Goal: Complete application form: Complete application form

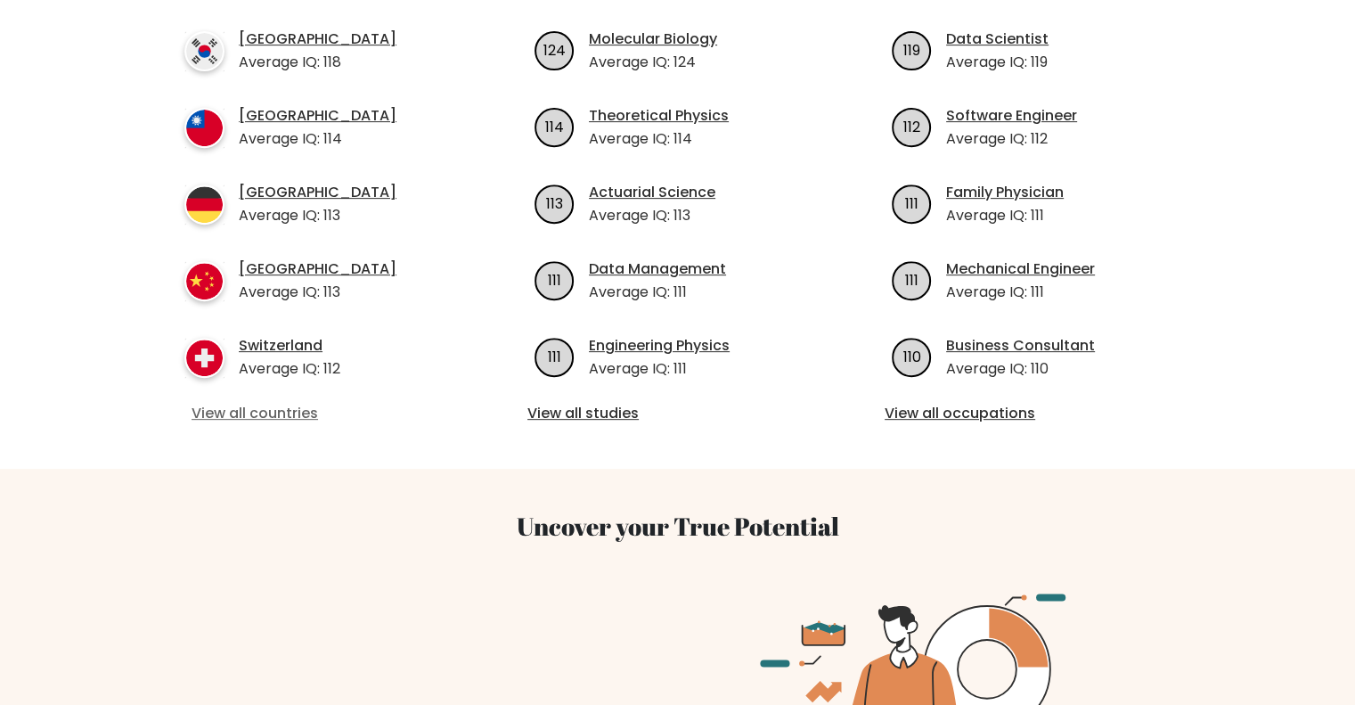
scroll to position [178, 0]
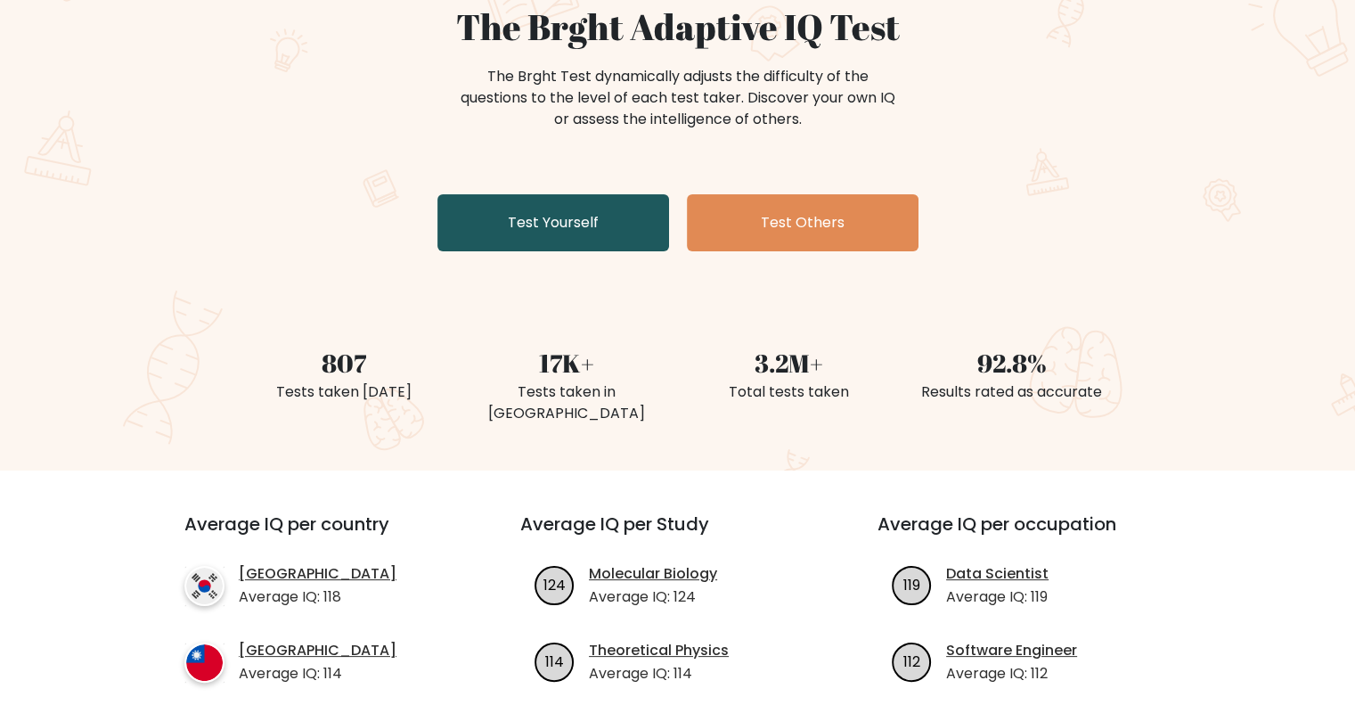
click at [542, 214] on link "Test Yourself" at bounding box center [553, 222] width 232 height 57
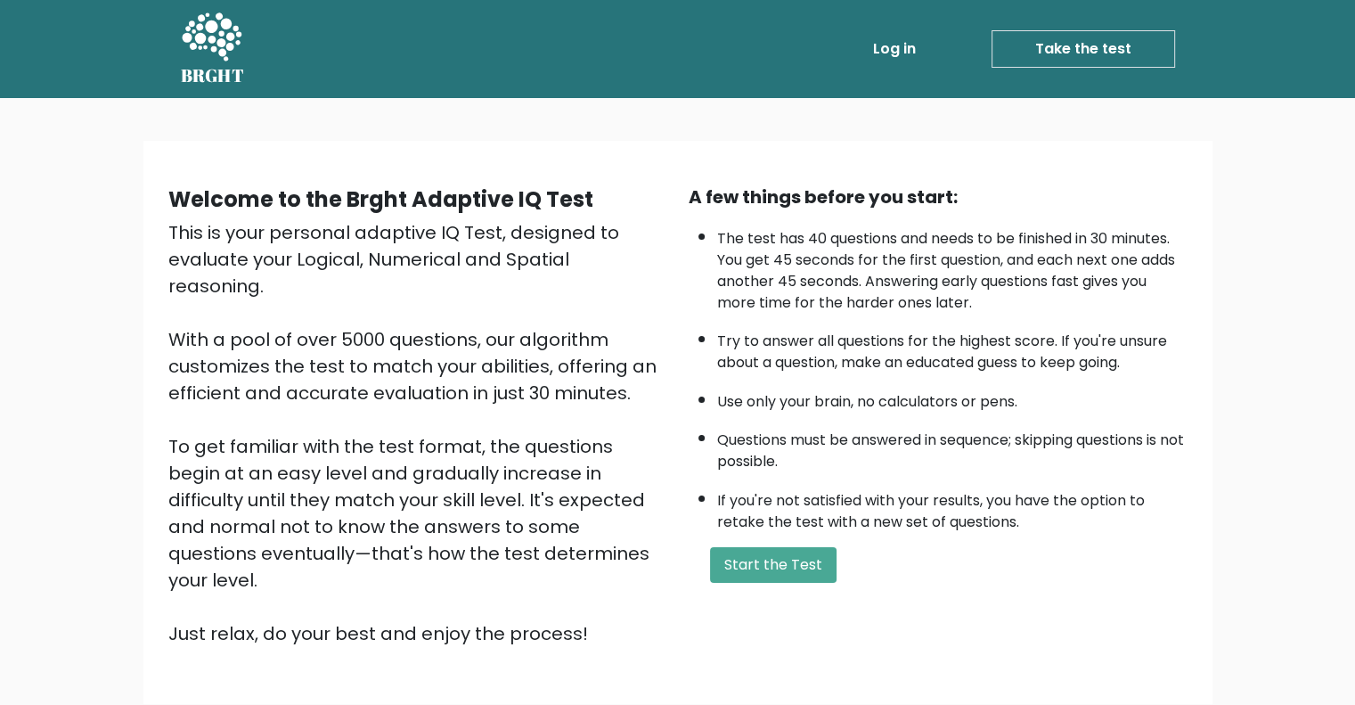
click at [769, 529] on div "A few things before you start: The test has 40 questions and needs to be finish…" at bounding box center [938, 415] width 520 height 463
click at [776, 550] on button "Start the Test" at bounding box center [773, 565] width 127 height 36
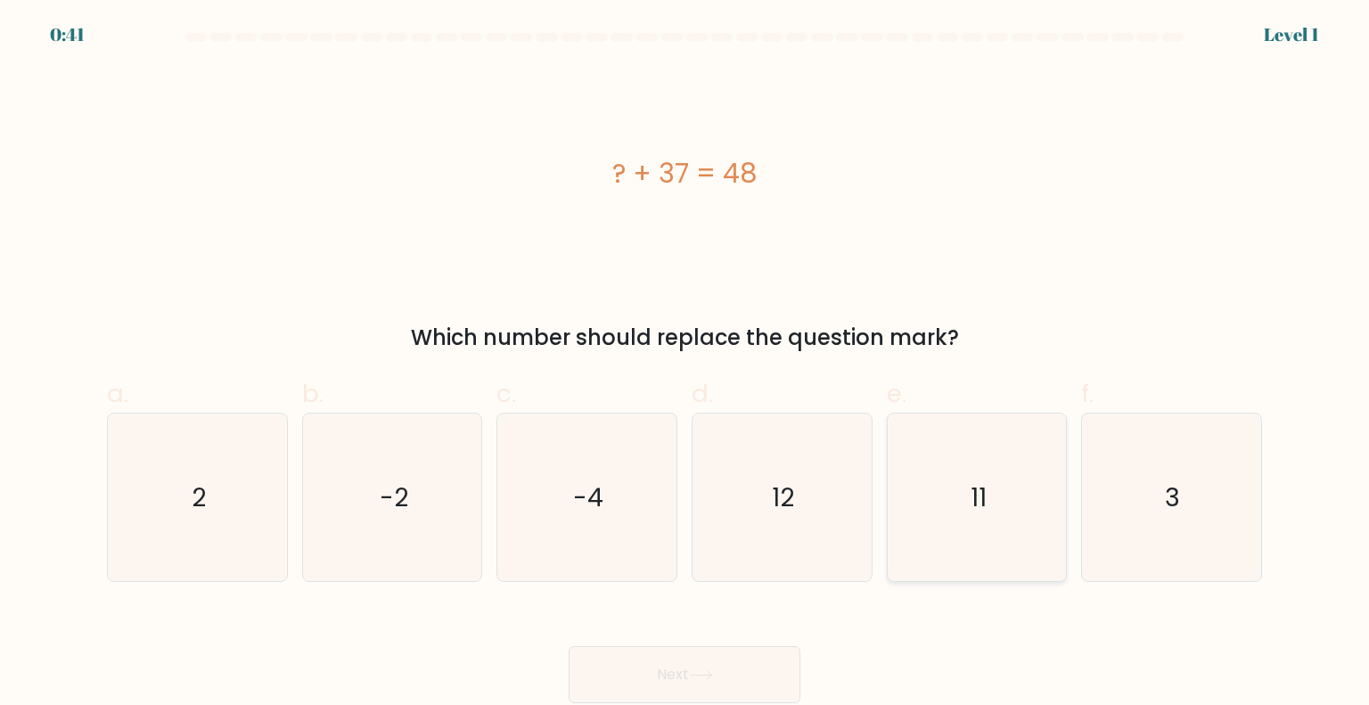
click at [1027, 530] on icon "11" at bounding box center [977, 497] width 168 height 168
click at [685, 364] on input "e. 11" at bounding box center [684, 359] width 1 height 12
radio input "true"
click at [705, 665] on button "Next" at bounding box center [684, 674] width 232 height 57
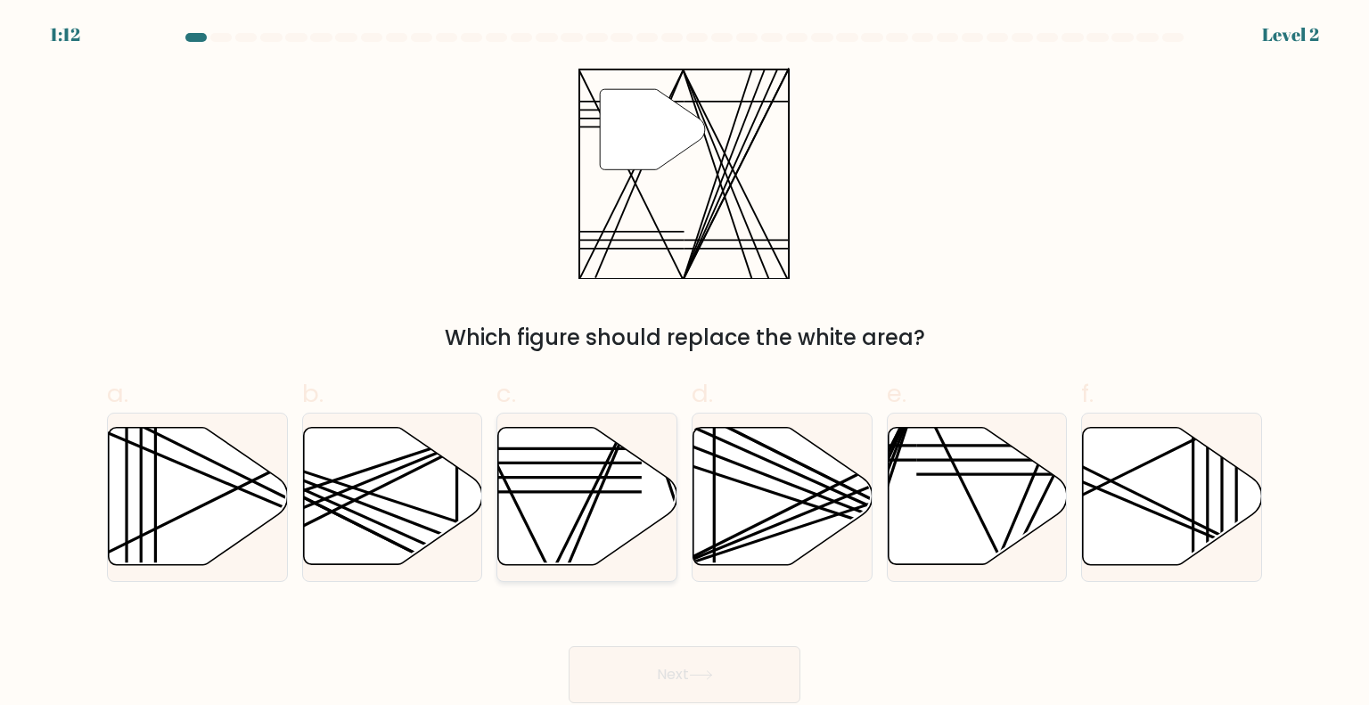
click at [574, 463] on line at bounding box center [552, 463] width 177 height 0
click at [684, 364] on input "c." at bounding box center [684, 359] width 1 height 12
radio input "true"
click at [705, 666] on button "Next" at bounding box center [684, 674] width 232 height 57
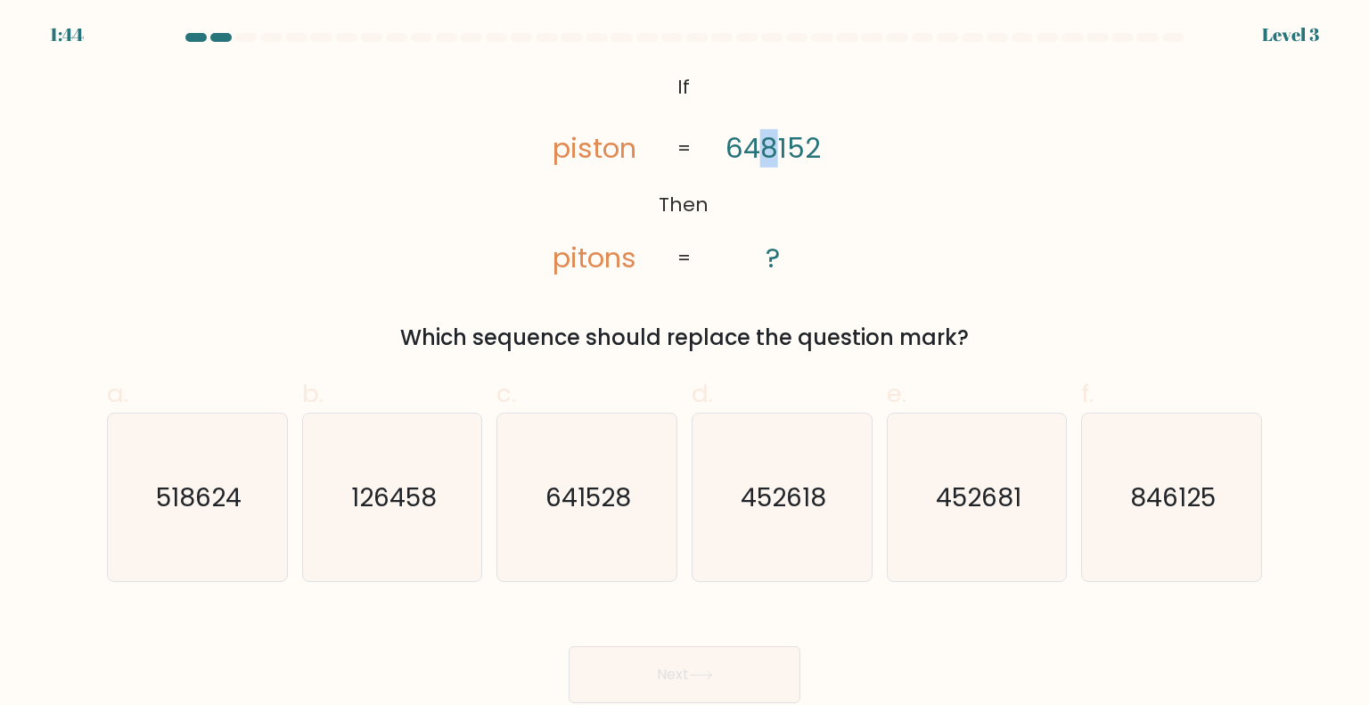
drag, startPoint x: 759, startPoint y: 147, endPoint x: 773, endPoint y: 147, distance: 14.3
click at [773, 147] on tspan "648152" at bounding box center [773, 148] width 95 height 38
click at [588, 490] on text "641528" at bounding box center [589, 496] width 86 height 36
click at [684, 364] on input "c. 641528" at bounding box center [684, 359] width 1 height 12
radio input "true"
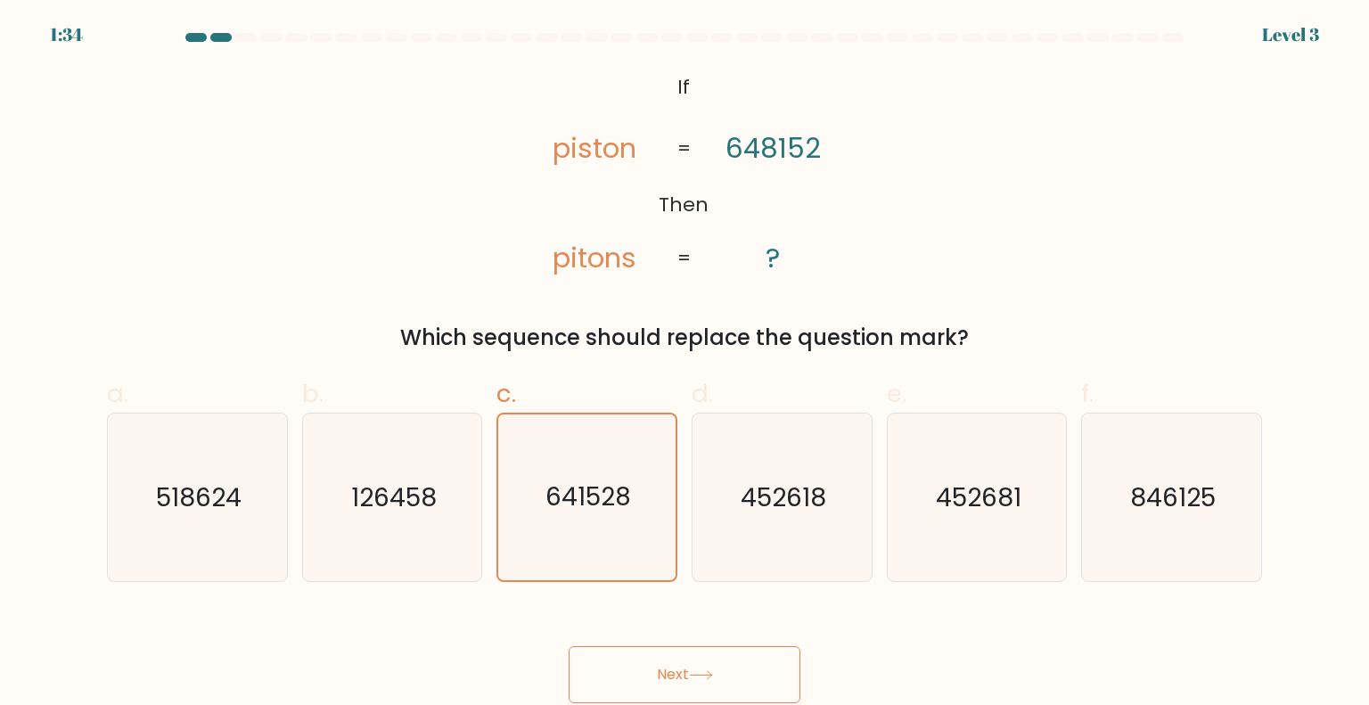
click at [732, 683] on button "Next" at bounding box center [684, 674] width 232 height 57
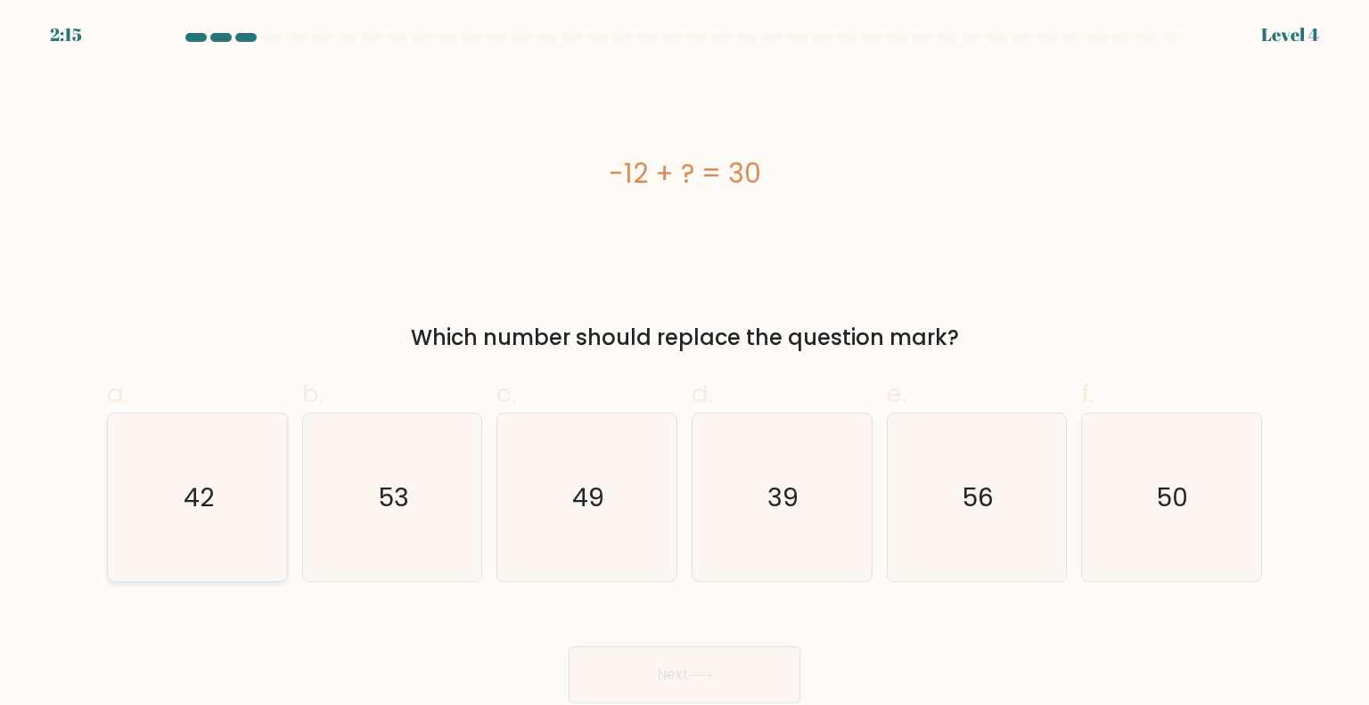
click at [214, 477] on icon "42" at bounding box center [197, 497] width 168 height 168
click at [684, 364] on input "a. 42" at bounding box center [684, 359] width 1 height 12
radio input "true"
click at [734, 673] on button "Next" at bounding box center [684, 674] width 232 height 57
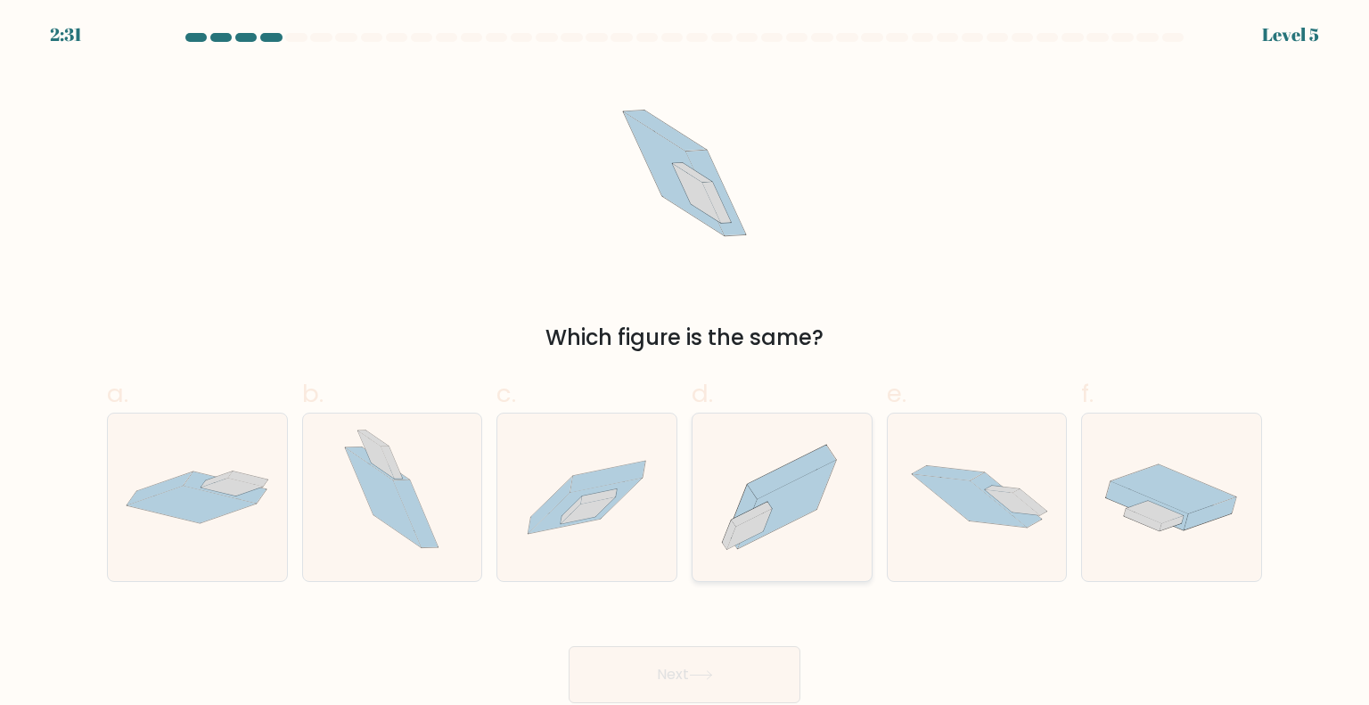
click at [784, 455] on icon at bounding box center [781, 497] width 179 height 158
click at [685, 364] on input "d." at bounding box center [684, 359] width 1 height 12
radio input "true"
click at [702, 681] on button "Next" at bounding box center [684, 674] width 232 height 57
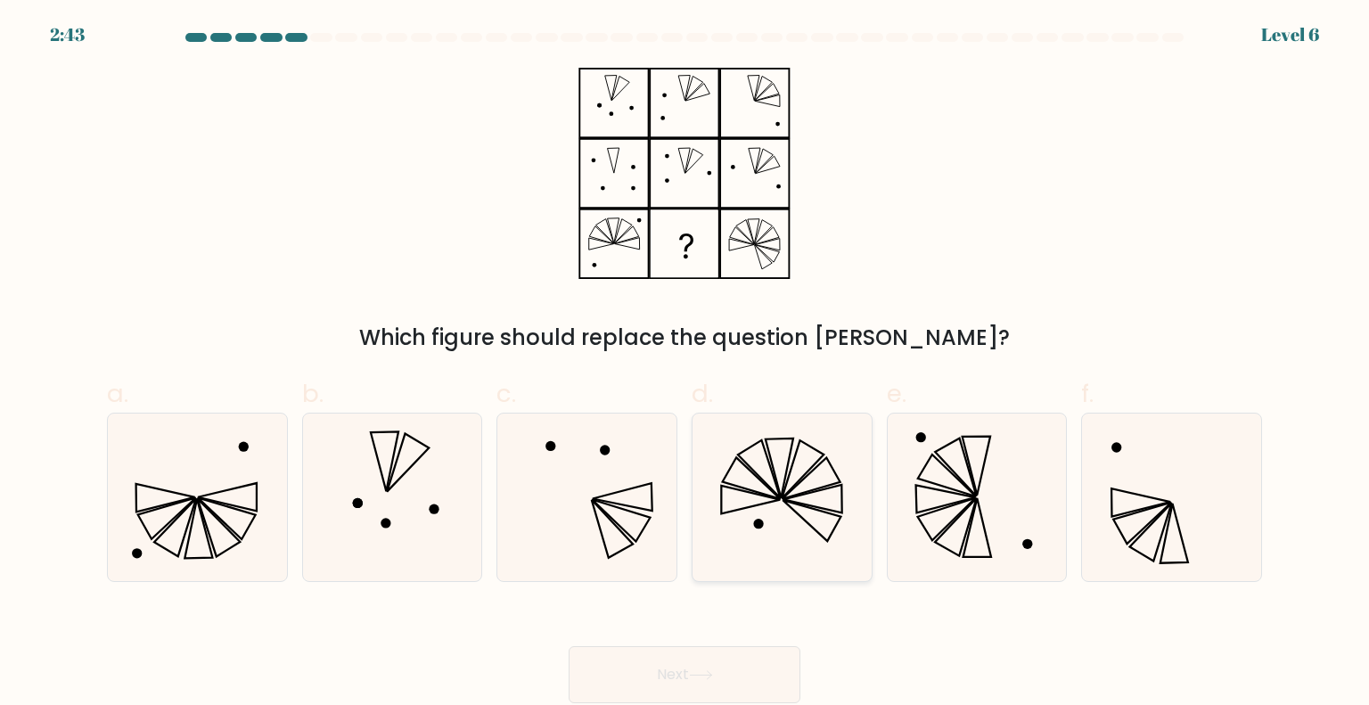
click at [764, 512] on icon at bounding box center [782, 497] width 168 height 168
click at [685, 364] on input "d." at bounding box center [684, 359] width 1 height 12
radio input "true"
click at [734, 670] on button "Next" at bounding box center [684, 674] width 232 height 57
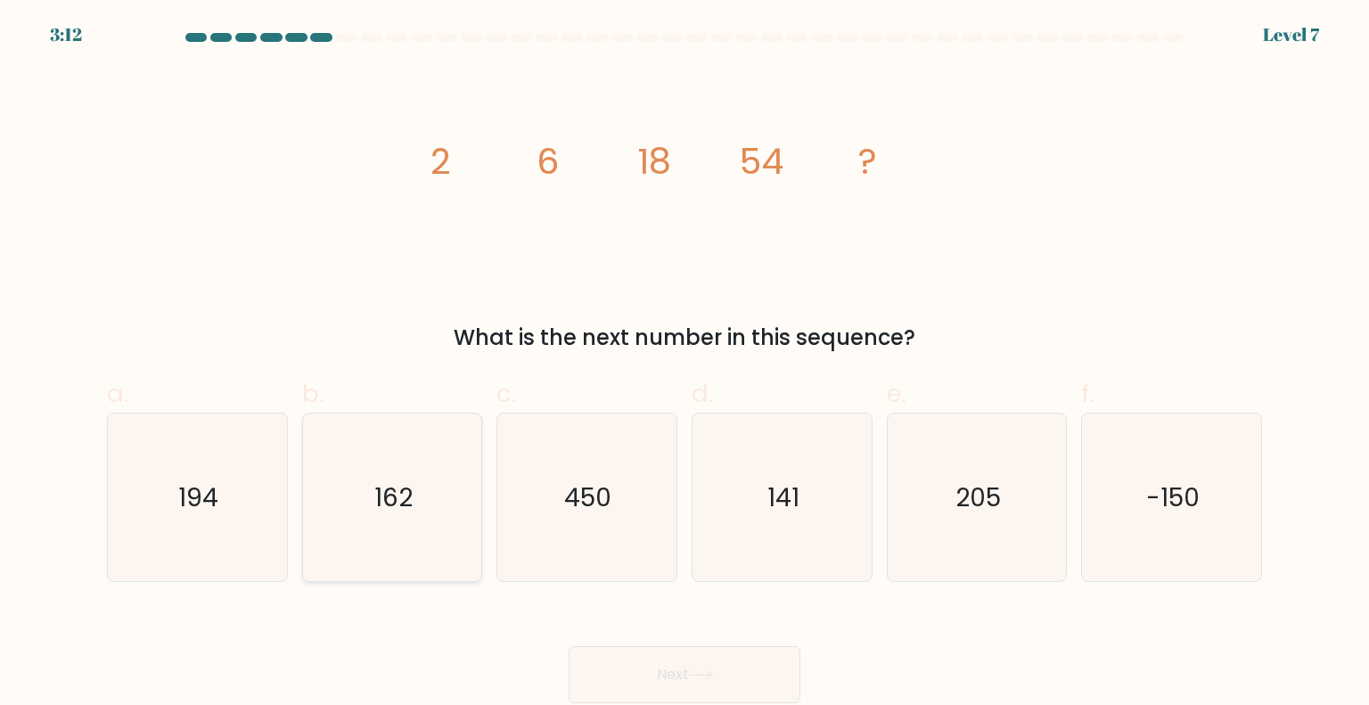
click at [445, 507] on icon "162" at bounding box center [392, 497] width 168 height 168
click at [684, 364] on input "b. 162" at bounding box center [684, 359] width 1 height 12
radio input "true"
click at [713, 678] on icon at bounding box center [701, 675] width 24 height 10
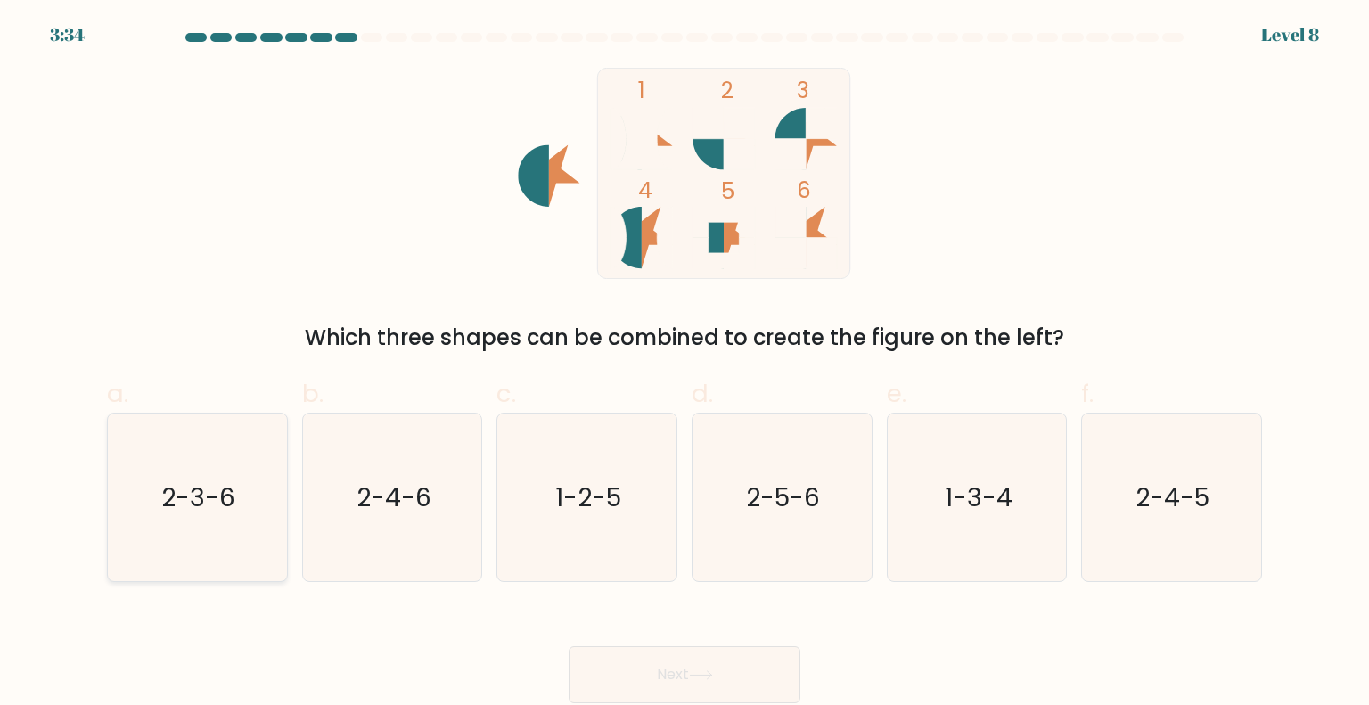
click at [232, 510] on text "2-3-6" at bounding box center [199, 496] width 74 height 36
click at [684, 364] on input "a. 2-3-6" at bounding box center [684, 359] width 1 height 12
radio input "true"
click at [707, 672] on icon at bounding box center [701, 675] width 24 height 10
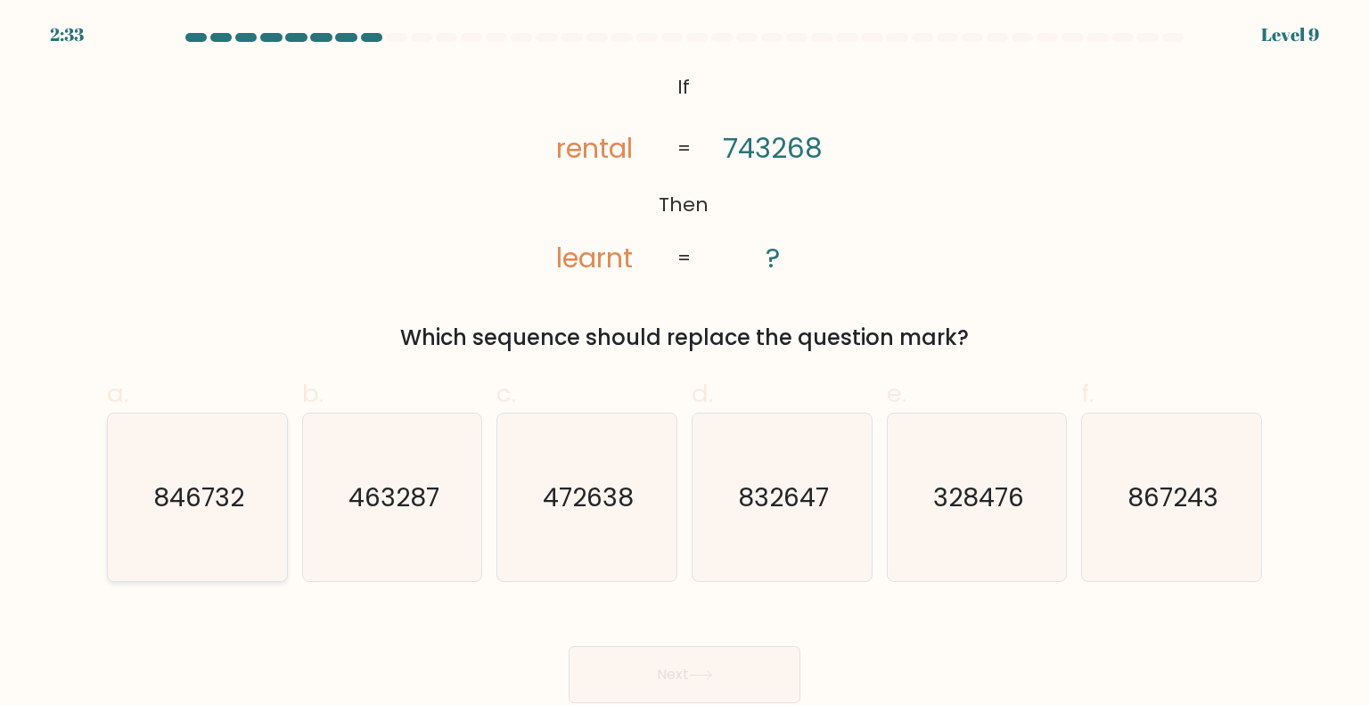
click at [255, 494] on icon "846732" at bounding box center [197, 497] width 168 height 168
click at [684, 364] on input "a. 846732" at bounding box center [684, 359] width 1 height 12
radio input "true"
click at [702, 654] on button "Next" at bounding box center [684, 674] width 232 height 57
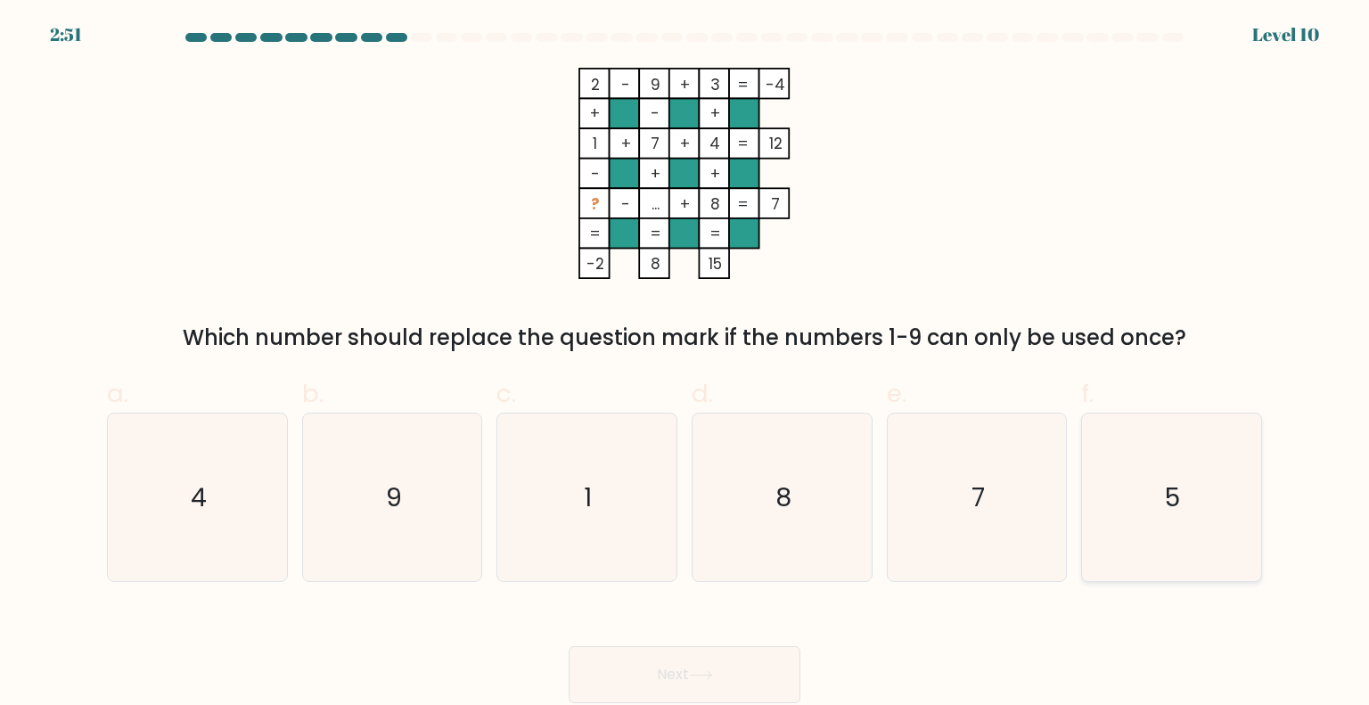
click at [1212, 448] on icon "5" at bounding box center [1171, 497] width 168 height 168
click at [685, 364] on input "f. 5" at bounding box center [684, 359] width 1 height 12
radio input "true"
click at [733, 672] on button "Next" at bounding box center [684, 674] width 232 height 57
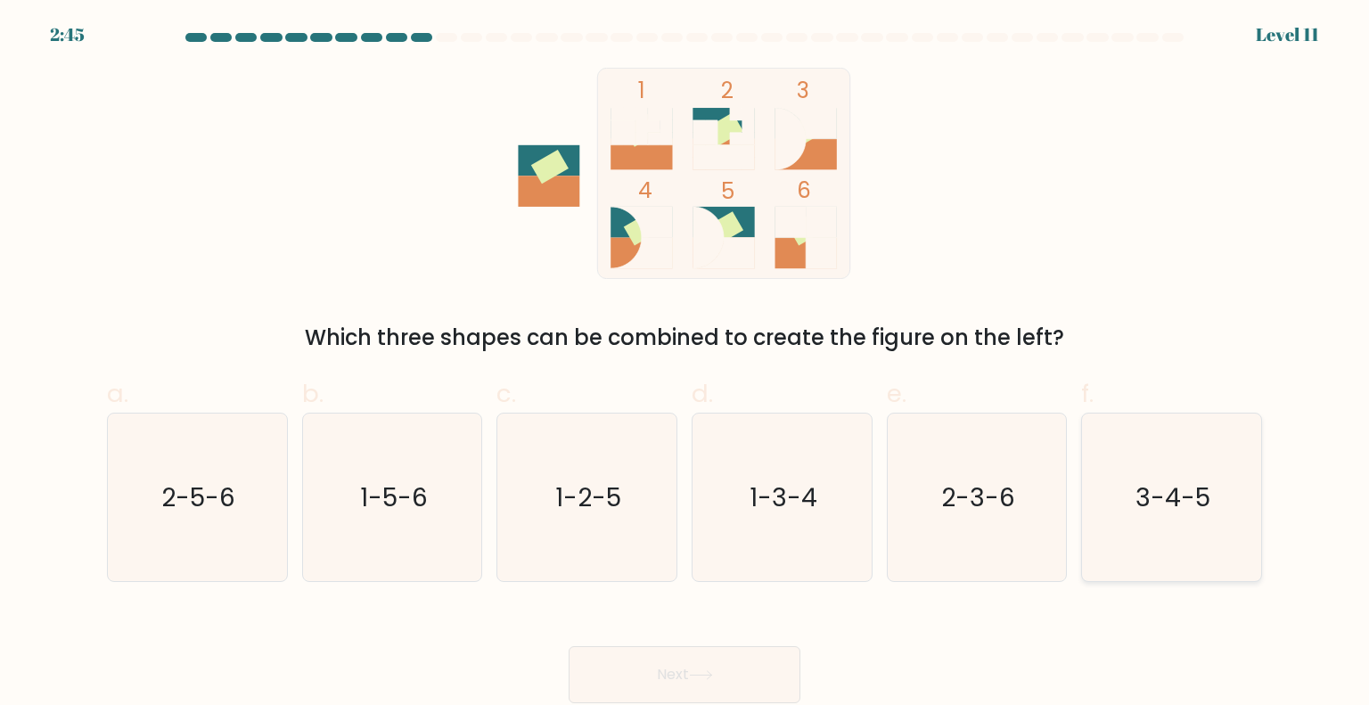
click at [1113, 461] on icon "3-4-5" at bounding box center [1171, 497] width 168 height 168
click at [685, 364] on input "f. 3-4-5" at bounding box center [684, 359] width 1 height 12
radio input "true"
click at [629, 668] on button "Next" at bounding box center [684, 674] width 232 height 57
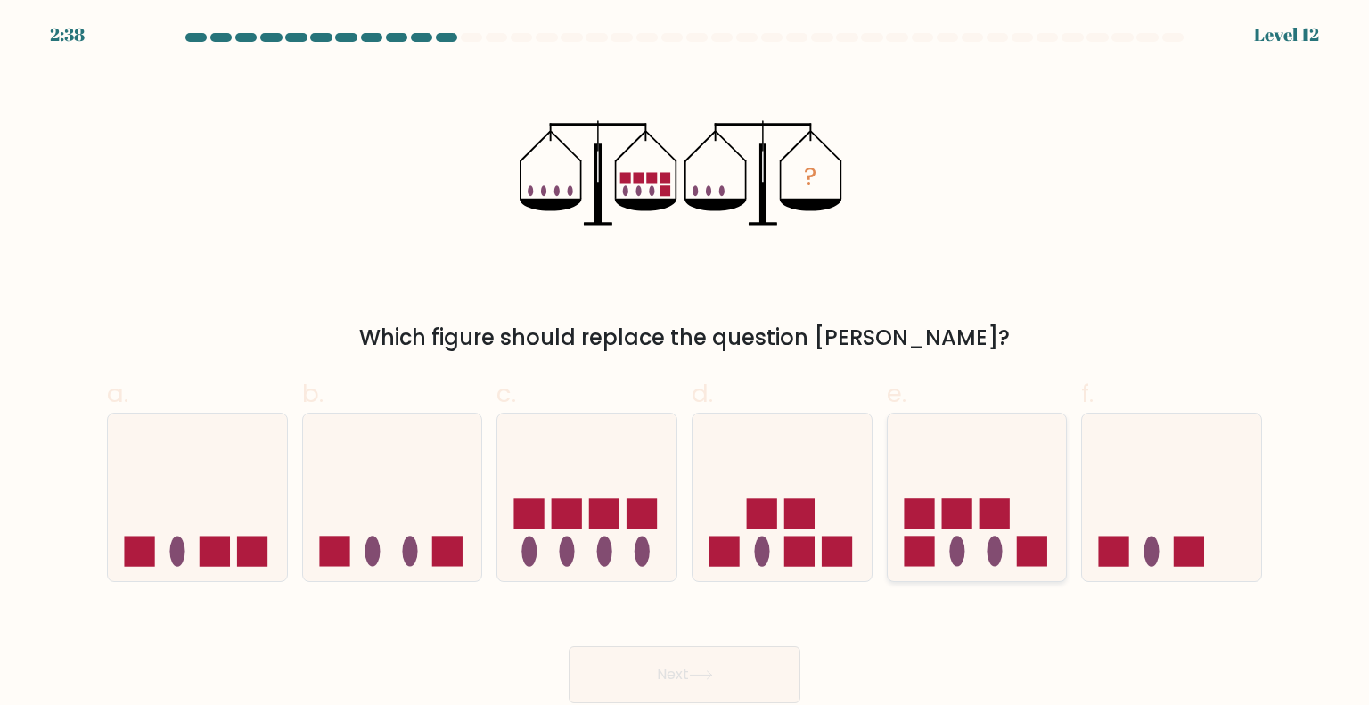
click at [962, 518] on rect at bounding box center [956, 513] width 30 height 30
click at [685, 364] on input "e." at bounding box center [684, 359] width 1 height 12
radio input "true"
click at [727, 673] on button "Next" at bounding box center [684, 674] width 232 height 57
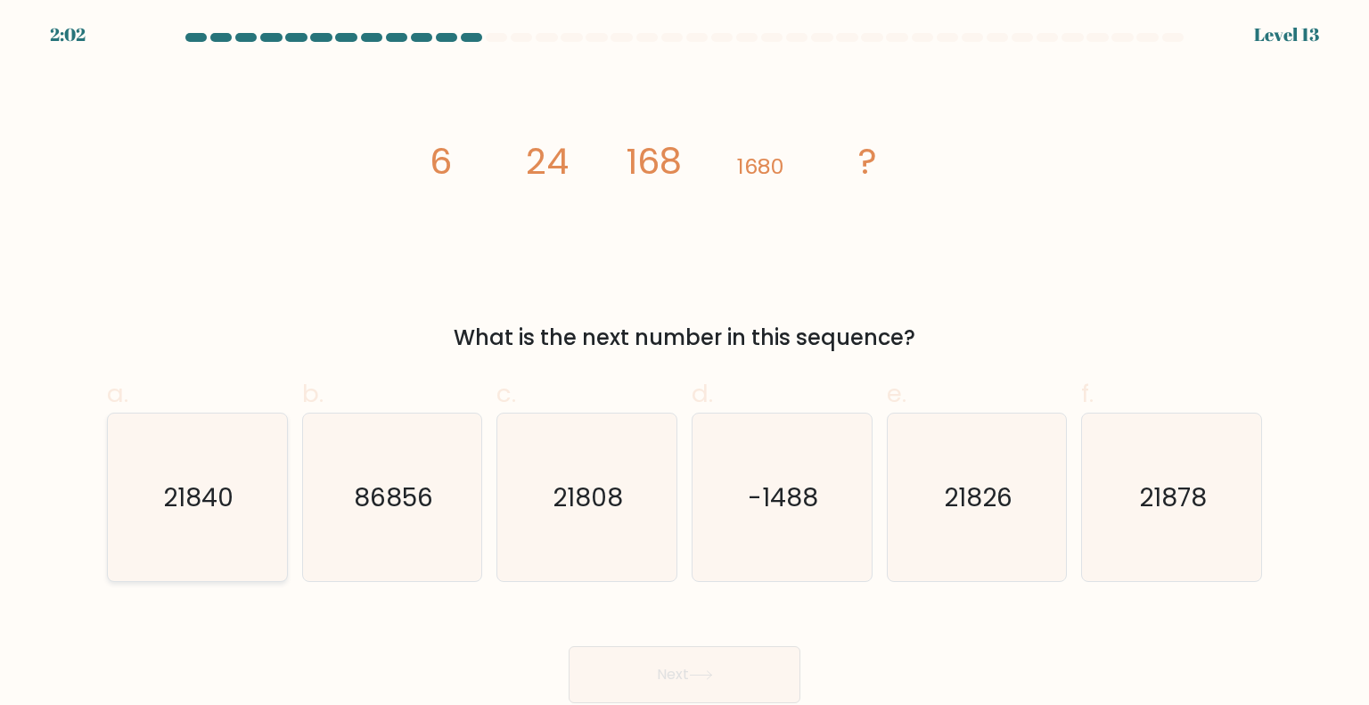
click at [231, 453] on icon "21840" at bounding box center [197, 497] width 168 height 168
click at [684, 364] on input "a. 21840" at bounding box center [684, 359] width 1 height 12
radio input "true"
click at [722, 669] on button "Next" at bounding box center [684, 674] width 232 height 57
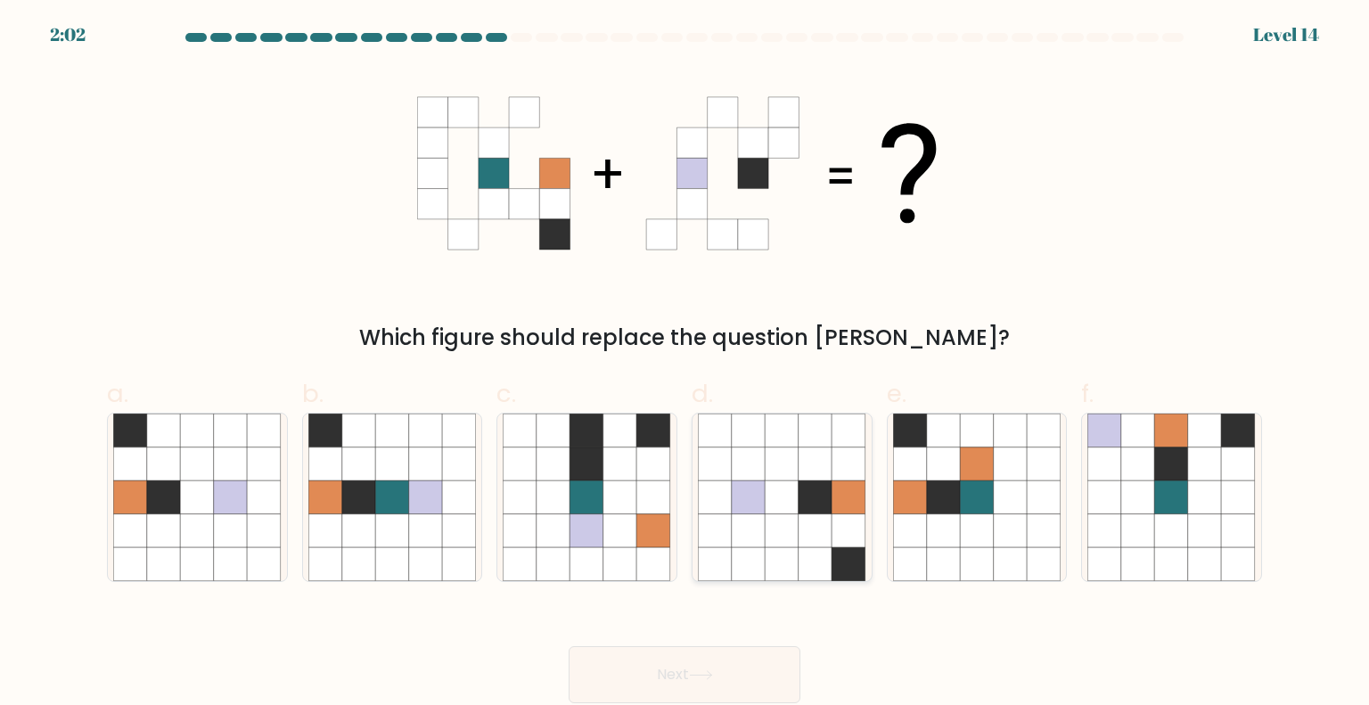
click at [838, 557] on icon at bounding box center [849, 564] width 34 height 34
click at [685, 364] on input "d." at bounding box center [684, 359] width 1 height 12
radio input "true"
click at [690, 663] on button "Next" at bounding box center [684, 674] width 232 height 57
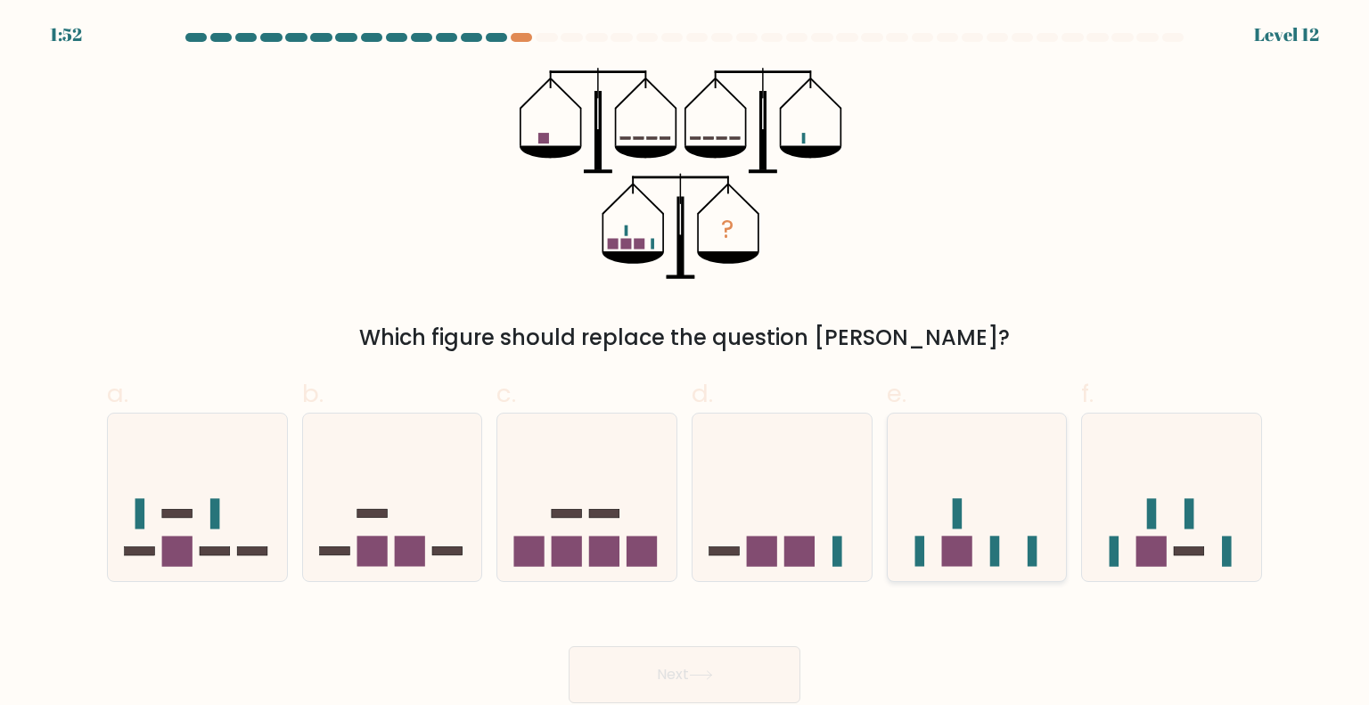
click at [982, 544] on icon at bounding box center [976, 497] width 179 height 148
click at [685, 364] on input "e." at bounding box center [684, 359] width 1 height 12
radio input "true"
click at [726, 674] on button "Next" at bounding box center [684, 674] width 232 height 57
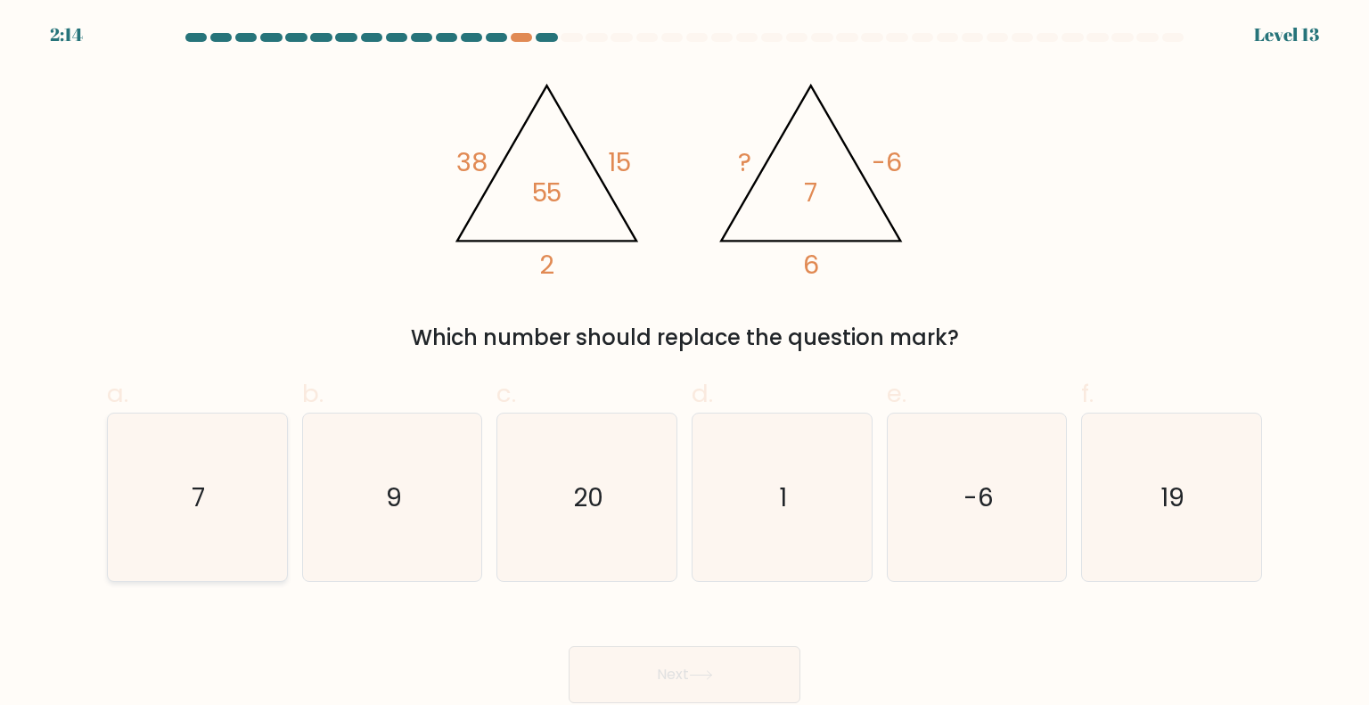
click at [216, 481] on icon "7" at bounding box center [197, 497] width 168 height 168
click at [684, 364] on input "a. 7" at bounding box center [684, 359] width 1 height 12
radio input "true"
click at [756, 658] on button "Next" at bounding box center [684, 674] width 232 height 57
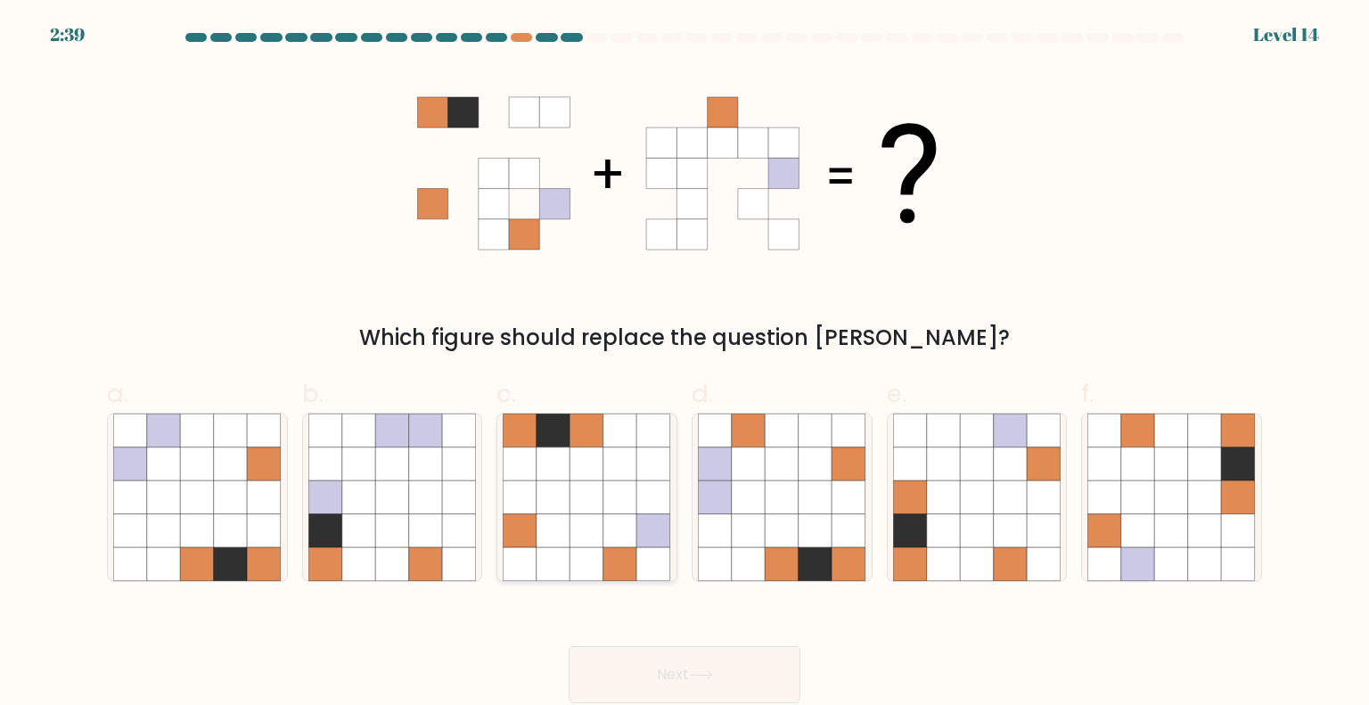
click at [594, 481] on icon at bounding box center [587, 497] width 34 height 34
click at [684, 364] on input "c." at bounding box center [684, 359] width 1 height 12
radio input "true"
click at [834, 534] on icon at bounding box center [849, 531] width 34 height 34
click at [685, 364] on input "d." at bounding box center [684, 359] width 1 height 12
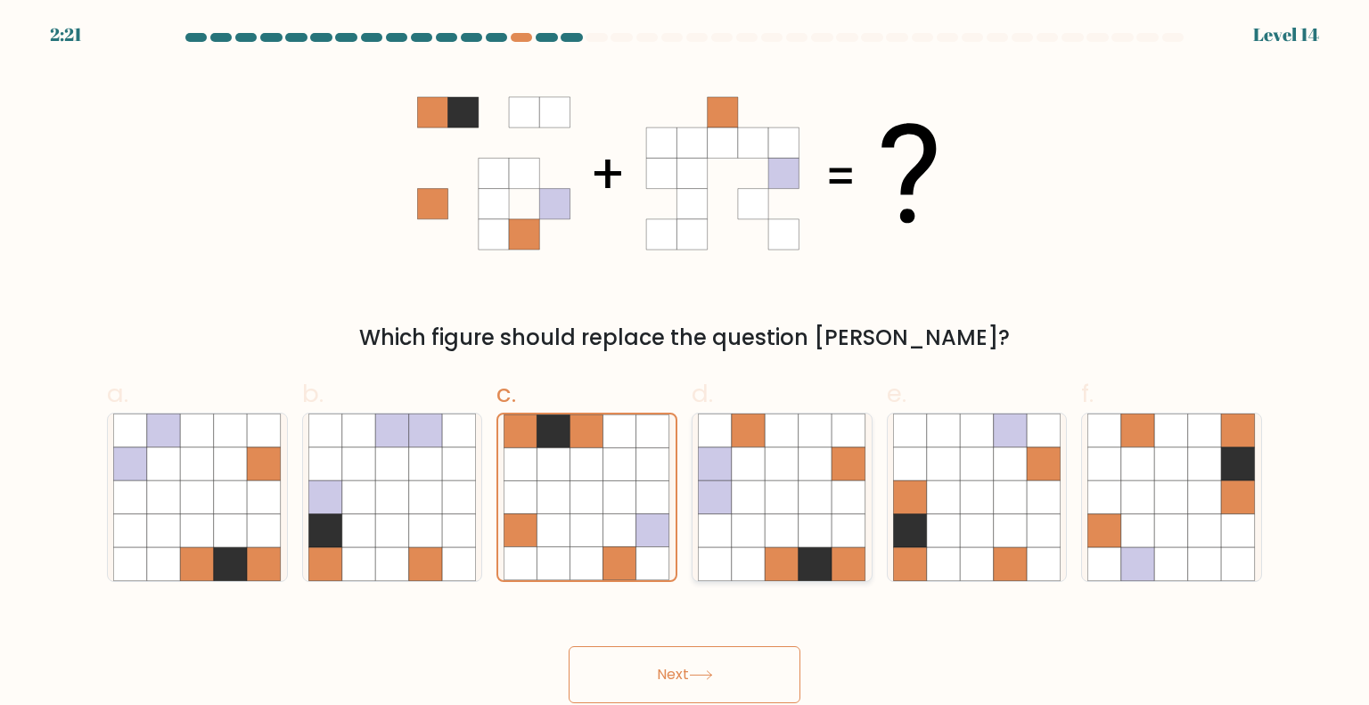
radio input "true"
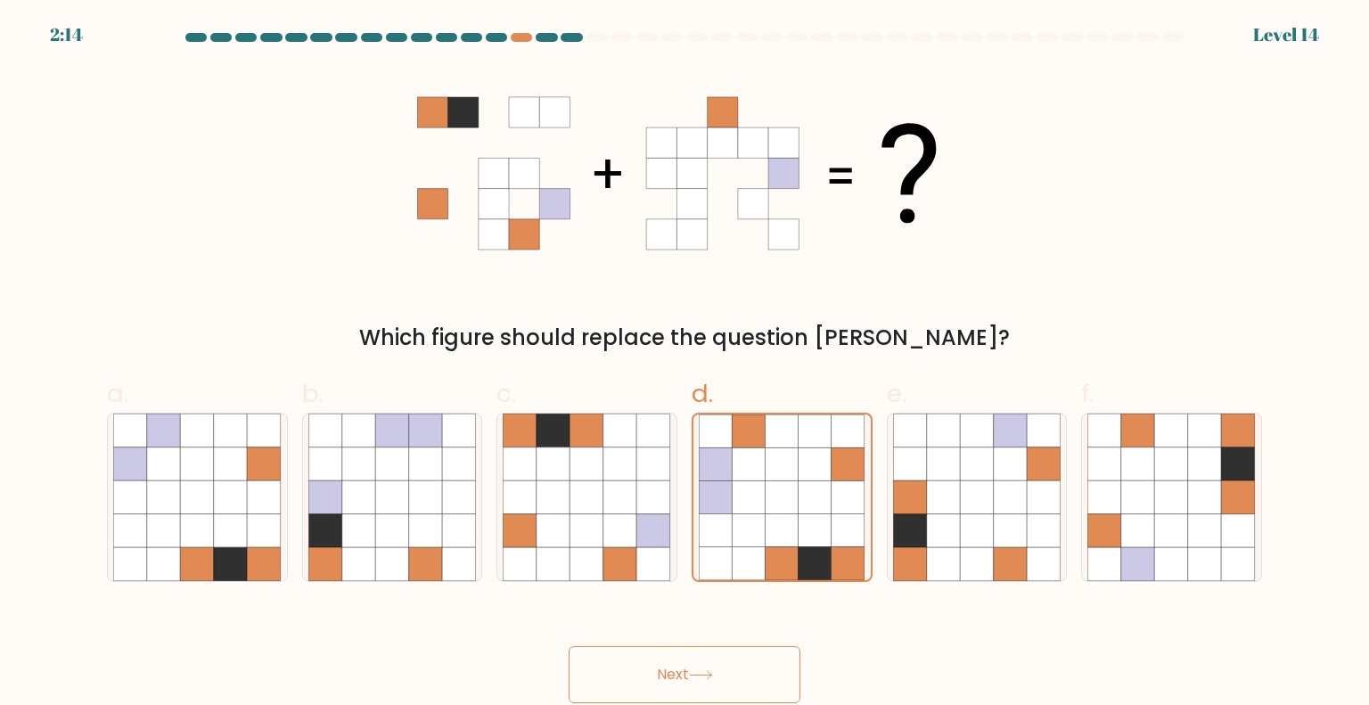
click at [666, 669] on button "Next" at bounding box center [684, 674] width 232 height 57
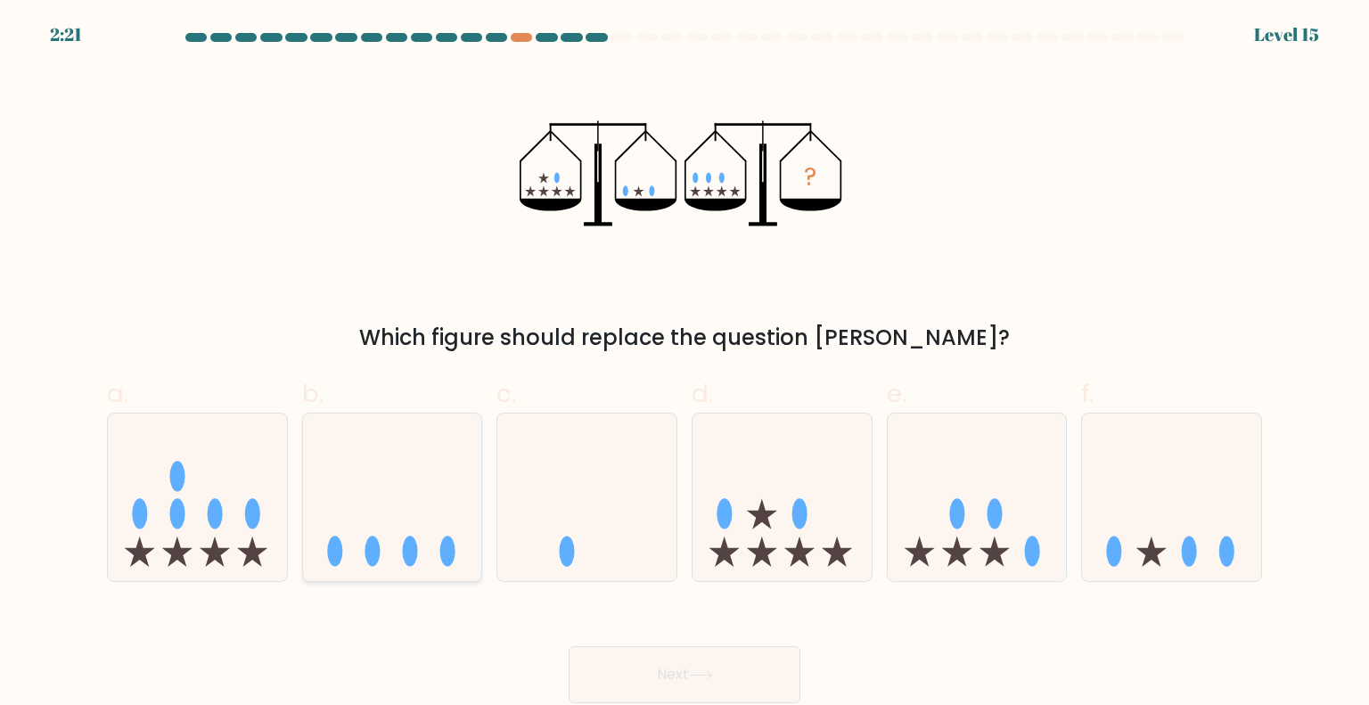
click at [393, 537] on icon at bounding box center [392, 497] width 179 height 148
click at [684, 364] on input "b." at bounding box center [684, 359] width 1 height 12
radio input "true"
click at [606, 659] on button "Next" at bounding box center [684, 674] width 232 height 57
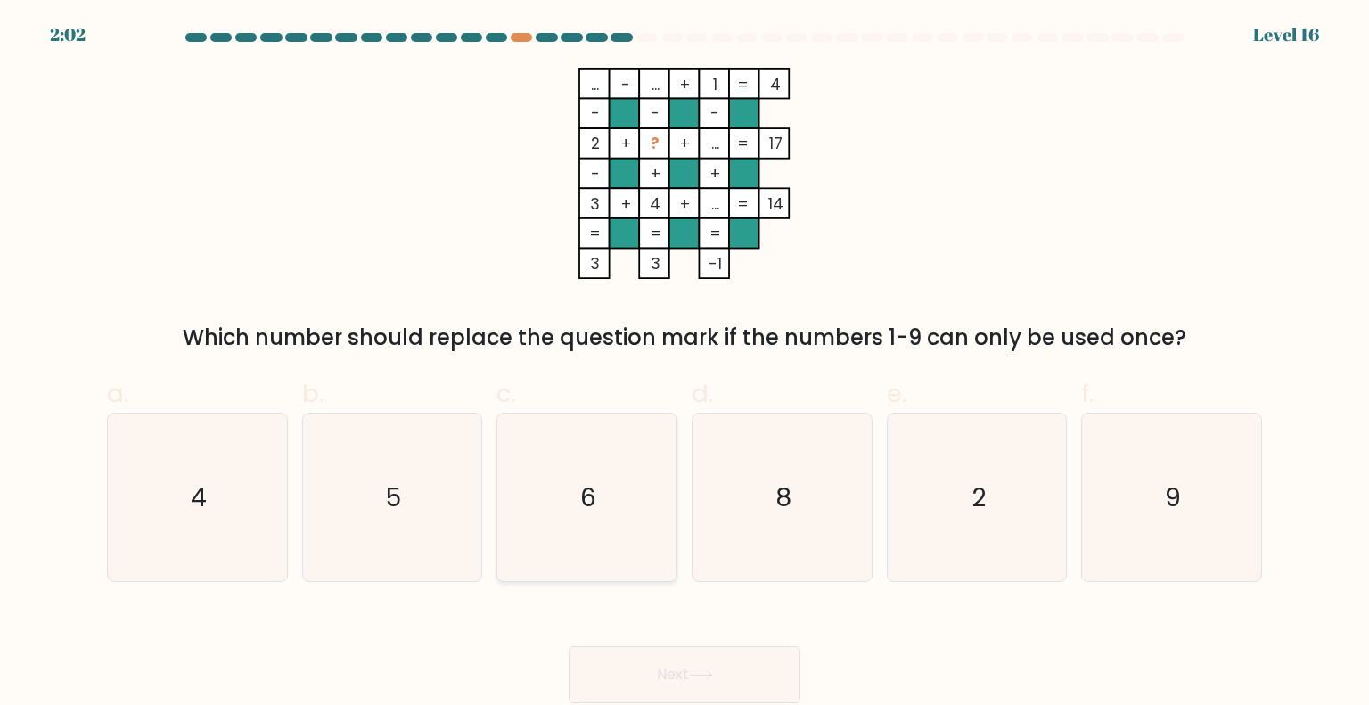
click at [633, 489] on icon "6" at bounding box center [587, 497] width 168 height 168
click at [684, 364] on input "c. 6" at bounding box center [684, 359] width 1 height 12
radio input "true"
click at [656, 663] on button "Next" at bounding box center [684, 674] width 232 height 57
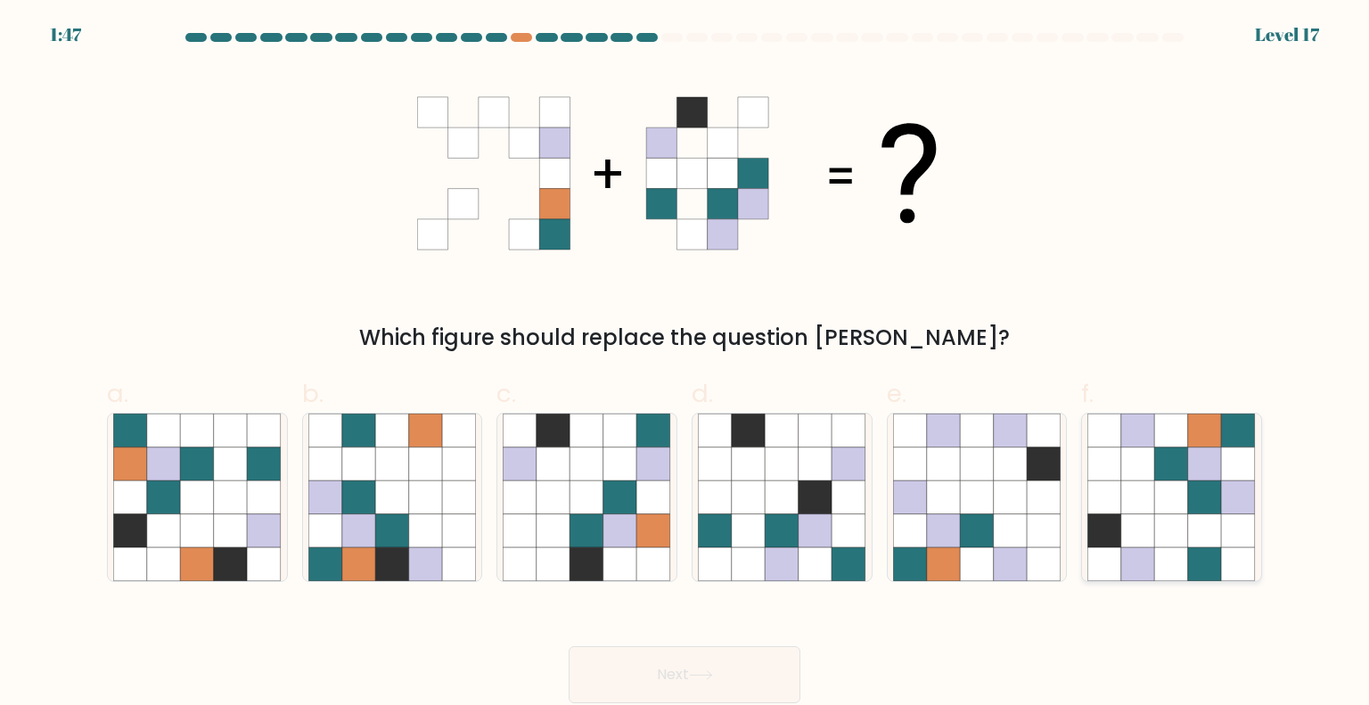
click at [1212, 461] on icon at bounding box center [1205, 464] width 34 height 34
click at [685, 364] on input "f." at bounding box center [684, 359] width 1 height 12
radio input "true"
click at [682, 682] on button "Next" at bounding box center [684, 674] width 232 height 57
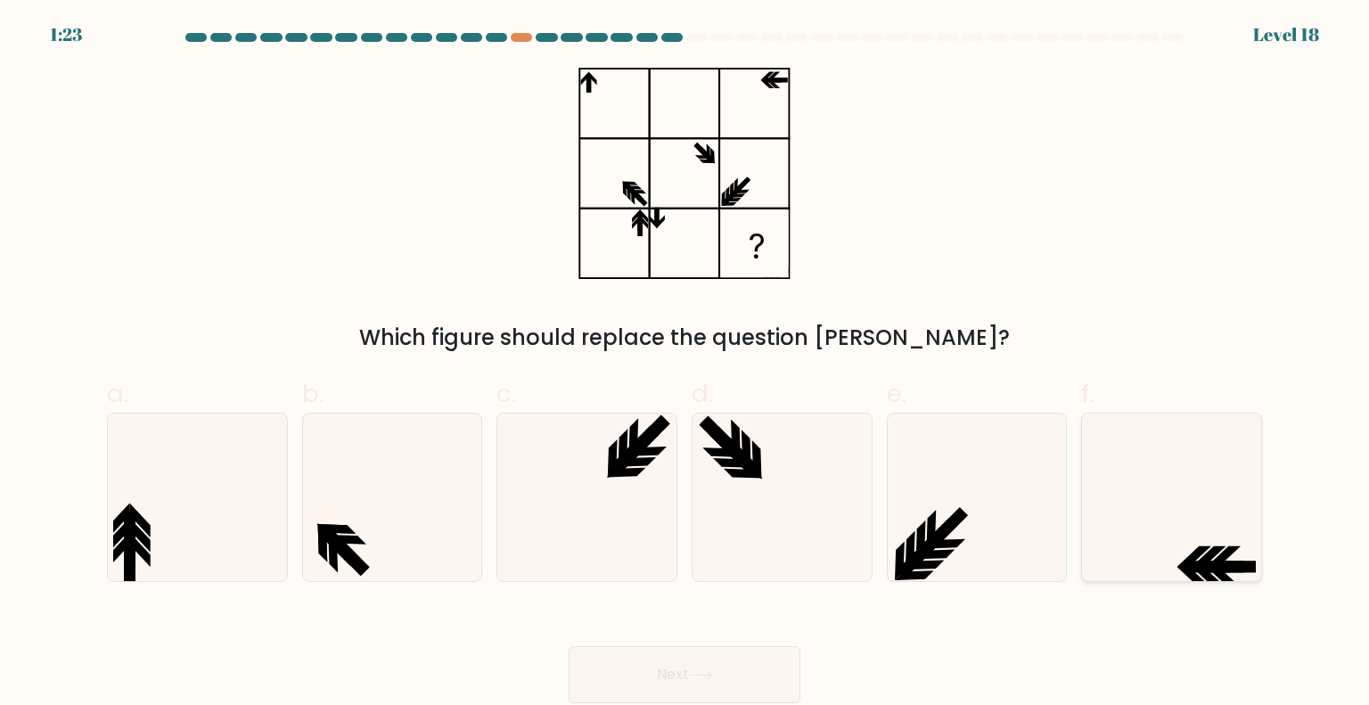
click at [1247, 518] on icon at bounding box center [1171, 497] width 168 height 168
click at [685, 364] on input "f." at bounding box center [684, 359] width 1 height 12
radio input "true"
click at [732, 661] on button "Next" at bounding box center [684, 674] width 232 height 57
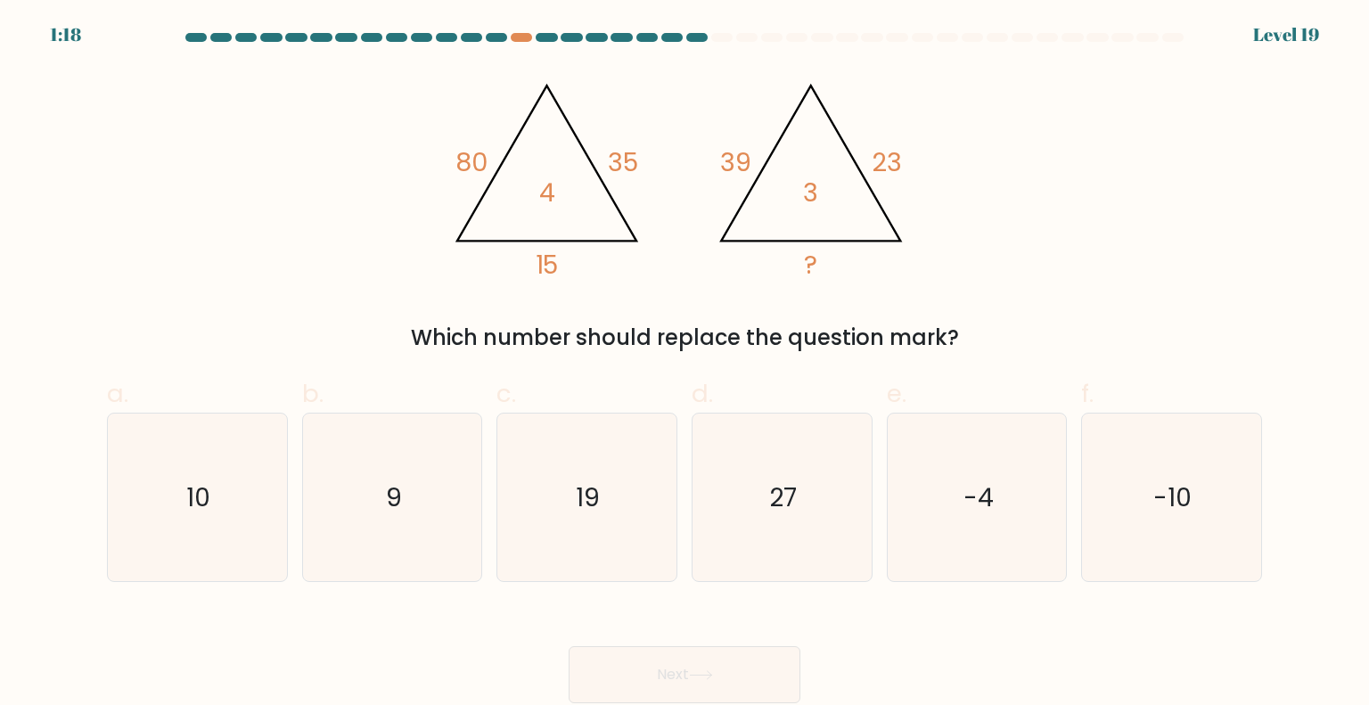
click at [625, 159] on tspan "35" at bounding box center [624, 163] width 30 height 36
click at [473, 156] on tspan "80" at bounding box center [471, 163] width 32 height 36
click at [554, 252] on tspan "15" at bounding box center [546, 265] width 23 height 36
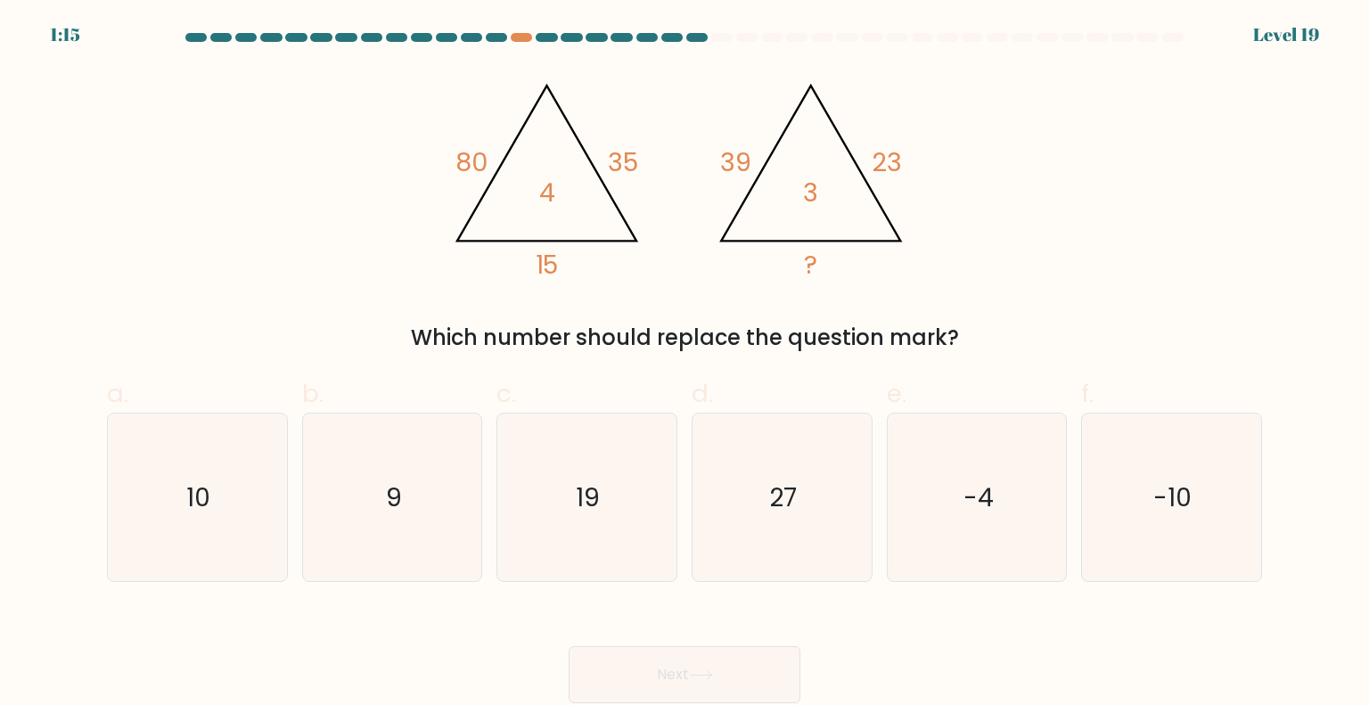
click at [554, 252] on tspan "15" at bounding box center [546, 265] width 23 height 36
click at [540, 257] on tspan "15" at bounding box center [546, 265] width 23 height 36
click at [538, 257] on tspan "15" at bounding box center [546, 265] width 23 height 36
click at [545, 263] on tspan "15" at bounding box center [546, 265] width 23 height 36
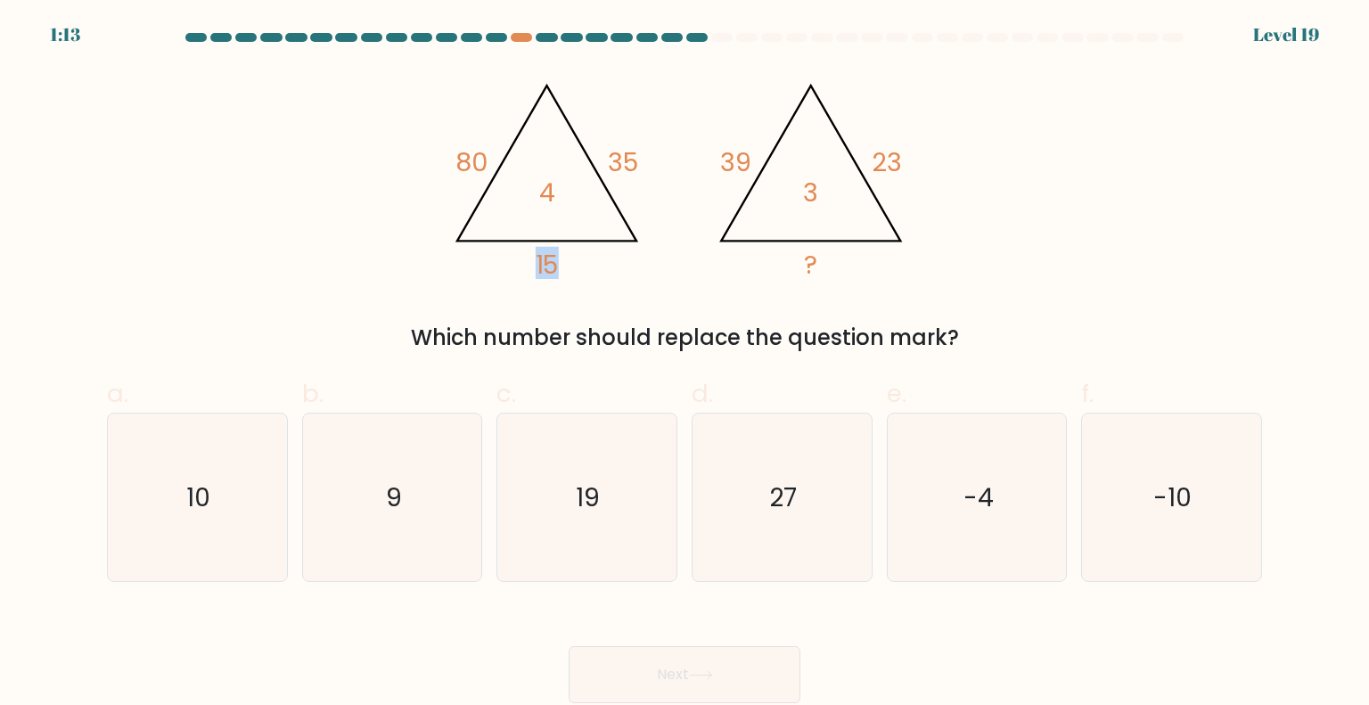
click at [545, 263] on tspan "15" at bounding box center [546, 265] width 23 height 36
click at [474, 167] on tspan "80" at bounding box center [471, 163] width 32 height 36
click at [475, 167] on tspan "80" at bounding box center [471, 163] width 32 height 36
click at [609, 159] on tspan "35" at bounding box center [624, 163] width 30 height 36
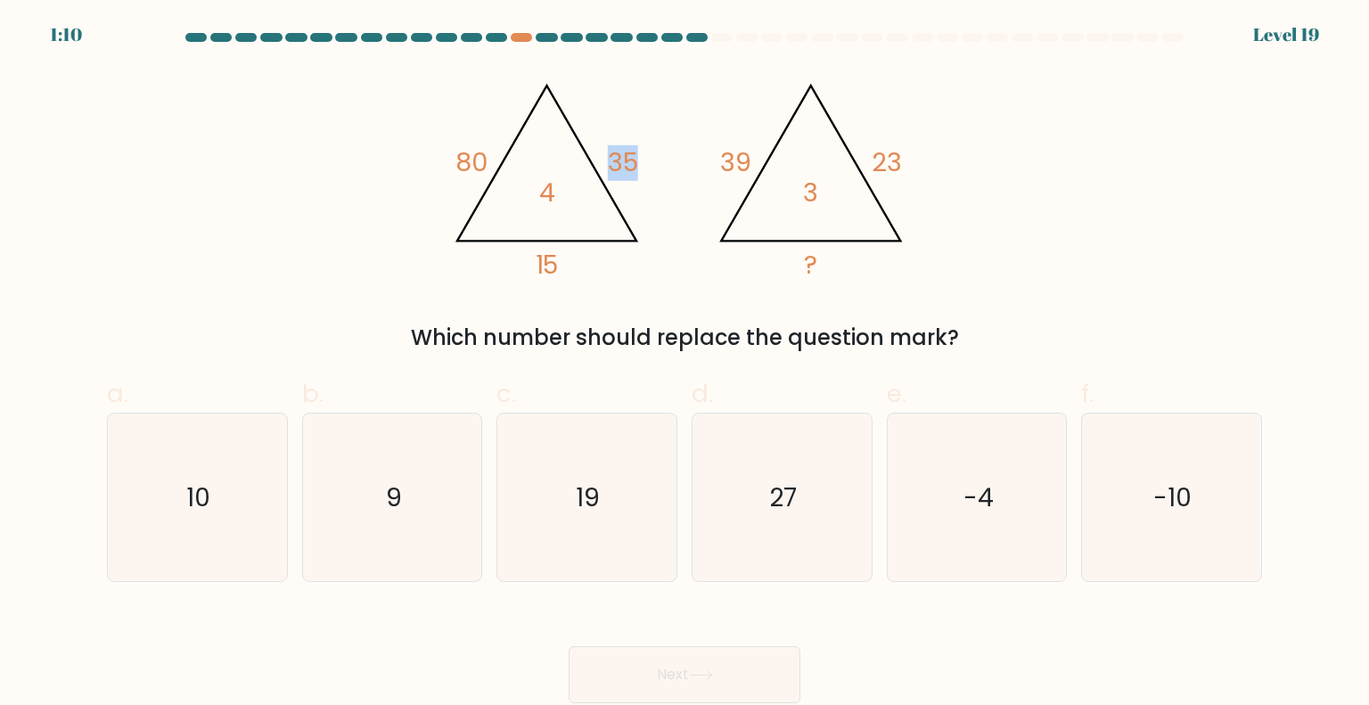
click at [609, 159] on tspan "35" at bounding box center [624, 163] width 30 height 36
click at [731, 171] on tspan "39" at bounding box center [736, 163] width 31 height 36
click at [738, 164] on tspan "39" at bounding box center [736, 163] width 31 height 36
click at [738, 163] on tspan "39" at bounding box center [736, 163] width 31 height 36
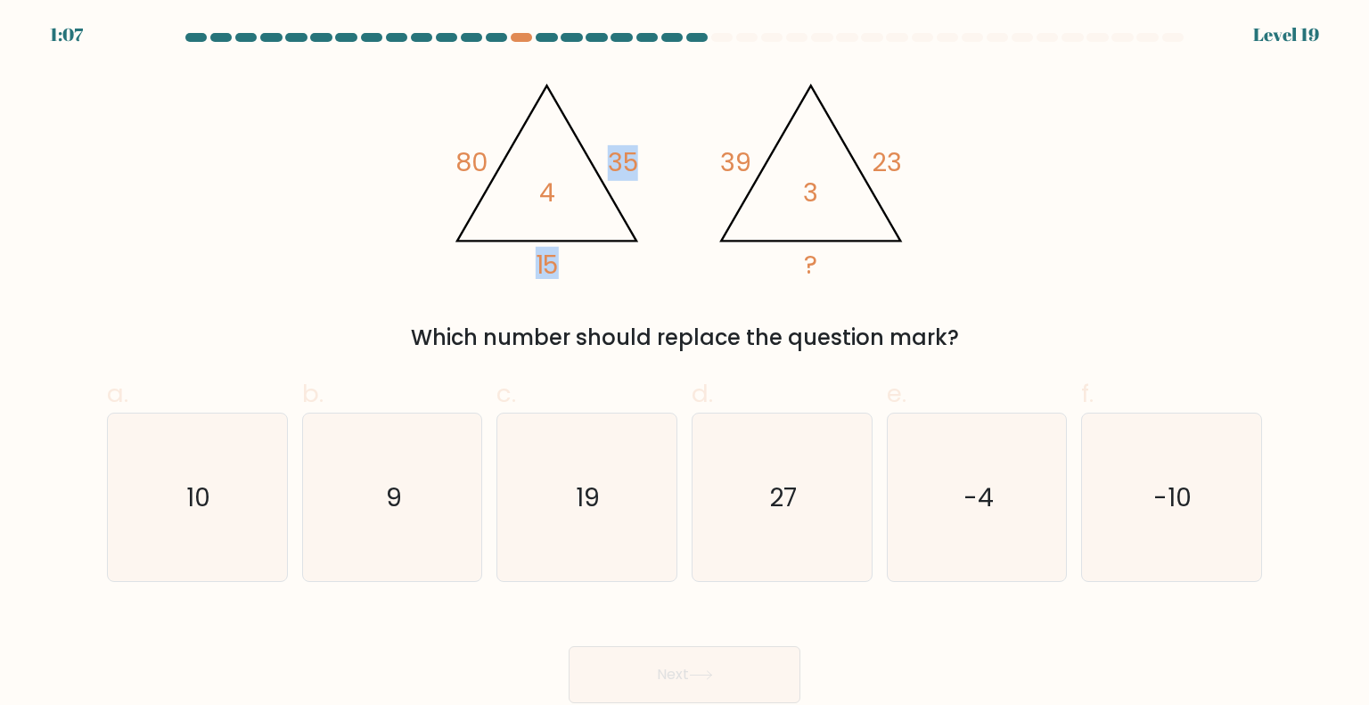
drag, startPoint x: 542, startPoint y: 190, endPoint x: 586, endPoint y: 193, distance: 44.7
click at [586, 193] on icon "@import url('https://fonts.googleapis.com/css?family=Abril+Fatface:400,100,100i…" at bounding box center [684, 173] width 486 height 211
click at [560, 202] on icon "@import url('https://fonts.googleapis.com/css?family=Abril+Fatface:400,100,100i…" at bounding box center [684, 173] width 486 height 211
drag, startPoint x: 574, startPoint y: 255, endPoint x: 452, endPoint y: 162, distance: 153.3
click at [452, 162] on icon "@import url('https://fonts.googleapis.com/css?family=Abril+Fatface:400,100,100i…" at bounding box center [684, 173] width 486 height 211
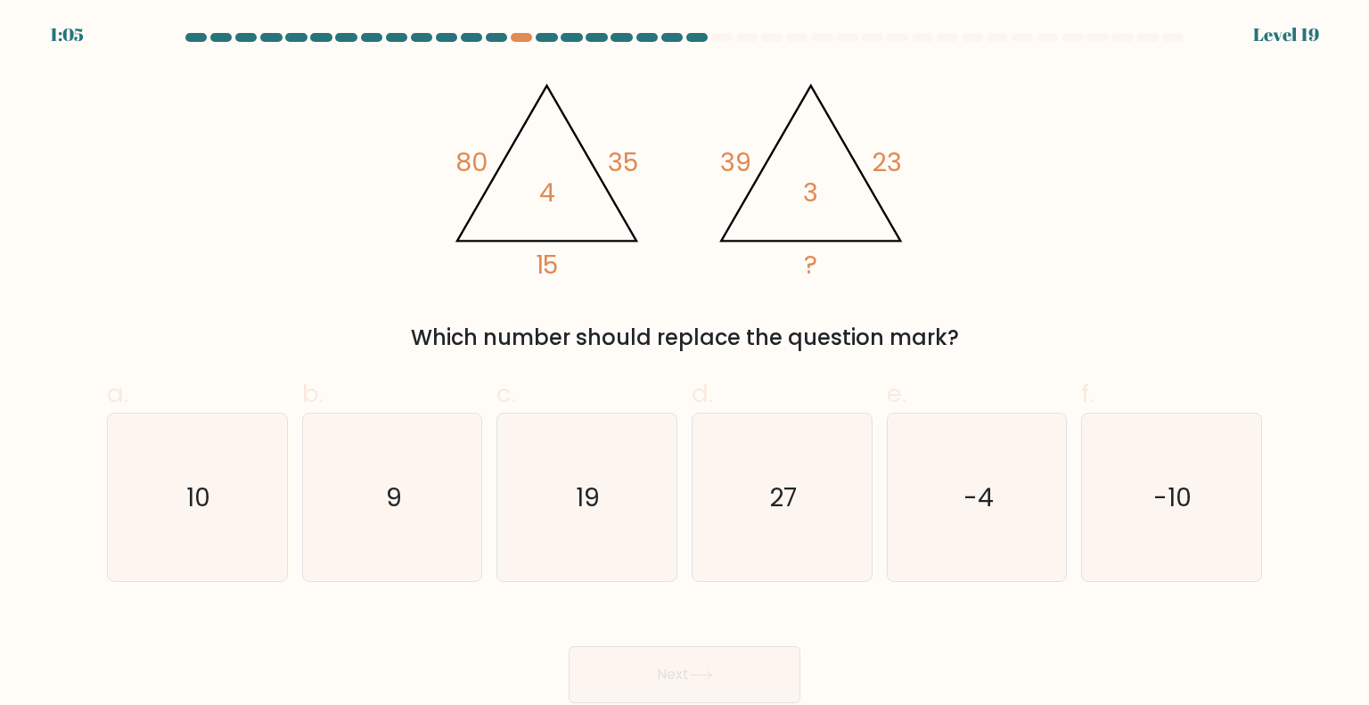
click at [758, 269] on icon "@import url('https://fonts.googleapis.com/css?family=Abril+Fatface:400,100,100i…" at bounding box center [684, 173] width 486 height 211
drag, startPoint x: 628, startPoint y: 266, endPoint x: 619, endPoint y: 238, distance: 29.0
click at [620, 239] on icon "@import url('https://fonts.googleapis.com/css?family=Abril+Fatface:400,100,100i…" at bounding box center [684, 173] width 486 height 211
click at [627, 125] on icon "@import url('https://fonts.googleapis.com/css?family=Abril+Fatface:400,100,100i…" at bounding box center [684, 173] width 486 height 211
click at [619, 123] on icon "@import url('https://fonts.googleapis.com/css?family=Abril+Fatface:400,100,100i…" at bounding box center [684, 173] width 486 height 211
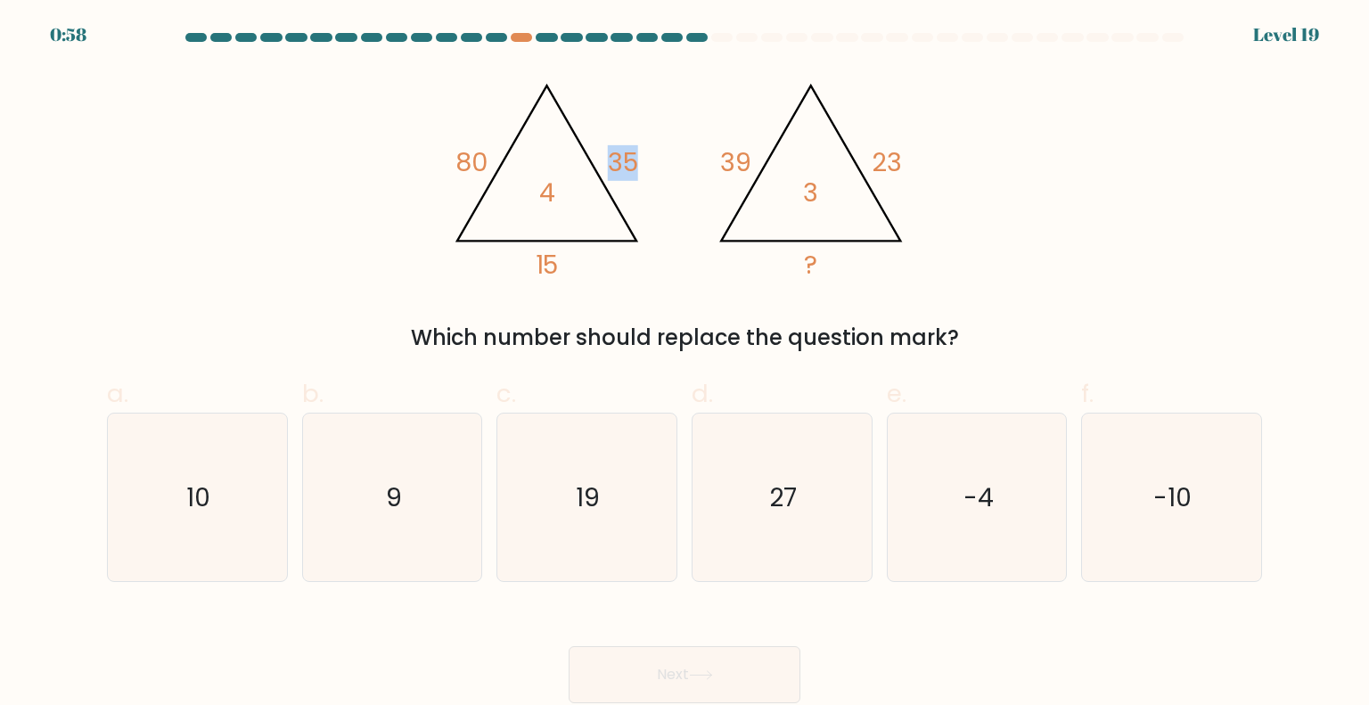
drag, startPoint x: 610, startPoint y: 159, endPoint x: 645, endPoint y: 174, distance: 37.9
click at [645, 174] on icon "@import url('https://fonts.googleapis.com/css?family=Abril+Fatface:400,100,100i…" at bounding box center [684, 173] width 486 height 211
drag, startPoint x: 439, startPoint y: 162, endPoint x: 487, endPoint y: 157, distance: 48.4
click at [487, 157] on div "@import url('https://fonts.googleapis.com/css?family=Abril+Fatface:400,100,100i…" at bounding box center [684, 211] width 1176 height 286
drag, startPoint x: 706, startPoint y: 158, endPoint x: 791, endPoint y: 169, distance: 86.3
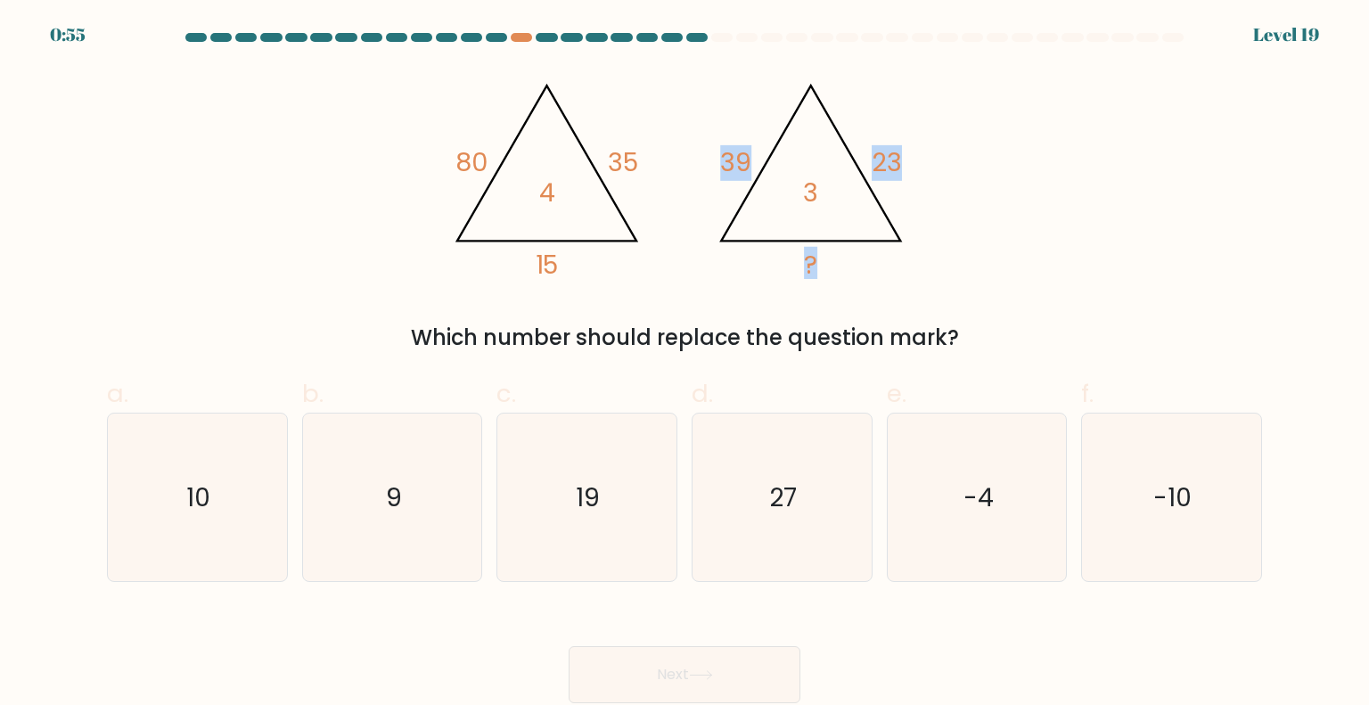
click at [791, 169] on icon "@import url('https://fonts.googleapis.com/css?family=Abril+Fatface:400,100,100i…" at bounding box center [684, 173] width 486 height 211
drag, startPoint x: 870, startPoint y: 207, endPoint x: 904, endPoint y: 207, distance: 33.9
click at [871, 207] on icon "@import url('https://fonts.googleapis.com/css?family=Abril+Fatface:400,100,100i…" at bounding box center [684, 173] width 486 height 211
click at [933, 207] on div "@import url('https://fonts.googleapis.com/css?family=Abril+Fatface:400,100,100i…" at bounding box center [684, 211] width 1176 height 286
click at [891, 83] on icon "@import url('https://fonts.googleapis.com/css?family=Abril+Fatface:400,100,100i…" at bounding box center [684, 173] width 486 height 211
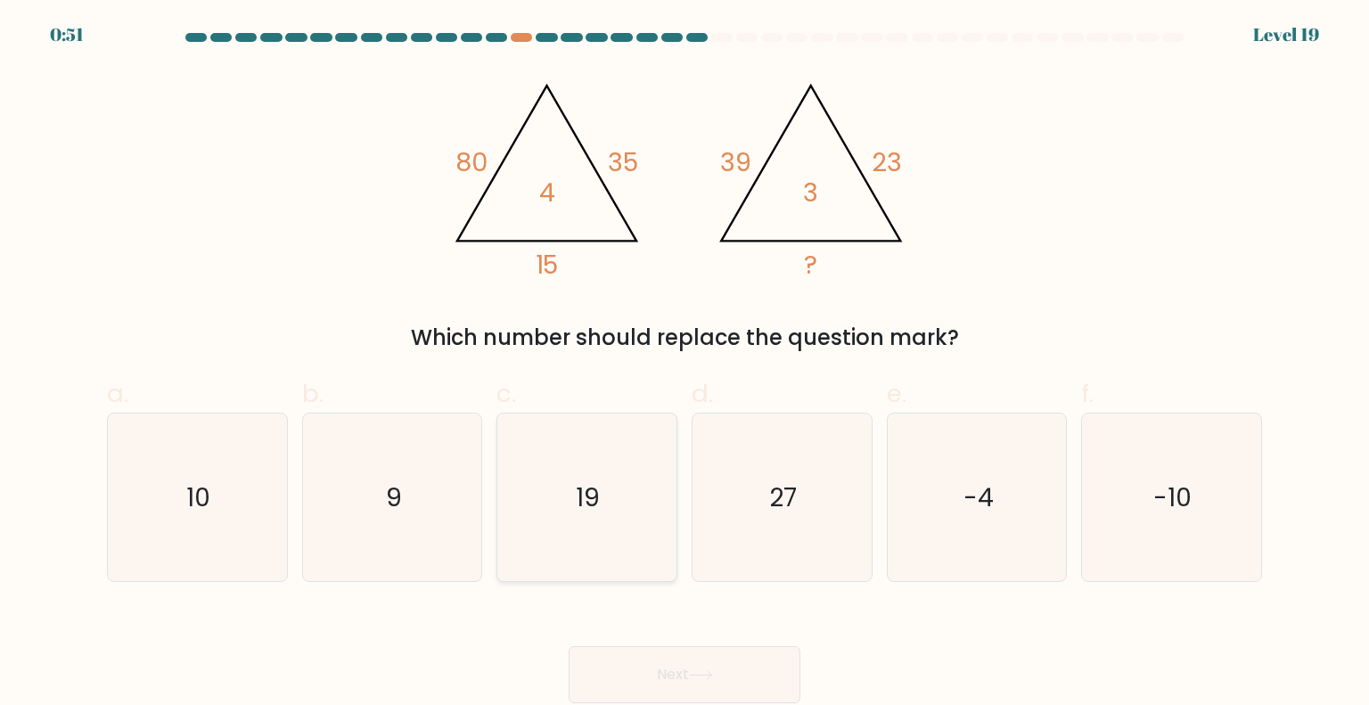
click at [590, 478] on icon "19" at bounding box center [587, 497] width 168 height 168
click at [684, 364] on input "c. 19" at bounding box center [684, 359] width 1 height 12
radio input "true"
click at [708, 682] on button "Next" at bounding box center [684, 674] width 232 height 57
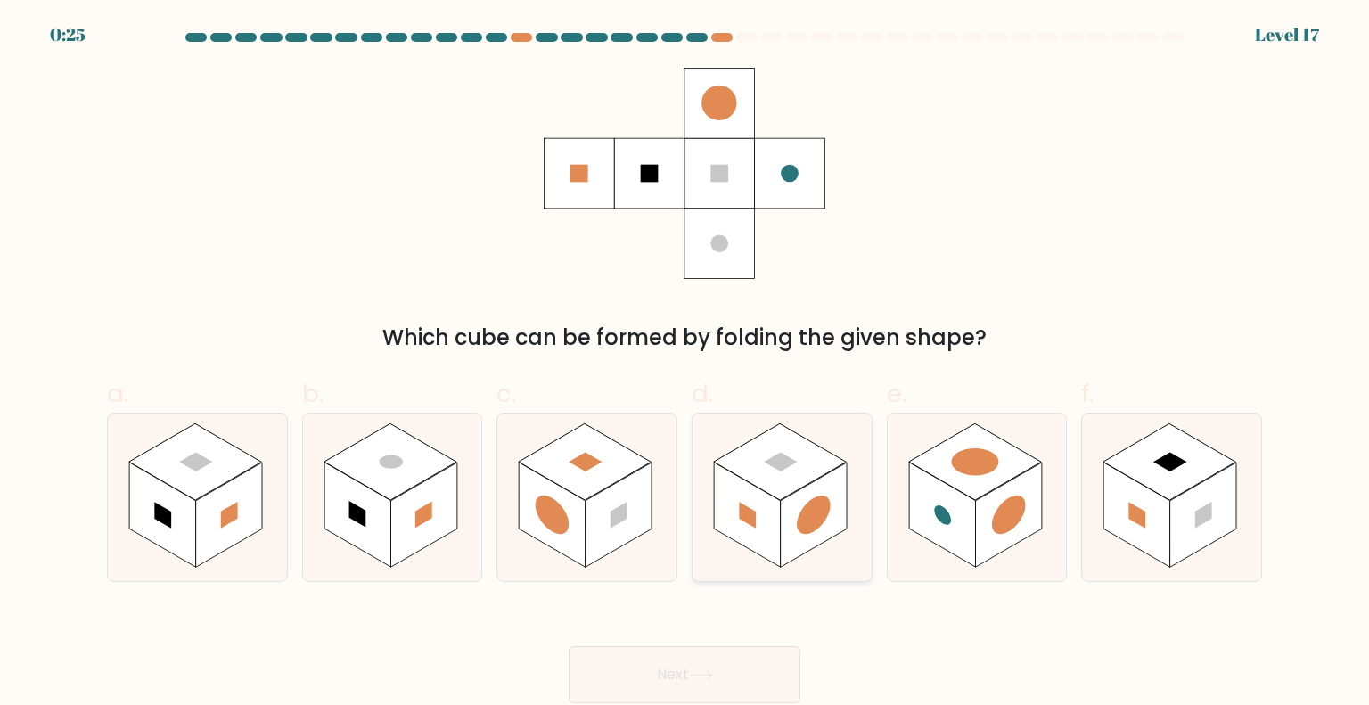
click at [827, 533] on rect at bounding box center [814, 514] width 67 height 105
click at [685, 364] on input "d." at bounding box center [684, 359] width 1 height 12
radio input "true"
click at [713, 658] on button "Next" at bounding box center [684, 674] width 232 height 57
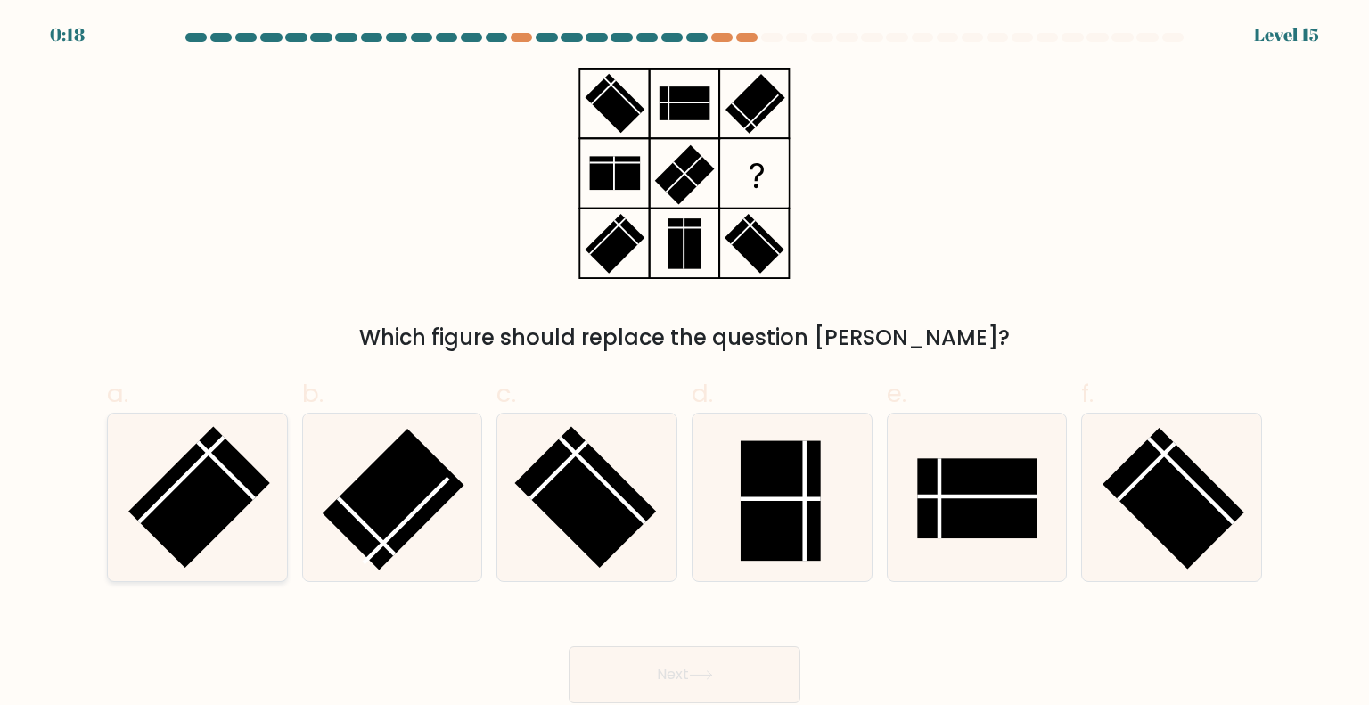
click at [187, 494] on rect at bounding box center [199, 497] width 142 height 142
click at [684, 364] on input "a." at bounding box center [684, 359] width 1 height 12
radio input "true"
click at [694, 671] on icon at bounding box center [701, 675] width 24 height 10
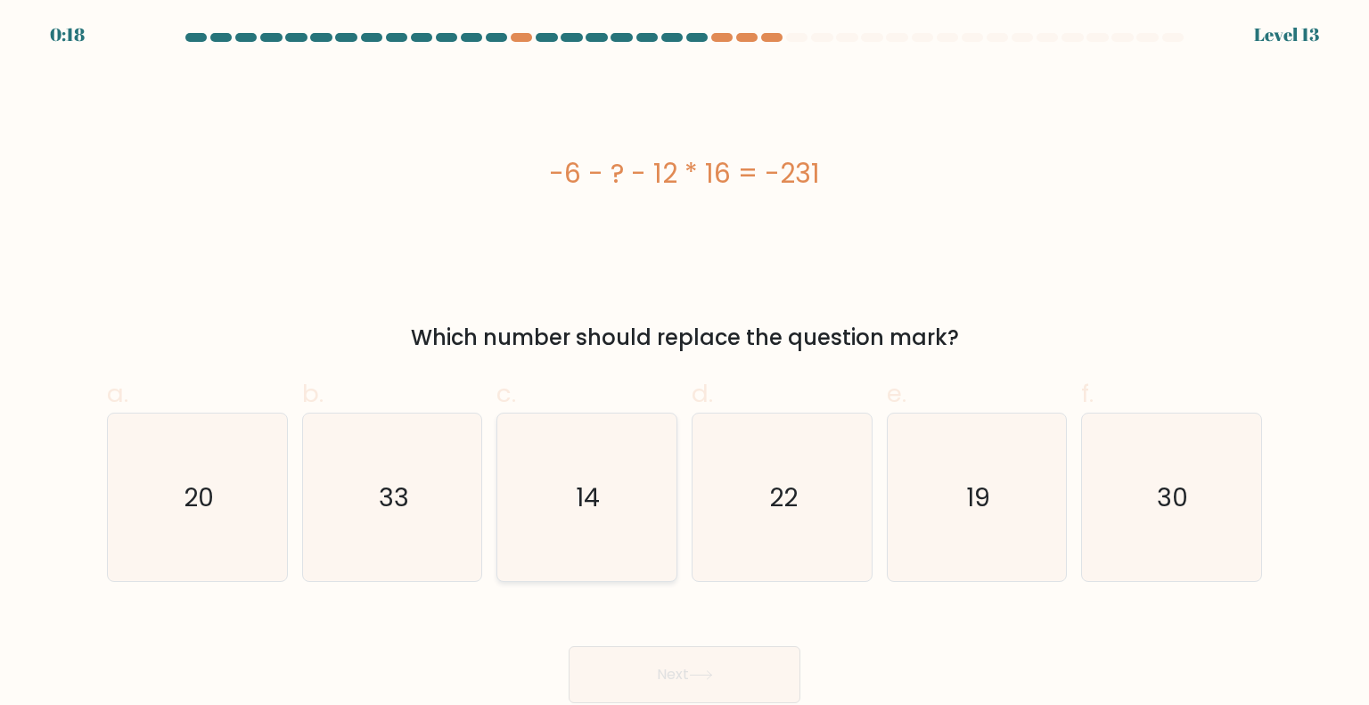
drag, startPoint x: 371, startPoint y: 480, endPoint x: 544, endPoint y: 558, distance: 190.3
click at [372, 480] on icon "33" at bounding box center [392, 497] width 168 height 168
click at [684, 364] on input "b. 33" at bounding box center [684, 359] width 1 height 12
radio input "true"
click at [734, 673] on button "Next" at bounding box center [684, 674] width 232 height 57
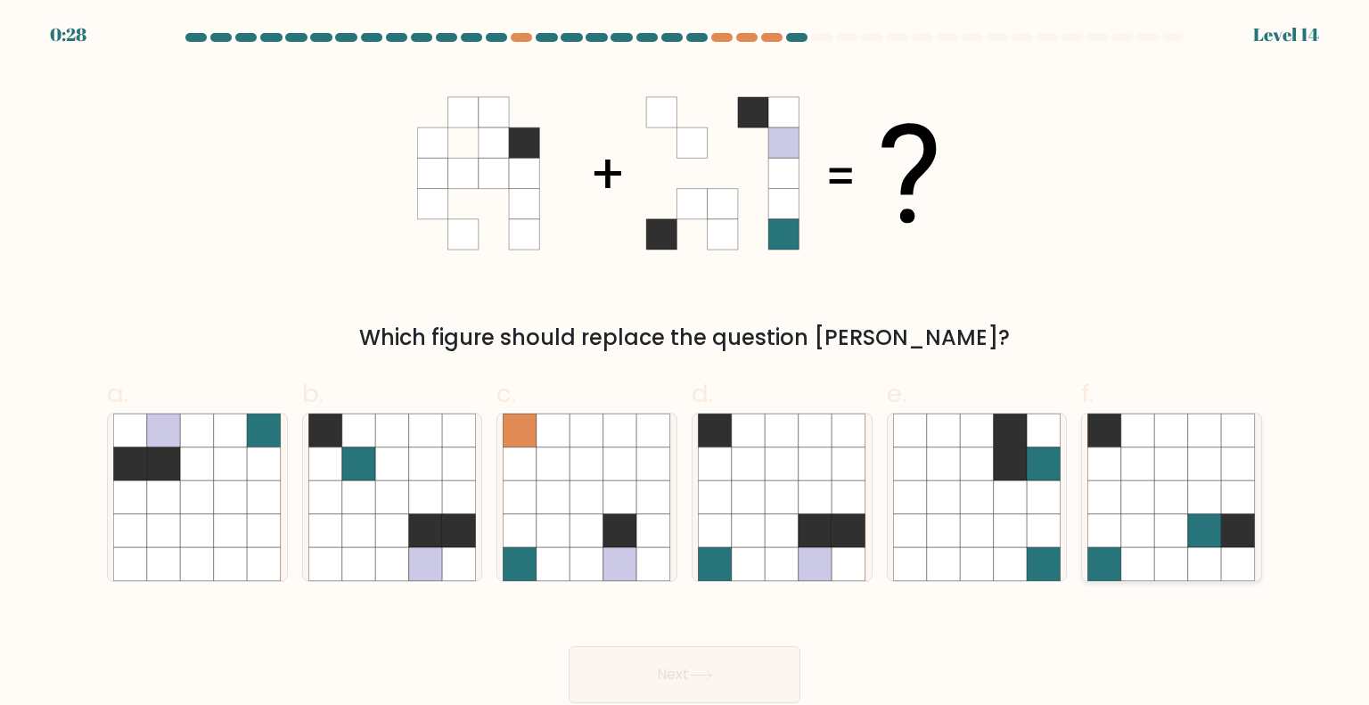
click at [1144, 479] on icon at bounding box center [1138, 464] width 34 height 34
click at [685, 364] on input "f." at bounding box center [684, 359] width 1 height 12
radio input "true"
click at [728, 659] on button "Next" at bounding box center [684, 674] width 232 height 57
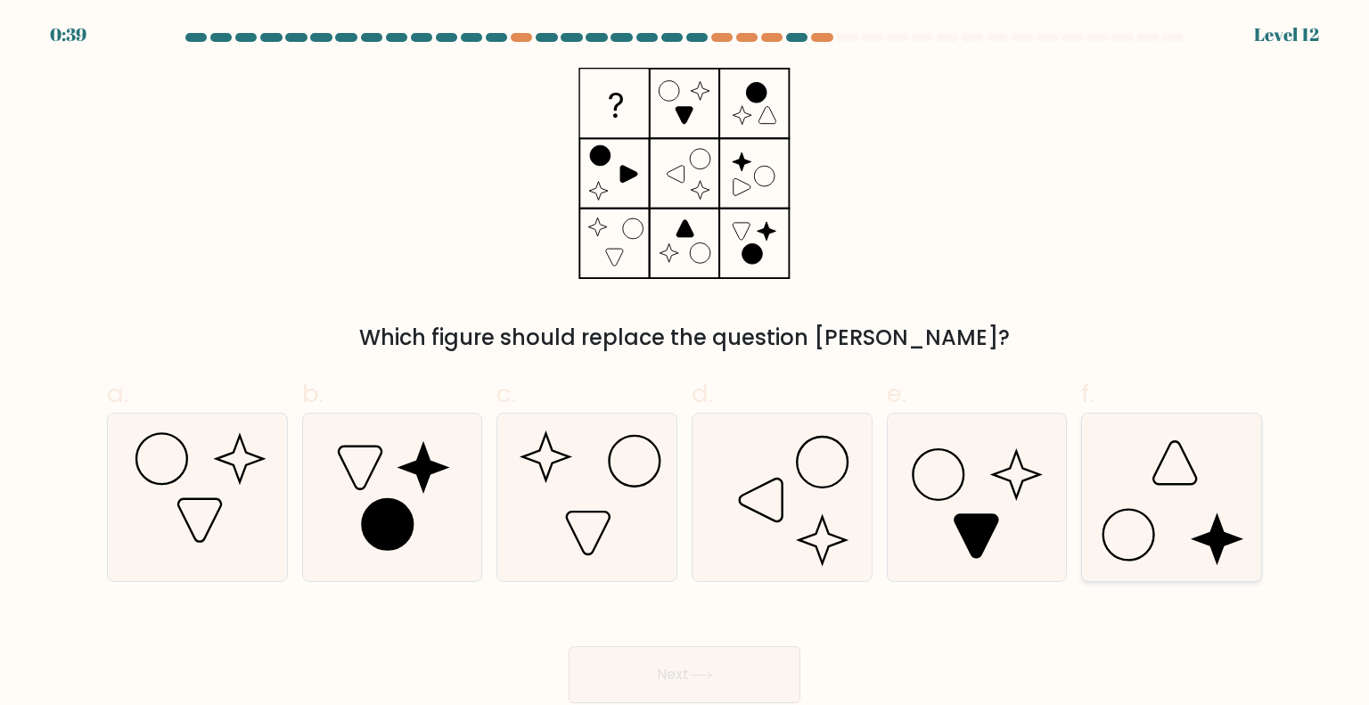
click at [1203, 499] on icon at bounding box center [1171, 497] width 168 height 168
click at [685, 364] on input "f." at bounding box center [684, 359] width 1 height 12
radio input "true"
click at [705, 664] on button "Next" at bounding box center [684, 674] width 232 height 57
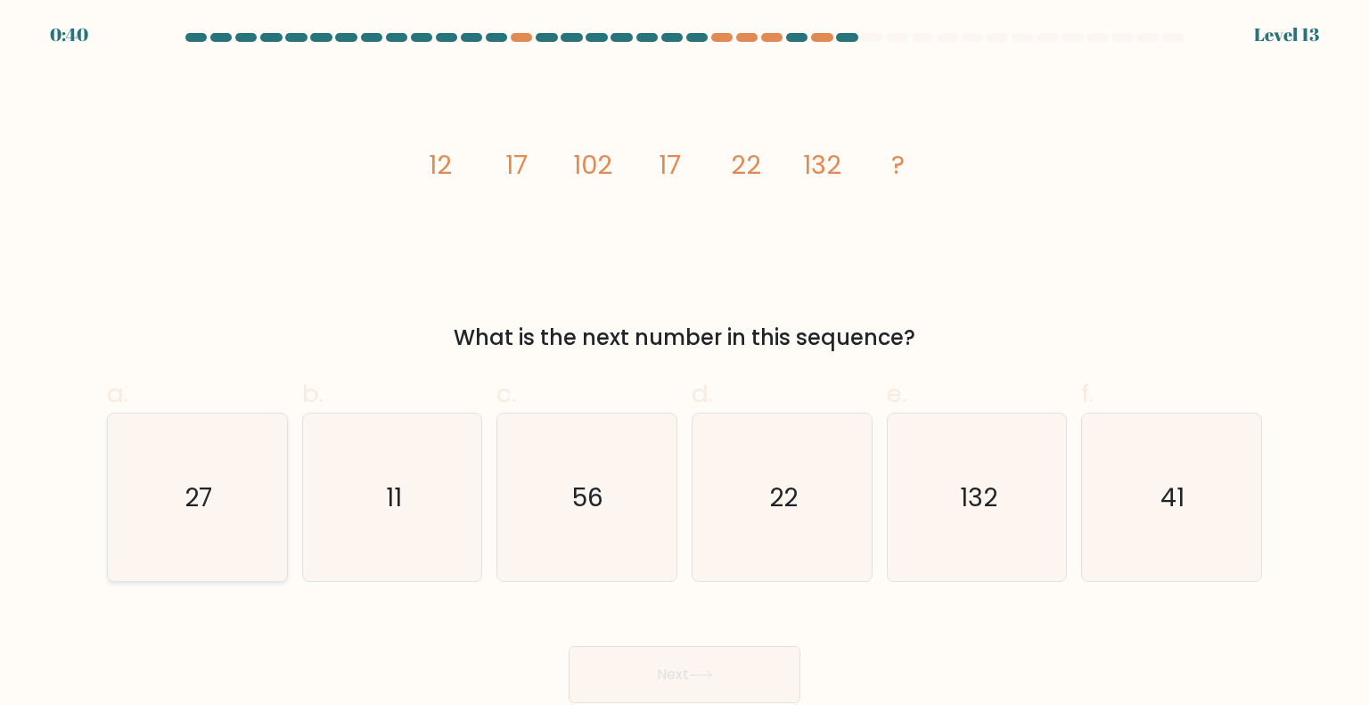
click at [255, 499] on icon "27" at bounding box center [197, 497] width 168 height 168
click at [684, 364] on input "a. 27" at bounding box center [684, 359] width 1 height 12
radio input "true"
click at [744, 681] on button "Next" at bounding box center [684, 674] width 232 height 57
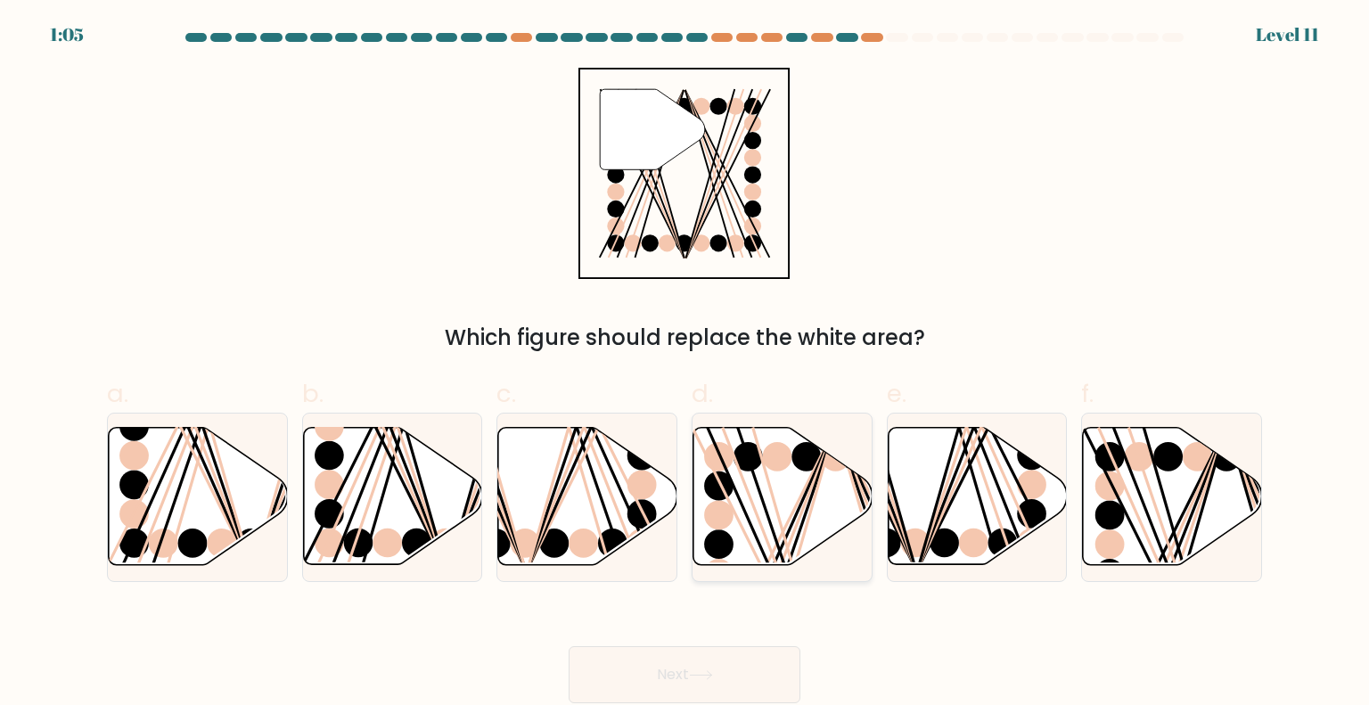
click at [855, 500] on icon at bounding box center [782, 496] width 179 height 137
click at [685, 364] on input "d." at bounding box center [684, 359] width 1 height 12
radio input "true"
click at [1204, 503] on line at bounding box center [1183, 572] width 83 height 286
click at [685, 364] on input "f." at bounding box center [684, 359] width 1 height 12
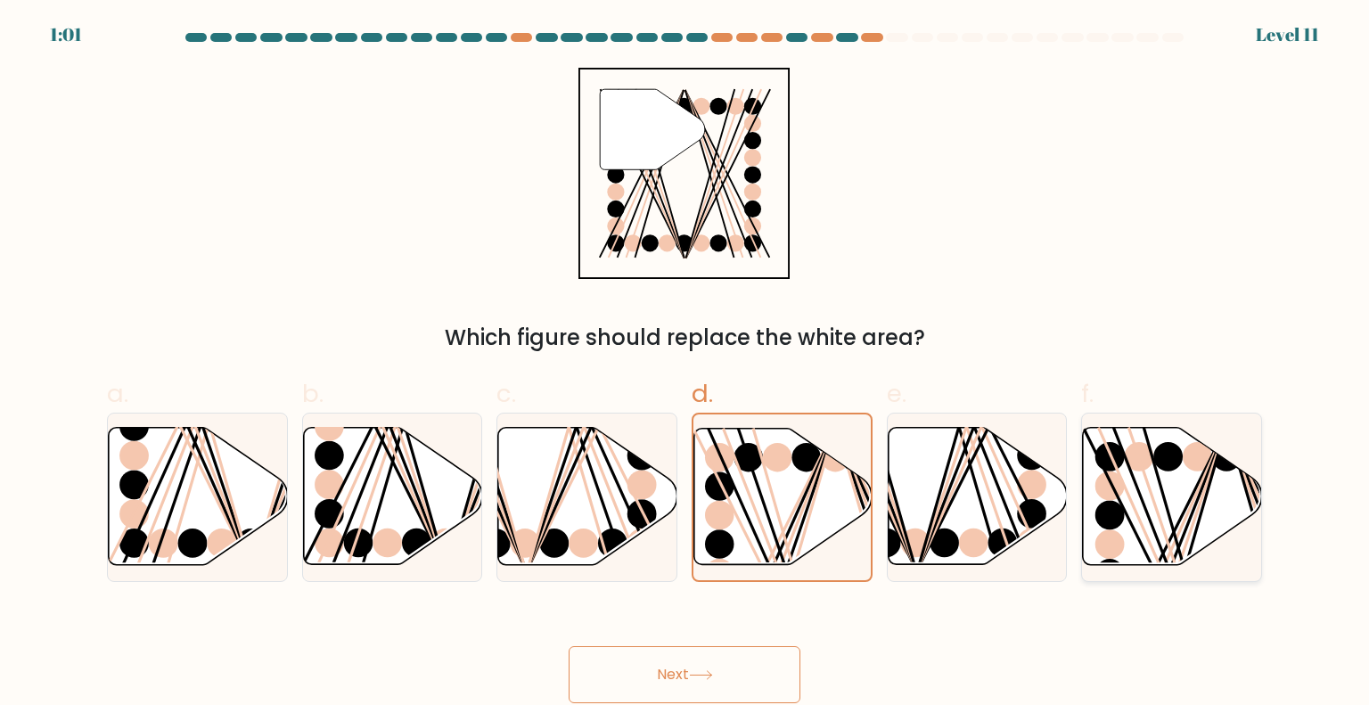
radio input "true"
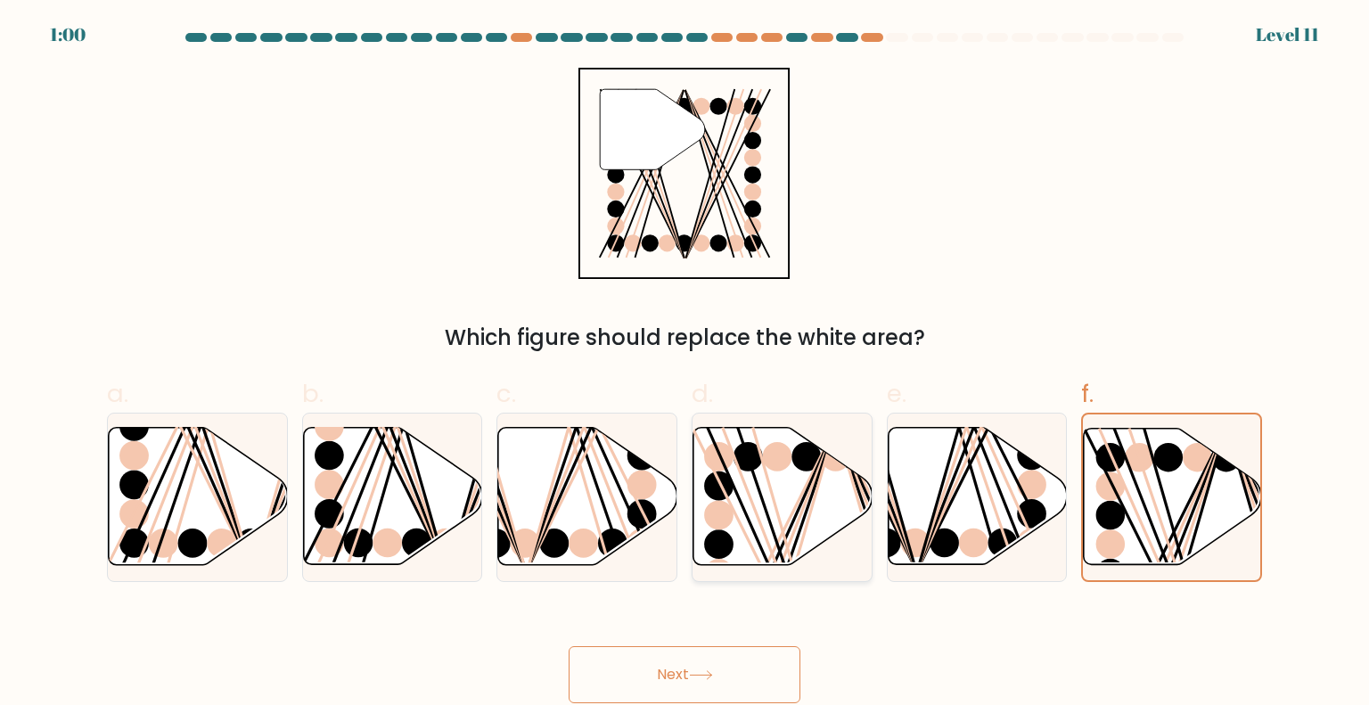
click at [779, 533] on icon at bounding box center [782, 496] width 179 height 137
click at [685, 364] on input "d." at bounding box center [684, 359] width 1 height 12
radio input "true"
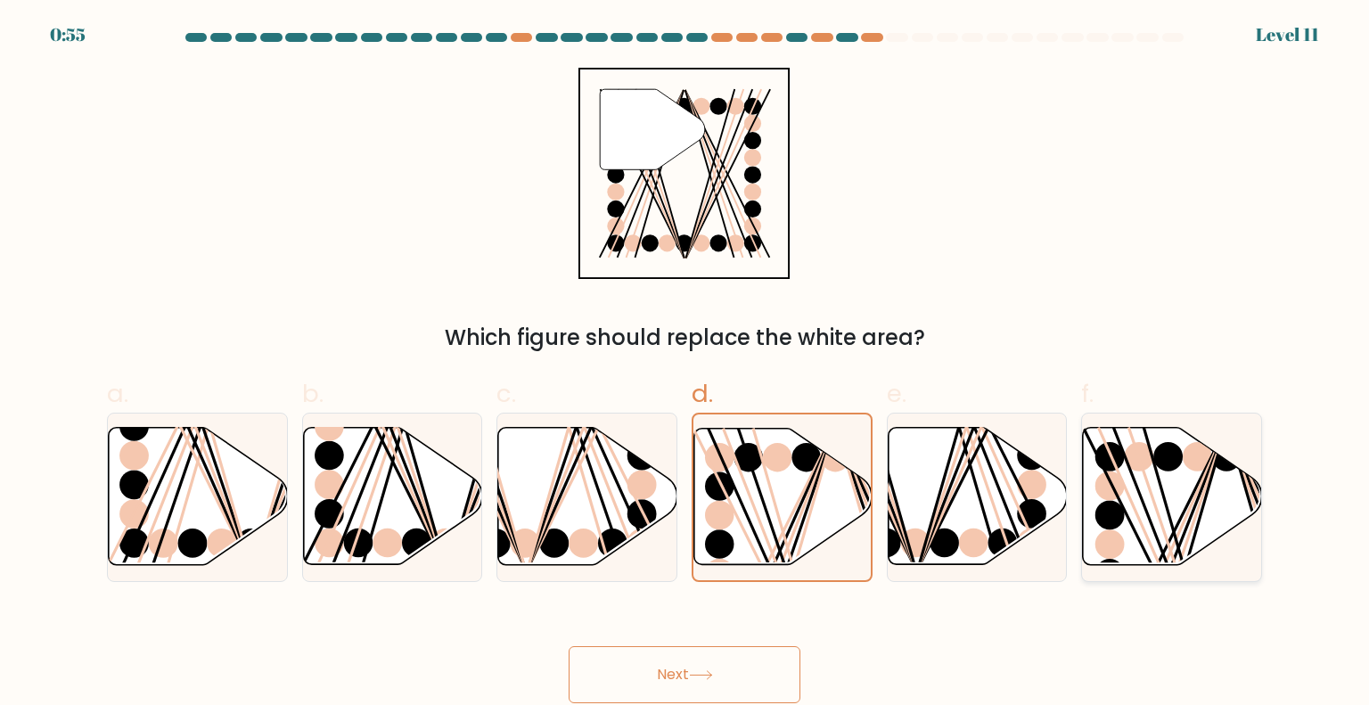
click at [1243, 511] on icon at bounding box center [1172, 496] width 179 height 137
click at [685, 364] on input "f." at bounding box center [684, 359] width 1 height 12
radio input "true"
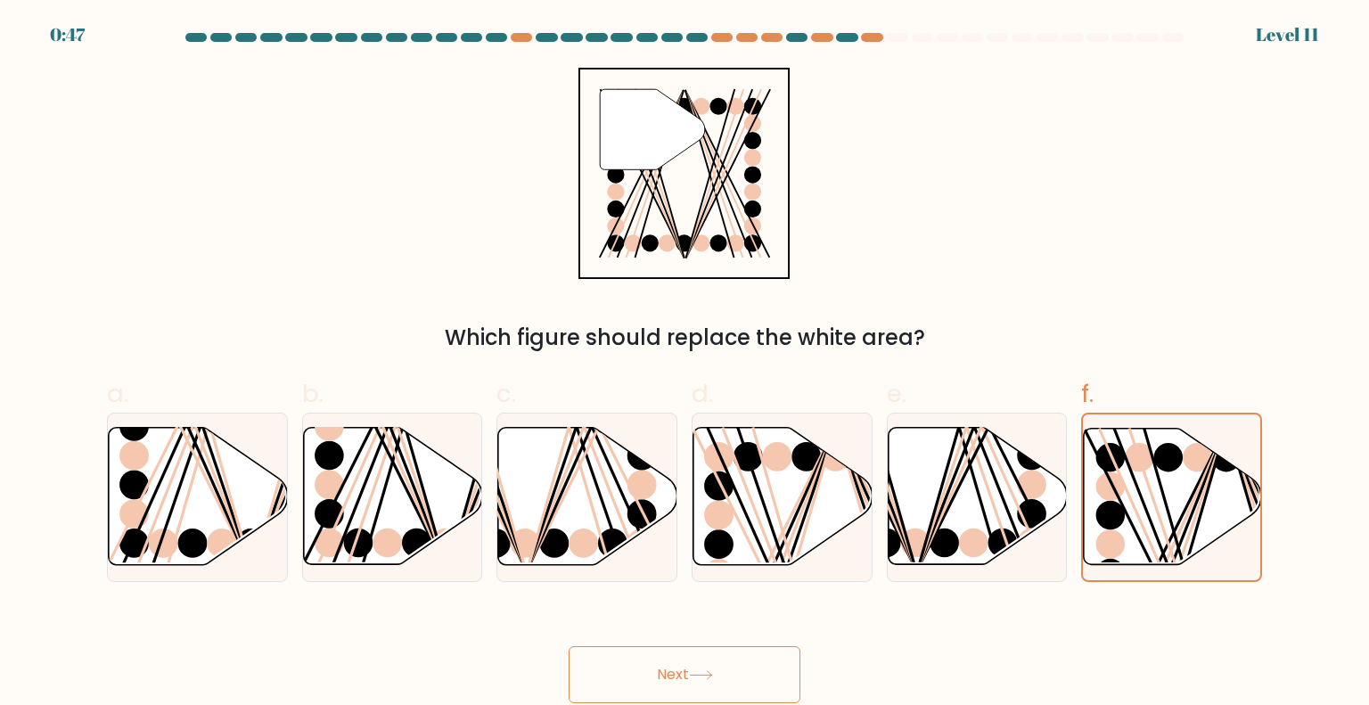
click at [665, 687] on button "Next" at bounding box center [684, 674] width 232 height 57
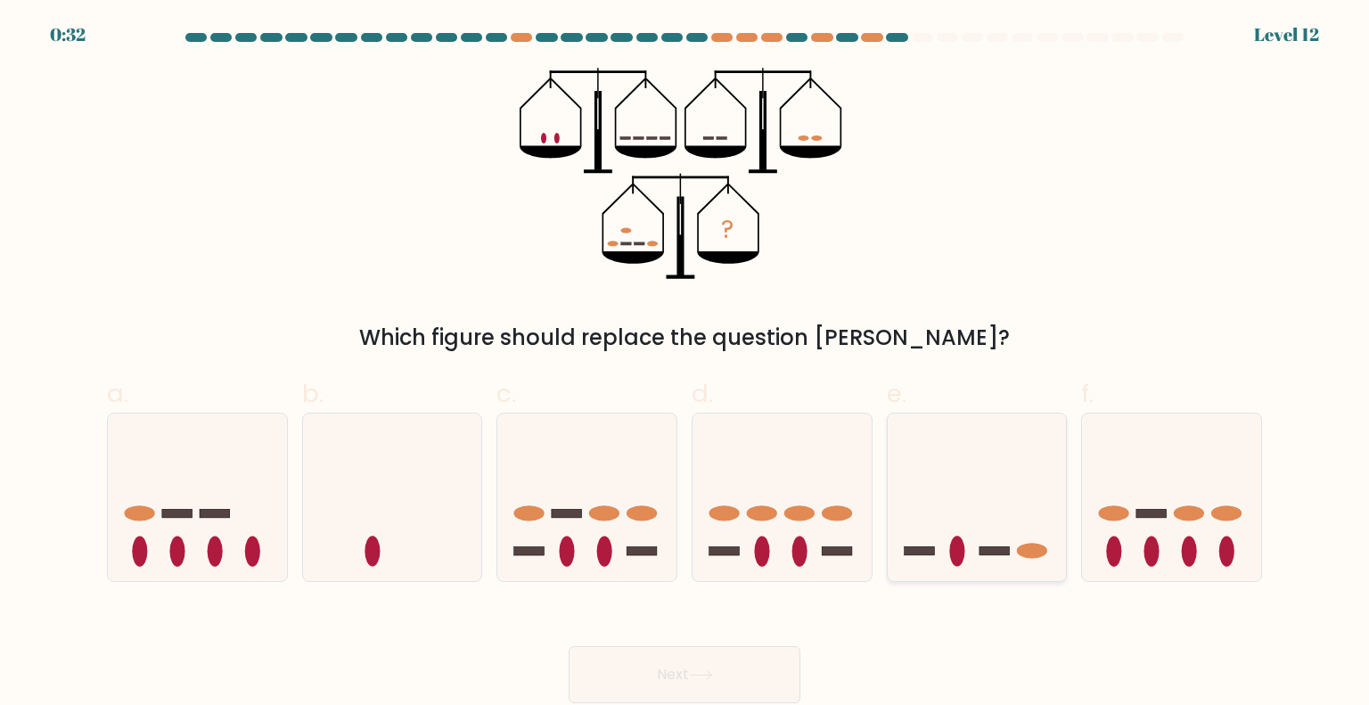
click at [949, 560] on icon at bounding box center [976, 497] width 179 height 148
click at [685, 364] on input "e." at bounding box center [684, 359] width 1 height 12
radio input "true"
click at [719, 671] on button "Next" at bounding box center [684, 674] width 232 height 57
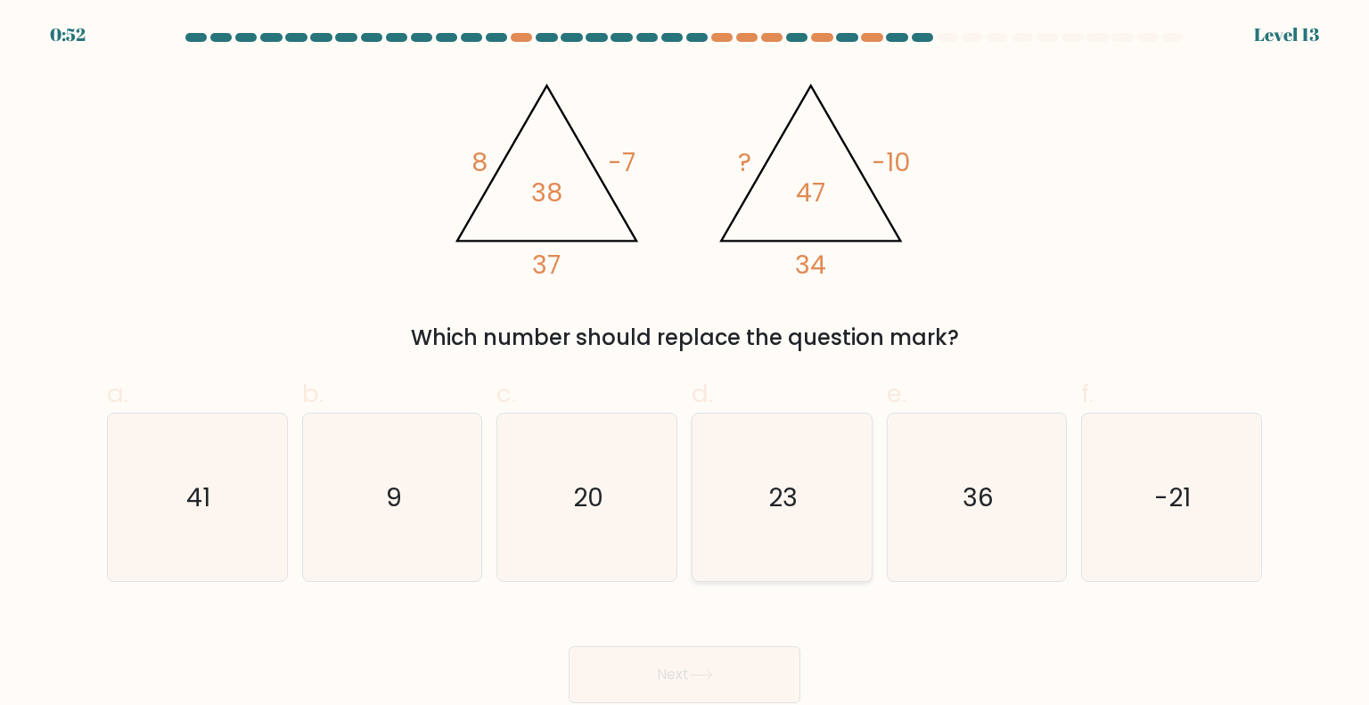
click at [769, 478] on icon "23" at bounding box center [782, 497] width 168 height 168
click at [685, 364] on input "d. 23" at bounding box center [684, 359] width 1 height 12
radio input "true"
click at [700, 675] on icon at bounding box center [700, 675] width 21 height 8
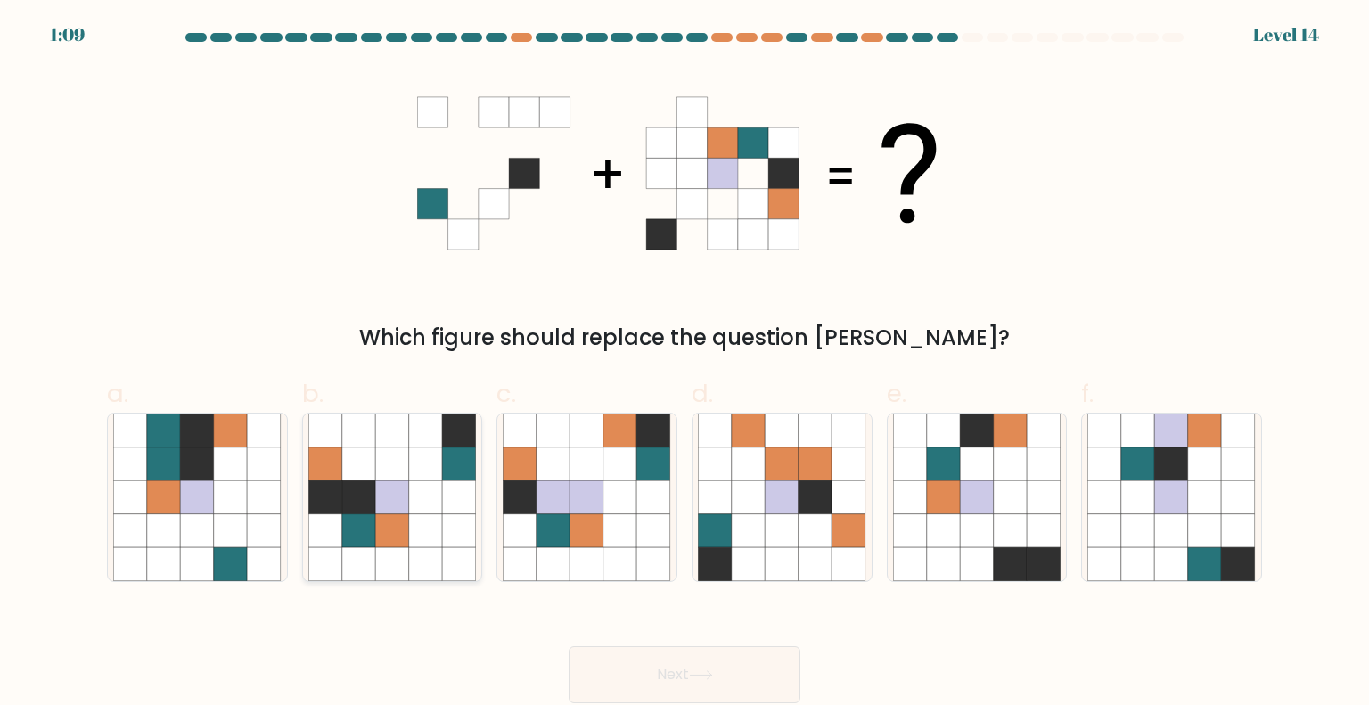
click at [331, 458] on icon at bounding box center [325, 464] width 34 height 34
click at [684, 364] on input "b." at bounding box center [684, 359] width 1 height 12
radio input "true"
click at [714, 656] on button "Next" at bounding box center [684, 674] width 232 height 57
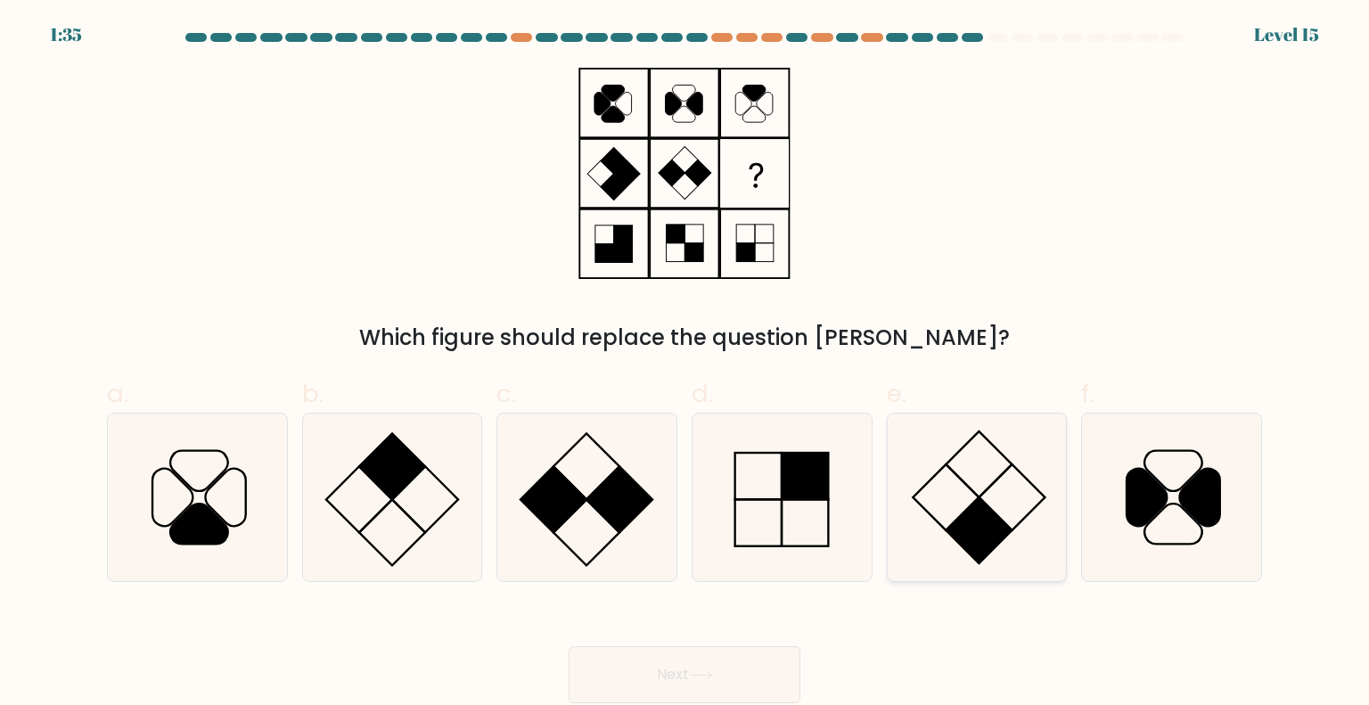
click at [957, 503] on icon at bounding box center [977, 497] width 168 height 168
click at [685, 364] on input "e." at bounding box center [684, 359] width 1 height 12
radio input "true"
click at [727, 669] on button "Next" at bounding box center [684, 674] width 232 height 57
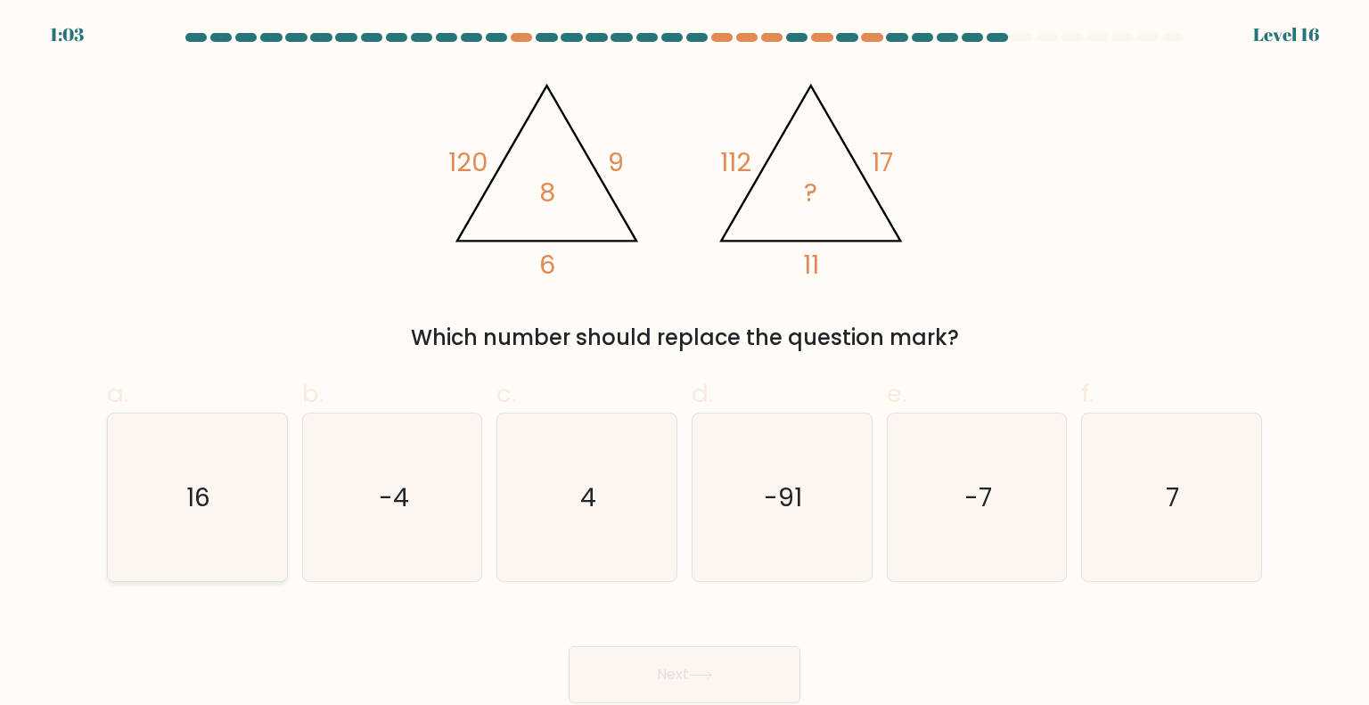
click at [152, 482] on icon "16" at bounding box center [197, 497] width 168 height 168
click at [684, 364] on input "a. 16" at bounding box center [684, 359] width 1 height 12
radio input "true"
click at [698, 682] on button "Next" at bounding box center [684, 674] width 232 height 57
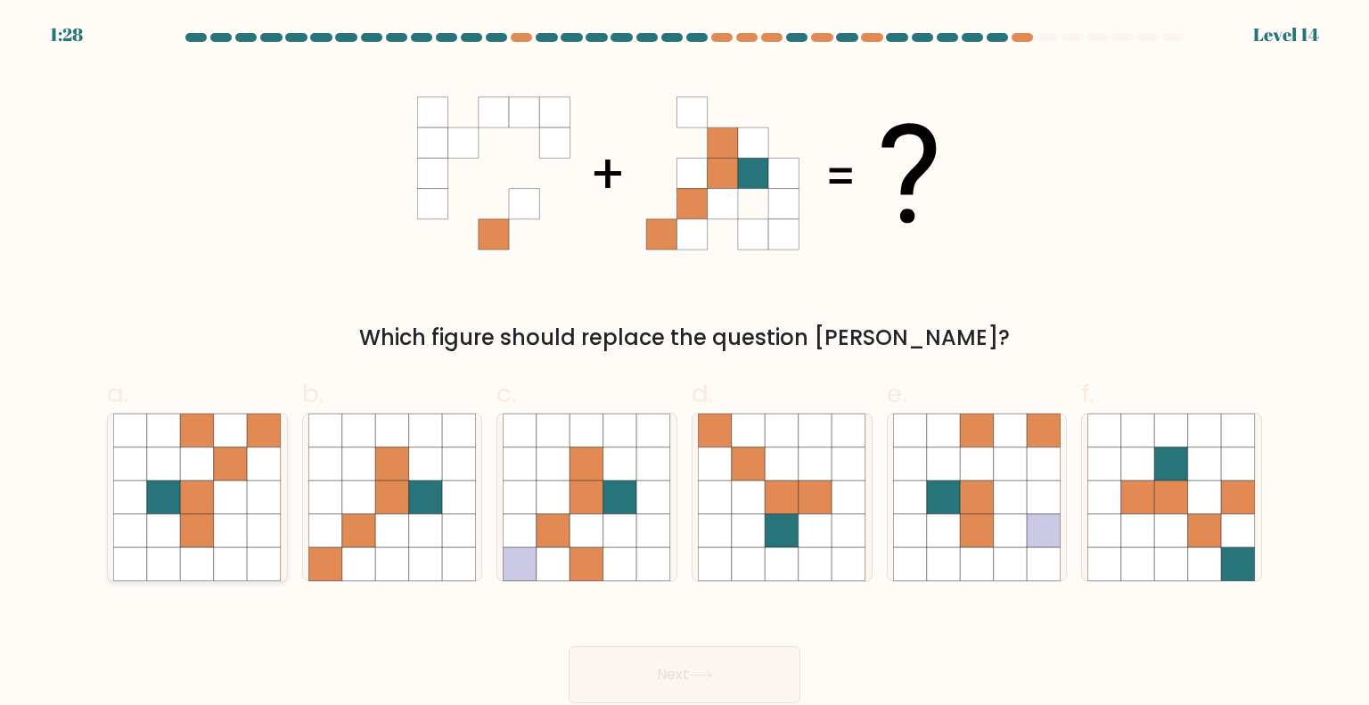
click at [191, 509] on icon at bounding box center [198, 497] width 34 height 34
click at [684, 364] on input "a." at bounding box center [684, 359] width 1 height 12
radio input "true"
click at [786, 669] on button "Next" at bounding box center [684, 674] width 232 height 57
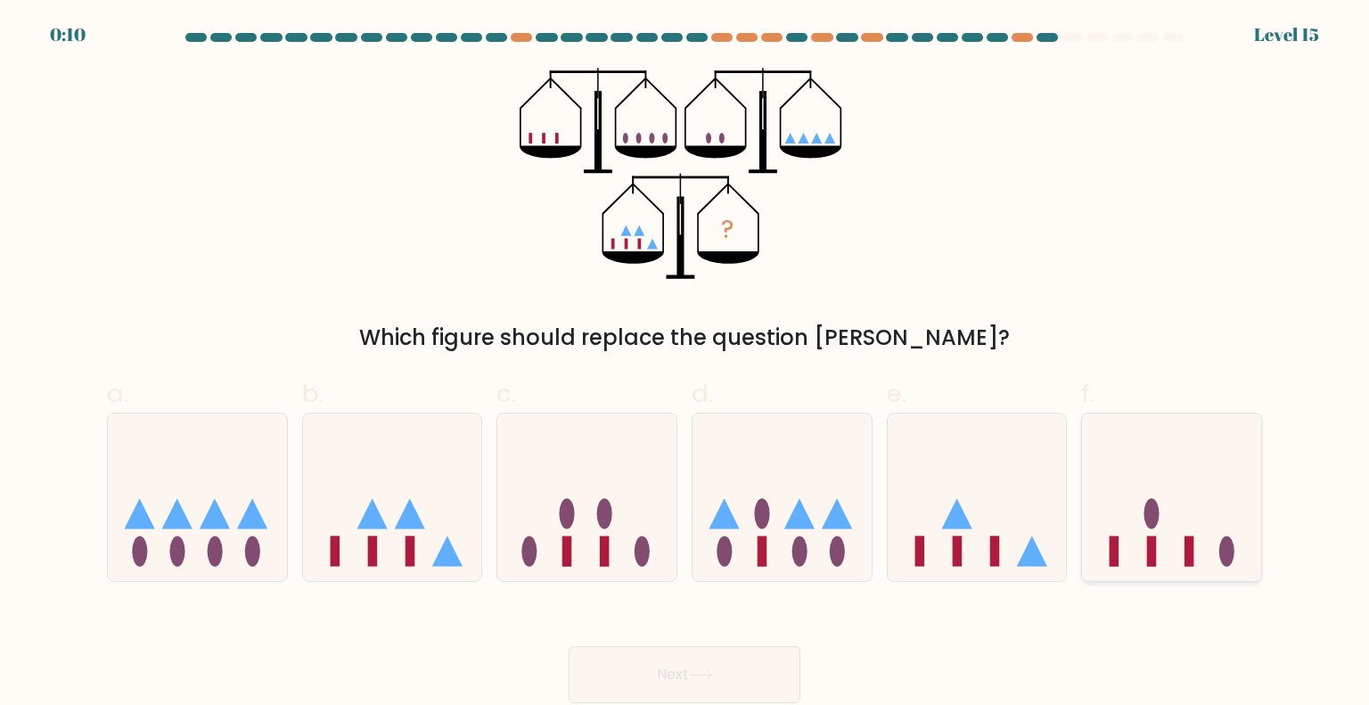
click at [1105, 522] on icon at bounding box center [1171, 497] width 179 height 148
click at [685, 364] on input "f." at bounding box center [684, 359] width 1 height 12
radio input "true"
click at [637, 668] on button "Next" at bounding box center [684, 674] width 232 height 57
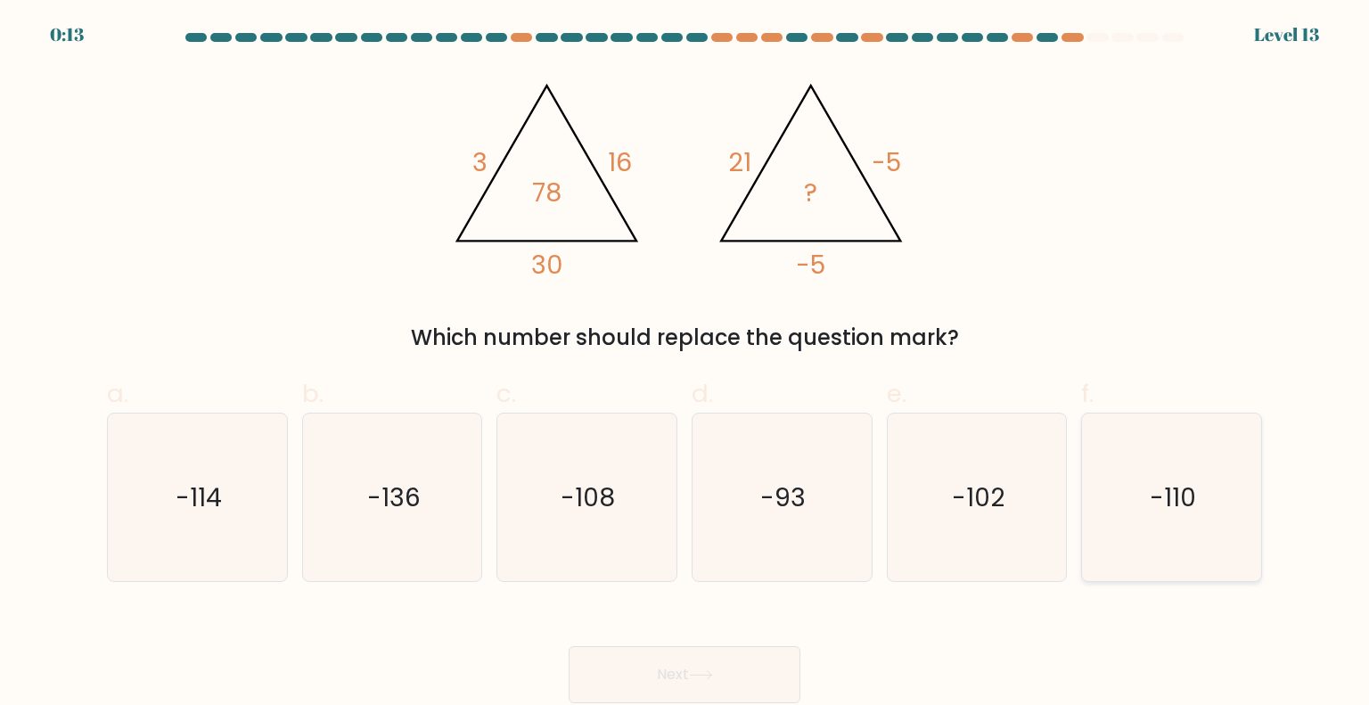
click at [1128, 513] on icon "-110" at bounding box center [1171, 497] width 168 height 168
click at [685, 364] on input "f. -110" at bounding box center [684, 359] width 1 height 12
radio input "true"
click at [716, 669] on button "Next" at bounding box center [684, 674] width 232 height 57
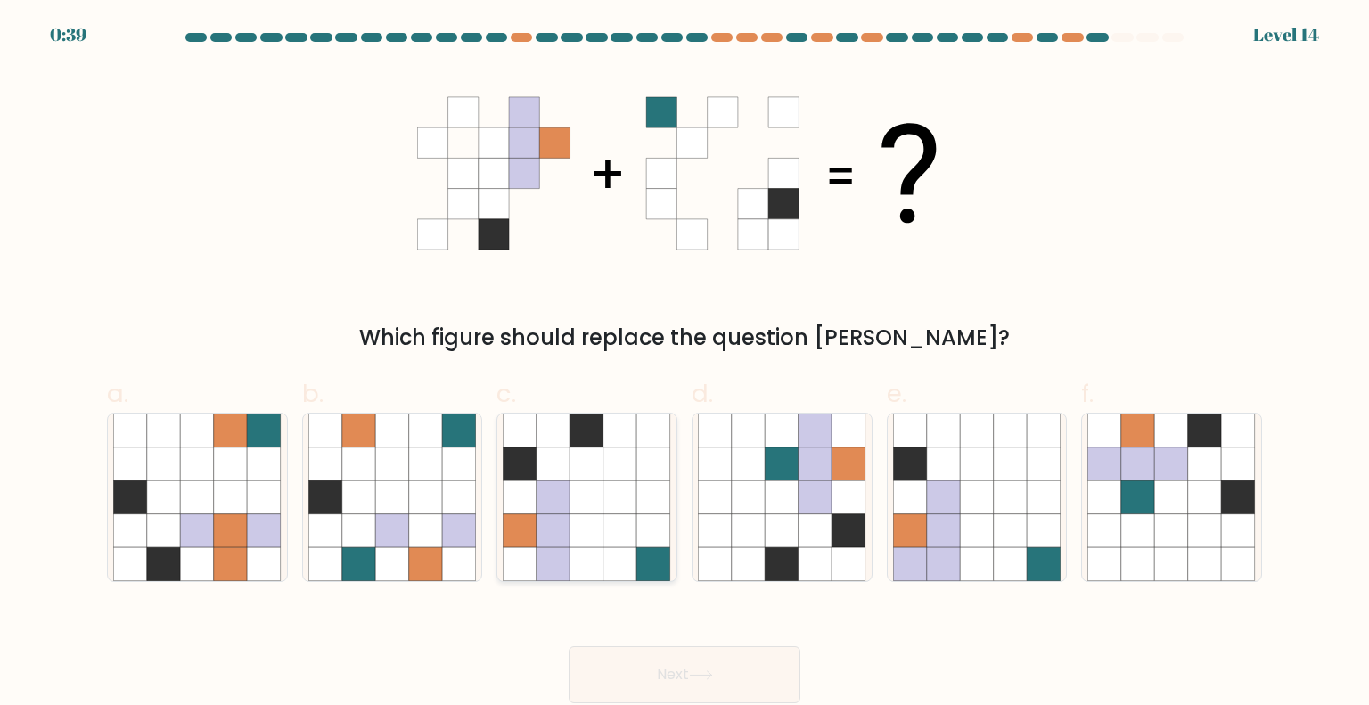
click at [633, 485] on icon at bounding box center [620, 497] width 34 height 34
click at [684, 364] on input "c." at bounding box center [684, 359] width 1 height 12
radio input "true"
click at [687, 687] on button "Next" at bounding box center [684, 674] width 232 height 57
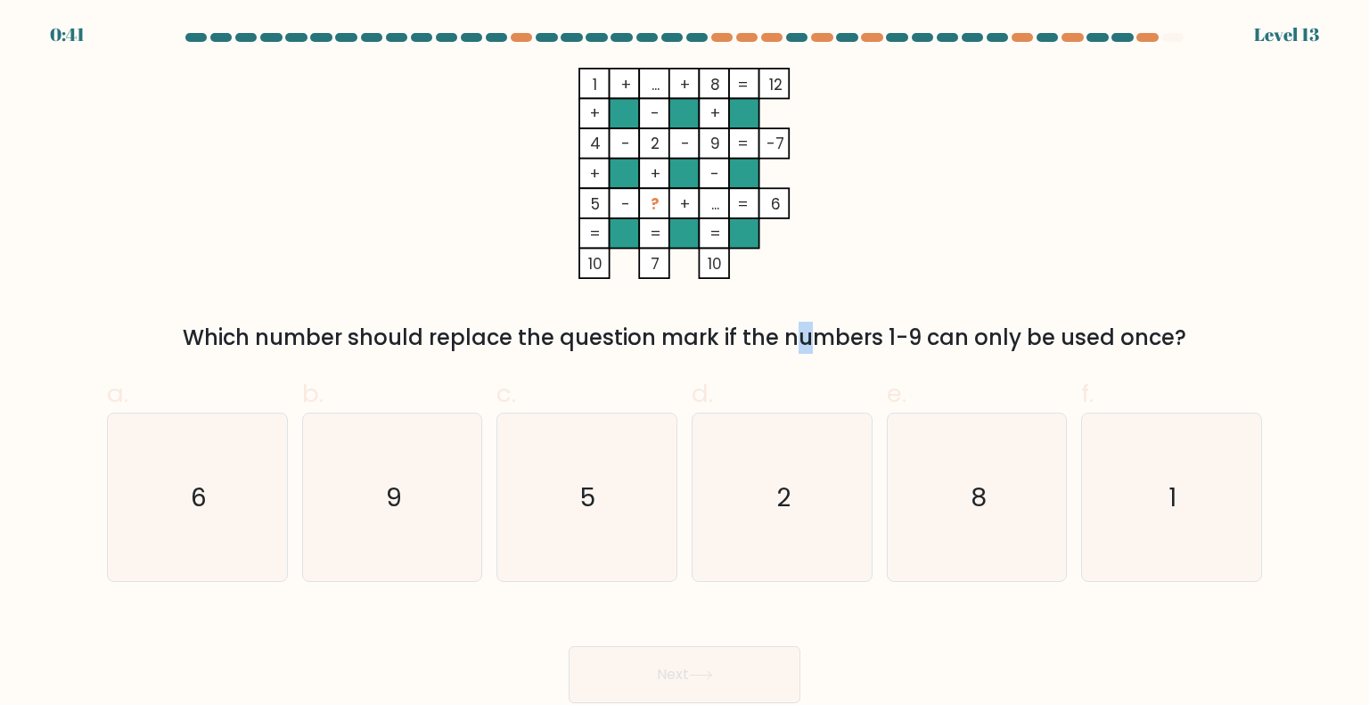
click at [650, 343] on div "Which number should replace the question mark if the numbers 1-9 can only be us…" at bounding box center [684, 338] width 1133 height 32
click at [649, 343] on div "Which number should replace the question mark if the numbers 1-9 can only be us…" at bounding box center [684, 338] width 1133 height 32
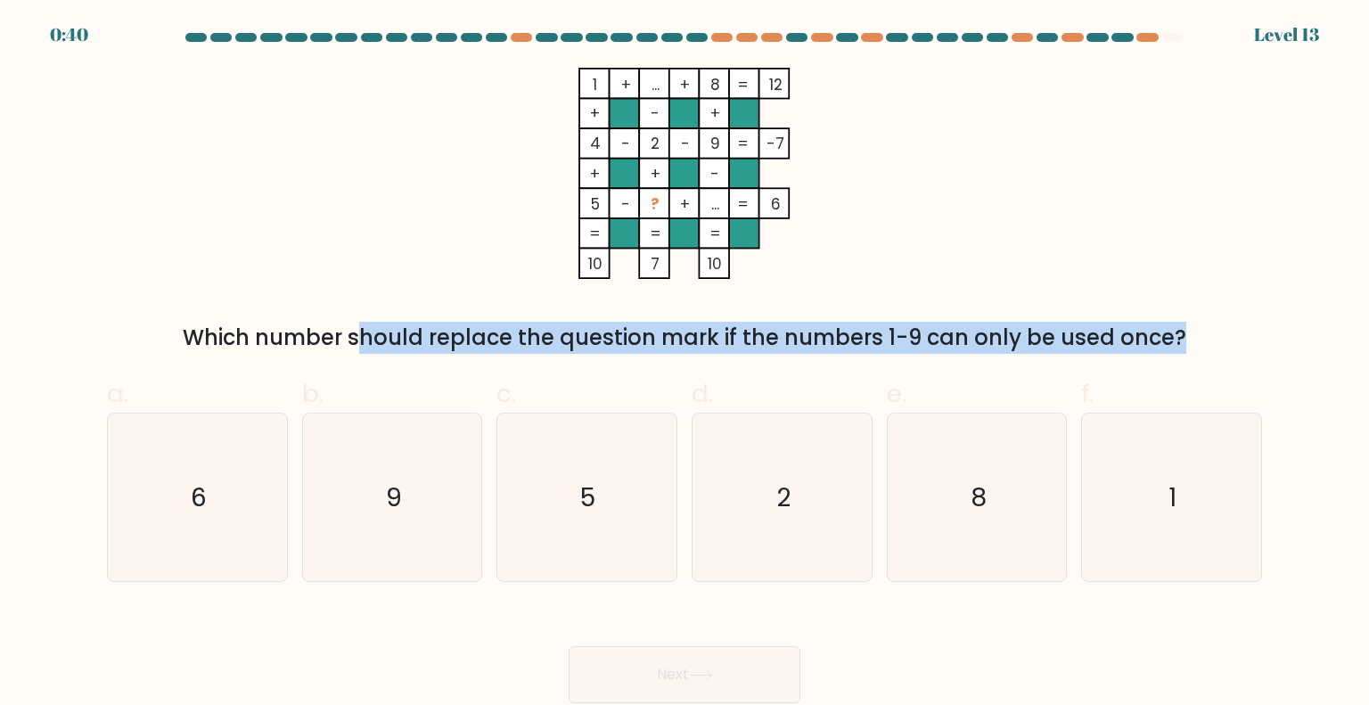
click at [649, 343] on div "Which number should replace the question mark if the numbers 1-9 can only be us…" at bounding box center [684, 338] width 1133 height 32
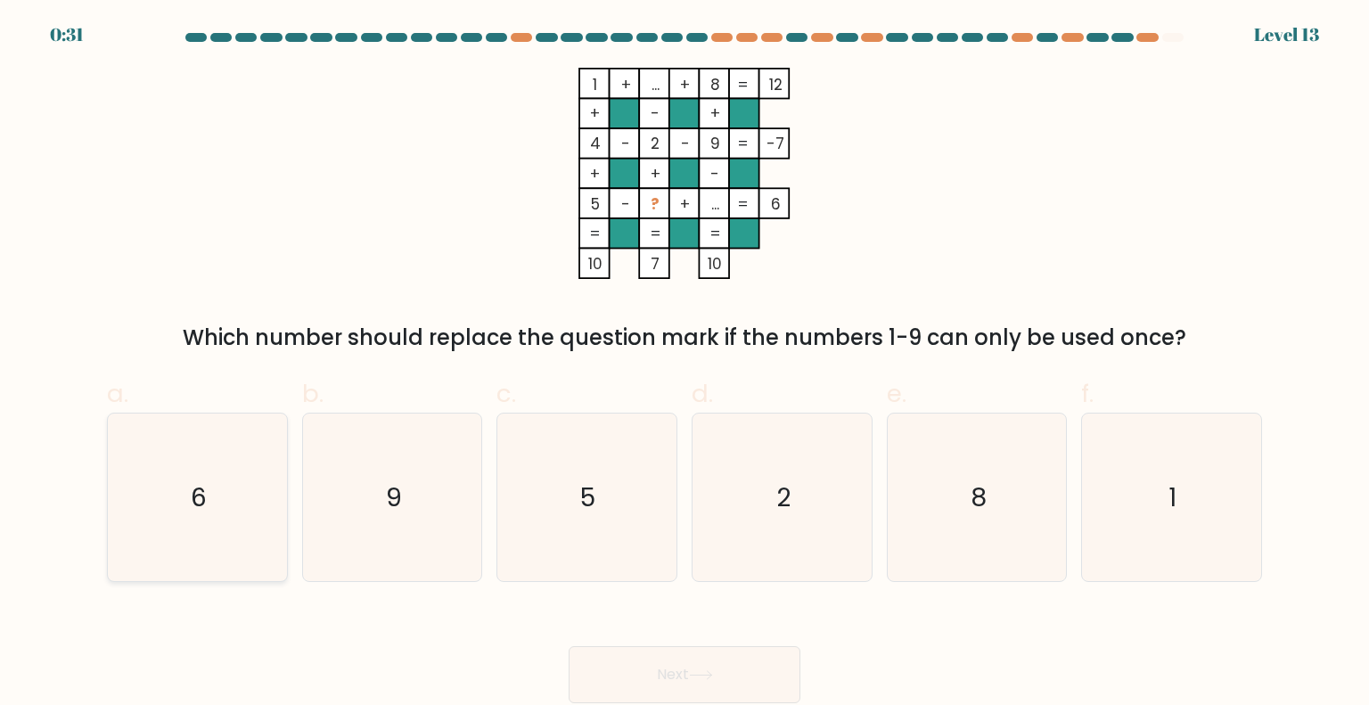
click at [198, 494] on text "6" at bounding box center [199, 496] width 16 height 36
click at [684, 364] on input "a. 6" at bounding box center [684, 359] width 1 height 12
radio input "true"
click at [703, 661] on button "Next" at bounding box center [684, 674] width 232 height 57
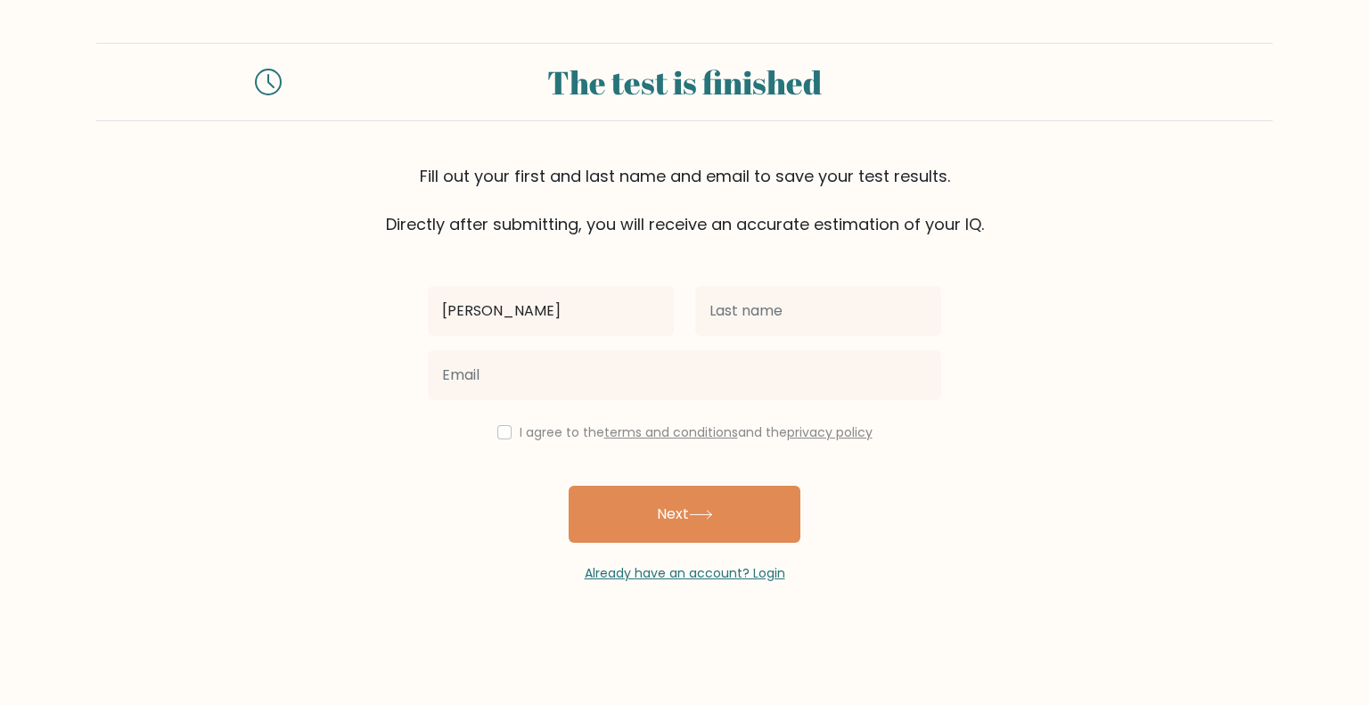
type input "[PERSON_NAME]"
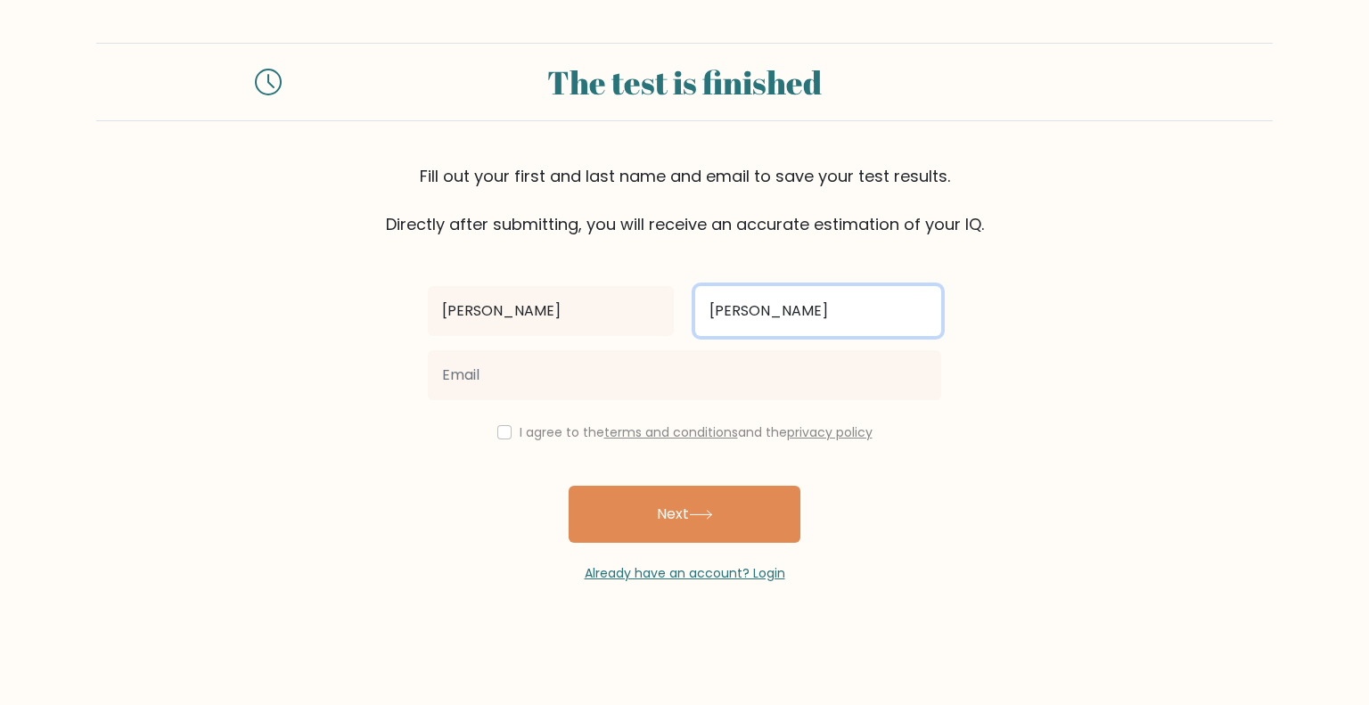
type input "[PERSON_NAME]"
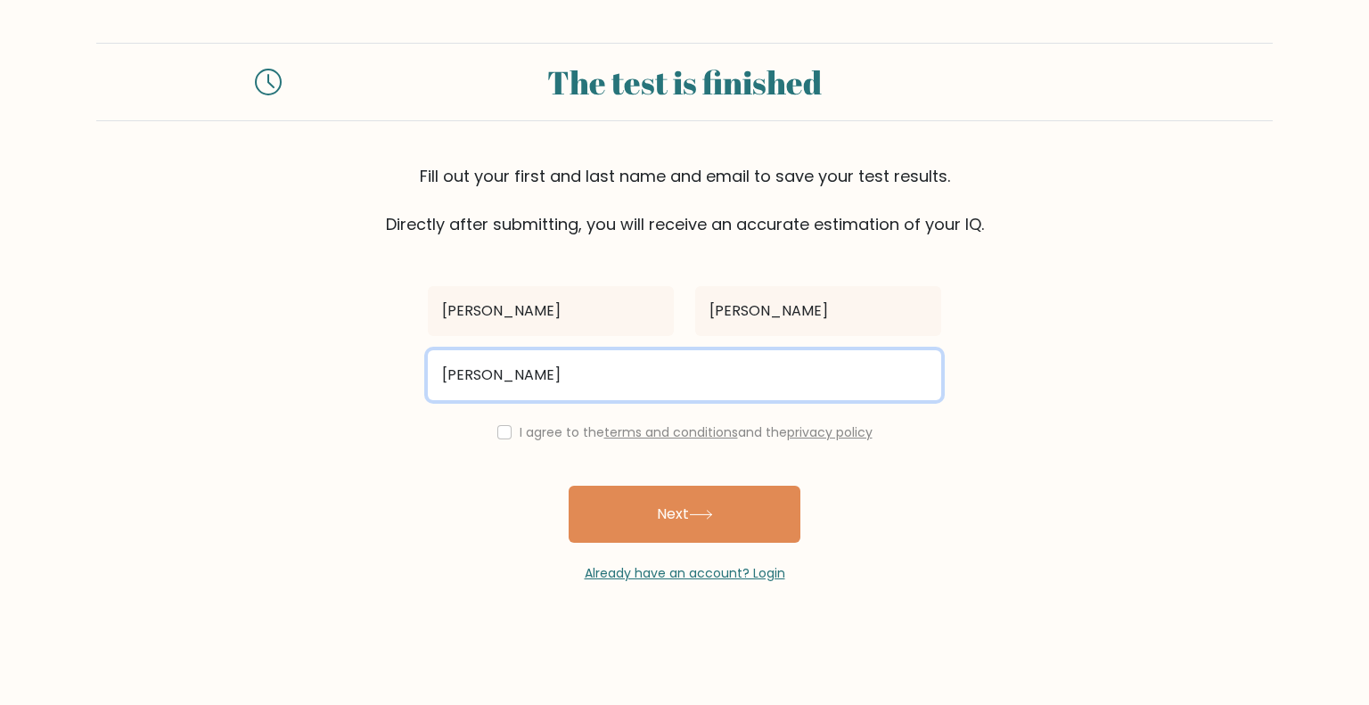
type input "[PERSON_NAME][EMAIL_ADDRESS][DOMAIN_NAME]"
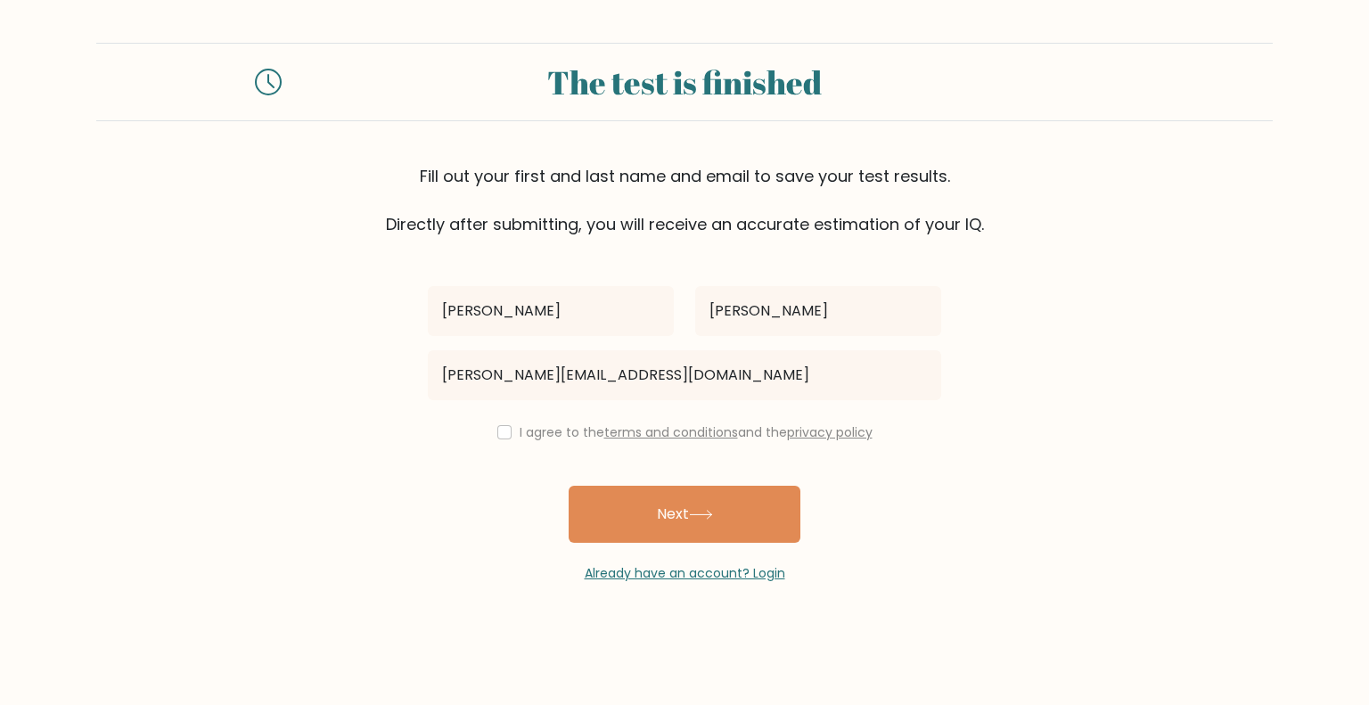
click at [519, 436] on label "I agree to the terms and conditions and the privacy policy" at bounding box center [695, 432] width 353 height 18
click at [513, 429] on div "I agree to the terms and conditions and the privacy policy" at bounding box center [684, 431] width 535 height 21
click at [501, 432] on input "checkbox" at bounding box center [504, 432] width 14 height 14
checkbox input "true"
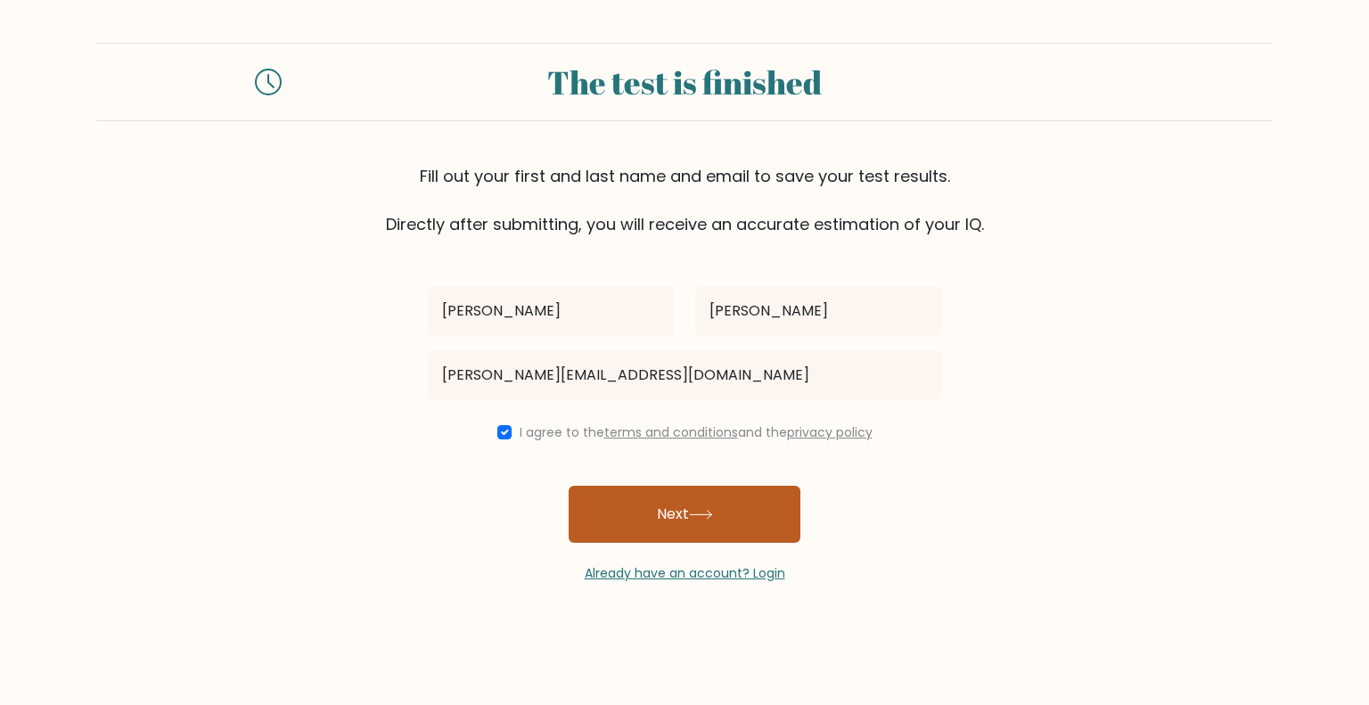
click at [762, 504] on button "Next" at bounding box center [684, 514] width 232 height 57
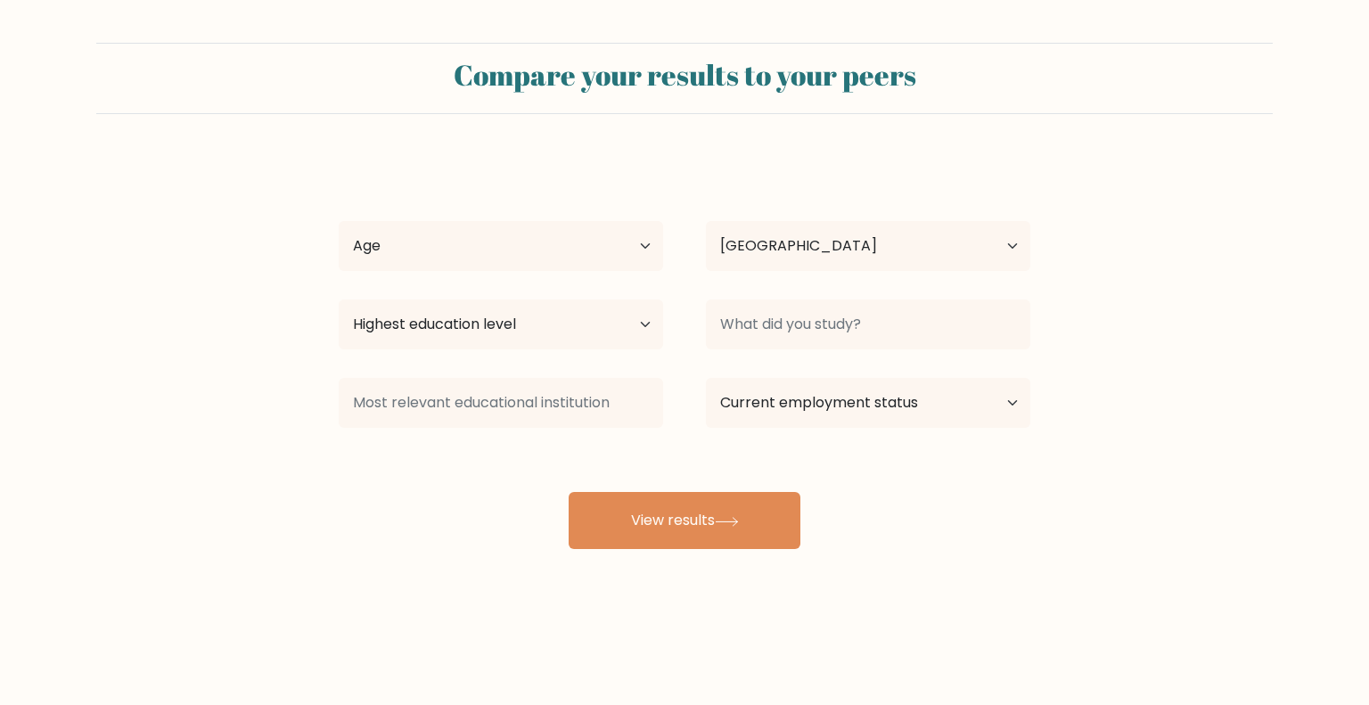
select select "NL"
click at [593, 214] on div "Age Under [DEMOGRAPHIC_DATA] [DEMOGRAPHIC_DATA] [DEMOGRAPHIC_DATA] [DEMOGRAPHIC…" at bounding box center [500, 246] width 367 height 64
click at [595, 241] on select "Age Under [DEMOGRAPHIC_DATA] [DEMOGRAPHIC_DATA] [DEMOGRAPHIC_DATA] [DEMOGRAPHIC…" at bounding box center [501, 246] width 324 height 50
select select "25_34"
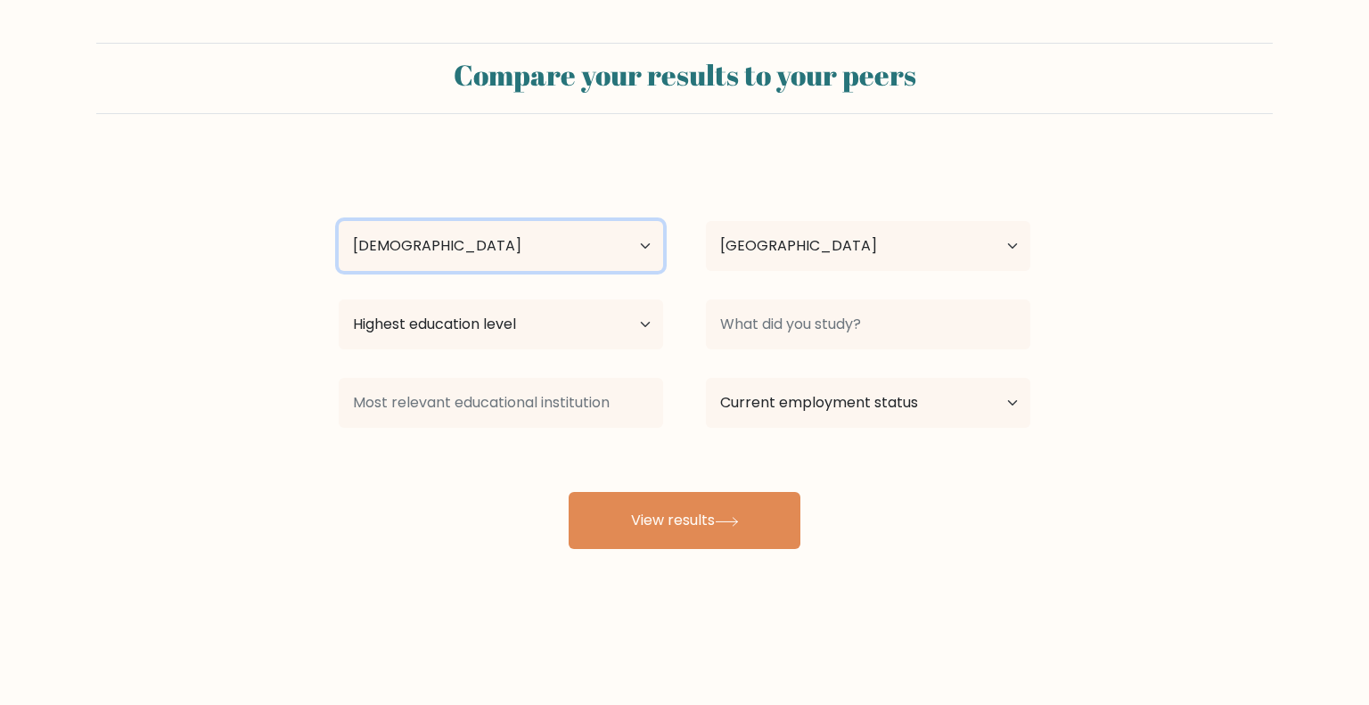
click at [339, 221] on select "Age Under 18 years old 18-24 years old 25-34 years old 35-44 years old 45-54 ye…" at bounding box center [501, 246] width 324 height 50
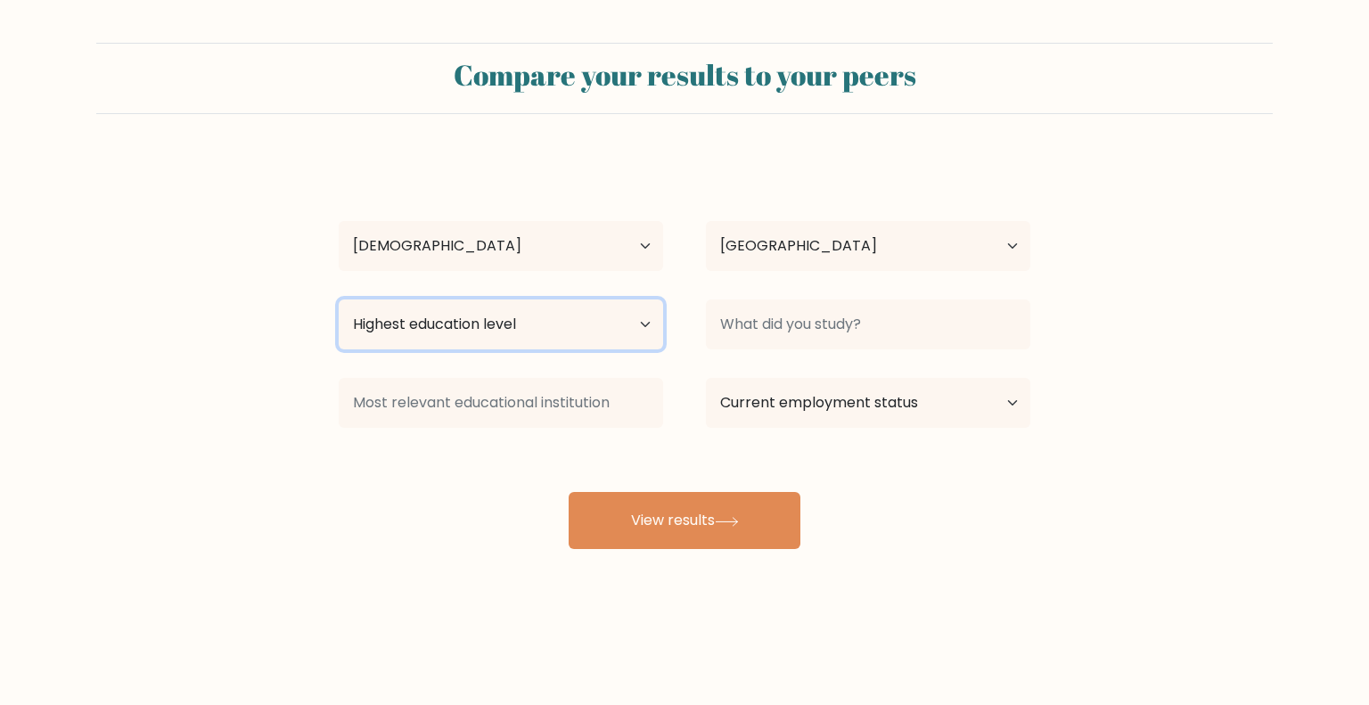
click at [492, 321] on select "Highest education level No schooling Primary Lower Secondary Upper Secondary Oc…" at bounding box center [501, 324] width 324 height 50
select select "masters_degree"
click at [339, 299] on select "Highest education level No schooling Primary Lower Secondary Upper Secondary Oc…" at bounding box center [501, 324] width 324 height 50
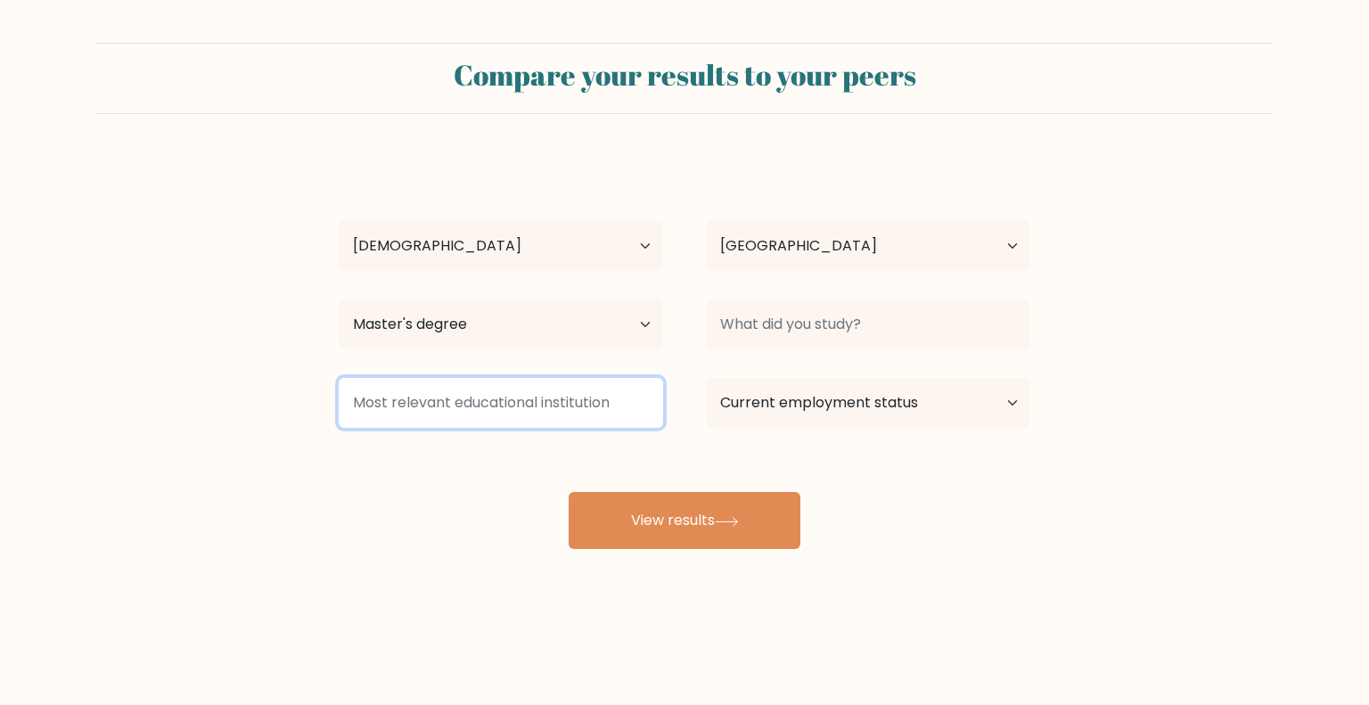
click at [488, 405] on input at bounding box center [501, 403] width 324 height 50
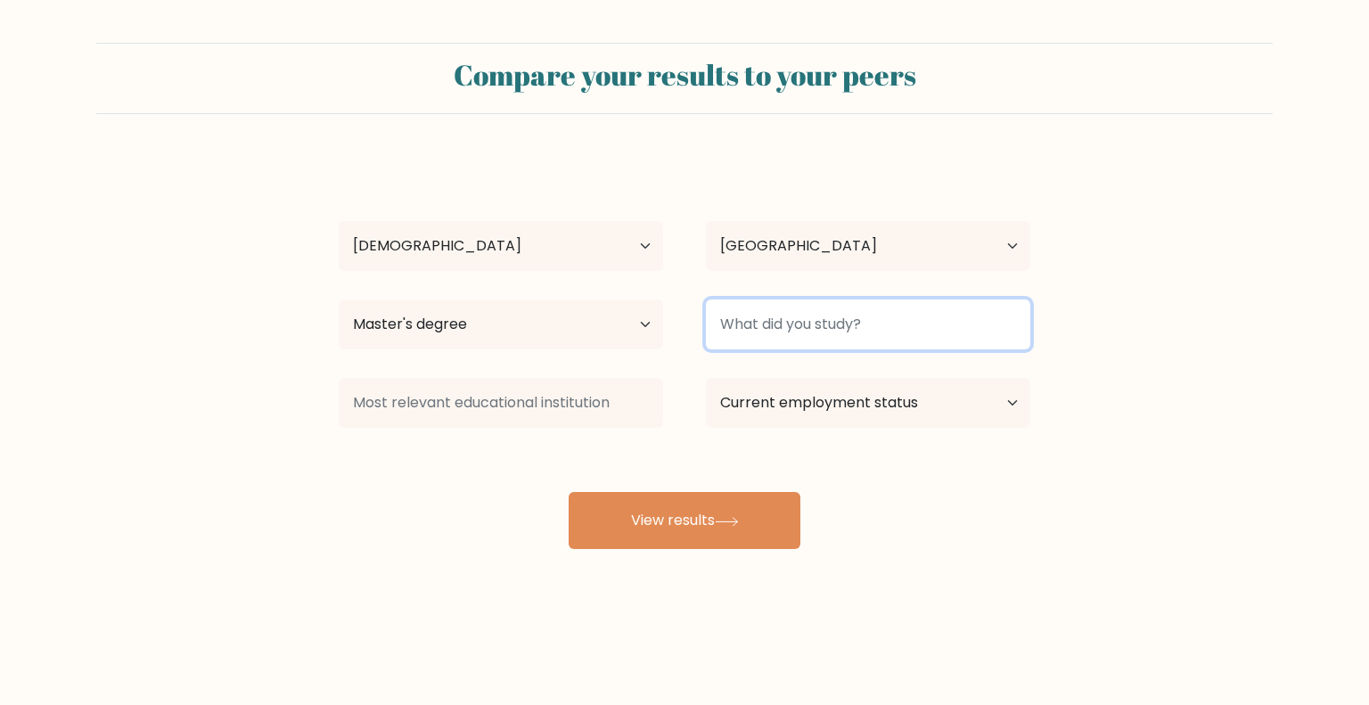
click at [848, 323] on input at bounding box center [868, 324] width 324 height 50
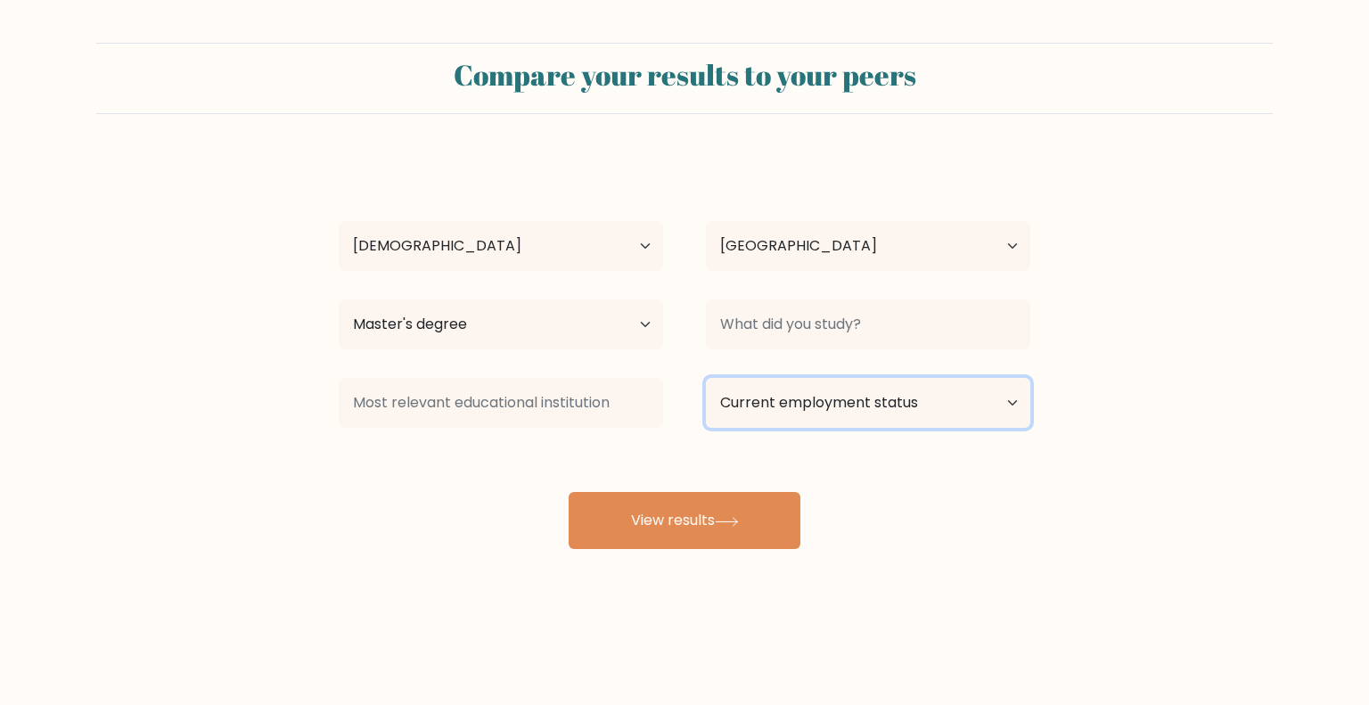
click at [855, 397] on select "Current employment status Employed Student Retired Other / prefer not to answer" at bounding box center [868, 403] width 324 height 50
select select "employed"
click at [706, 378] on select "Current employment status Employed Student Retired Other / prefer not to answer" at bounding box center [868, 403] width 324 height 50
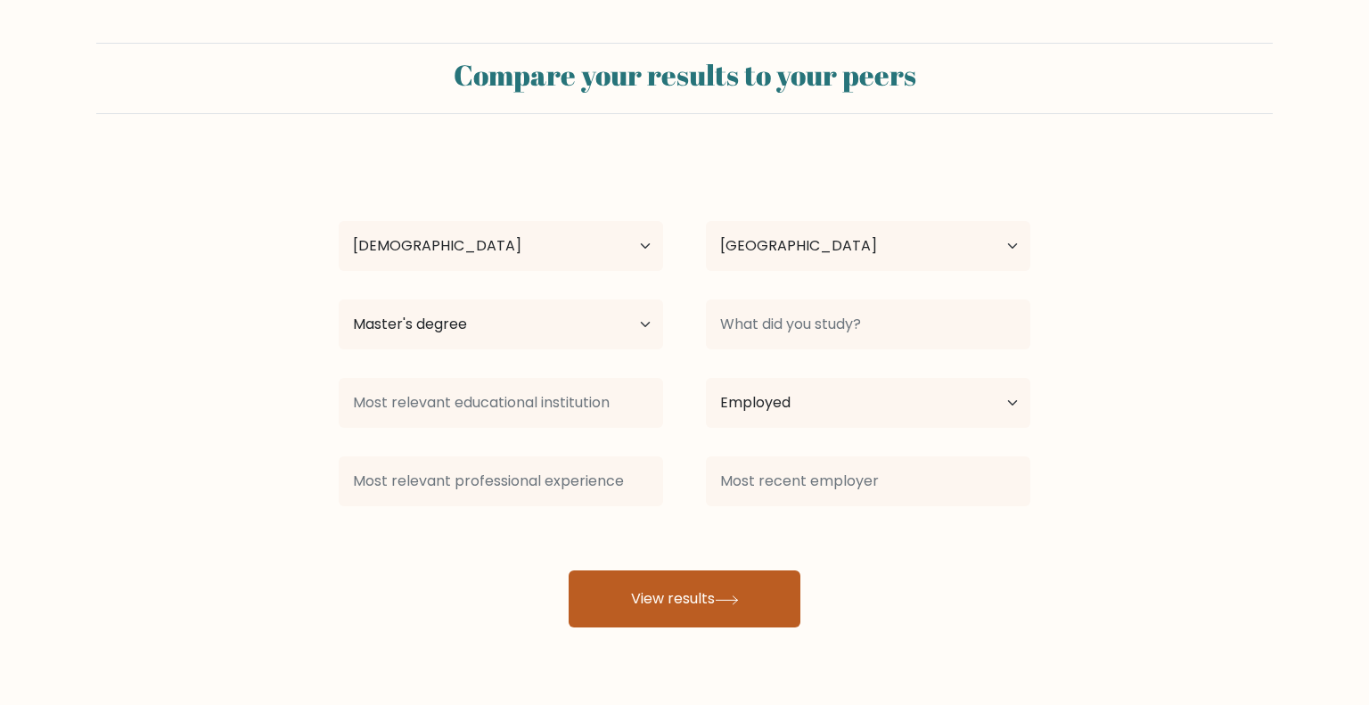
click at [670, 584] on button "View results" at bounding box center [684, 598] width 232 height 57
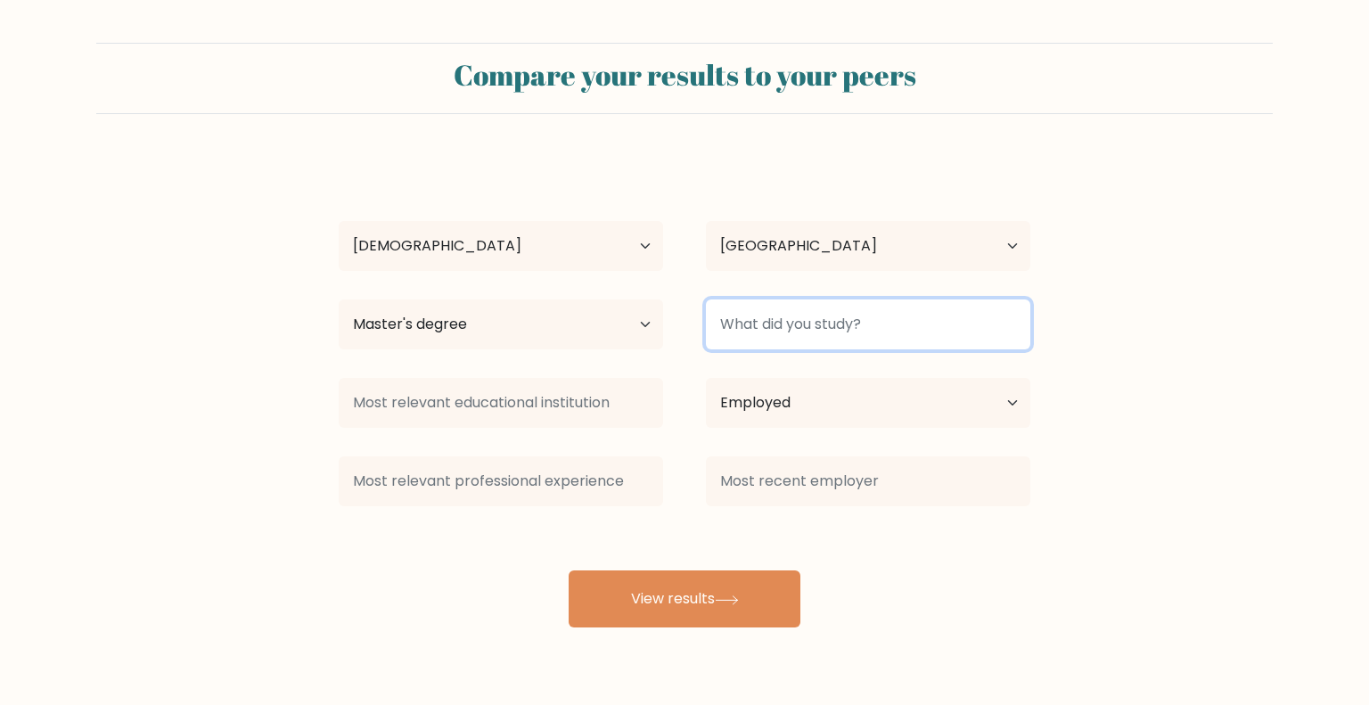
click at [776, 313] on input at bounding box center [868, 324] width 324 height 50
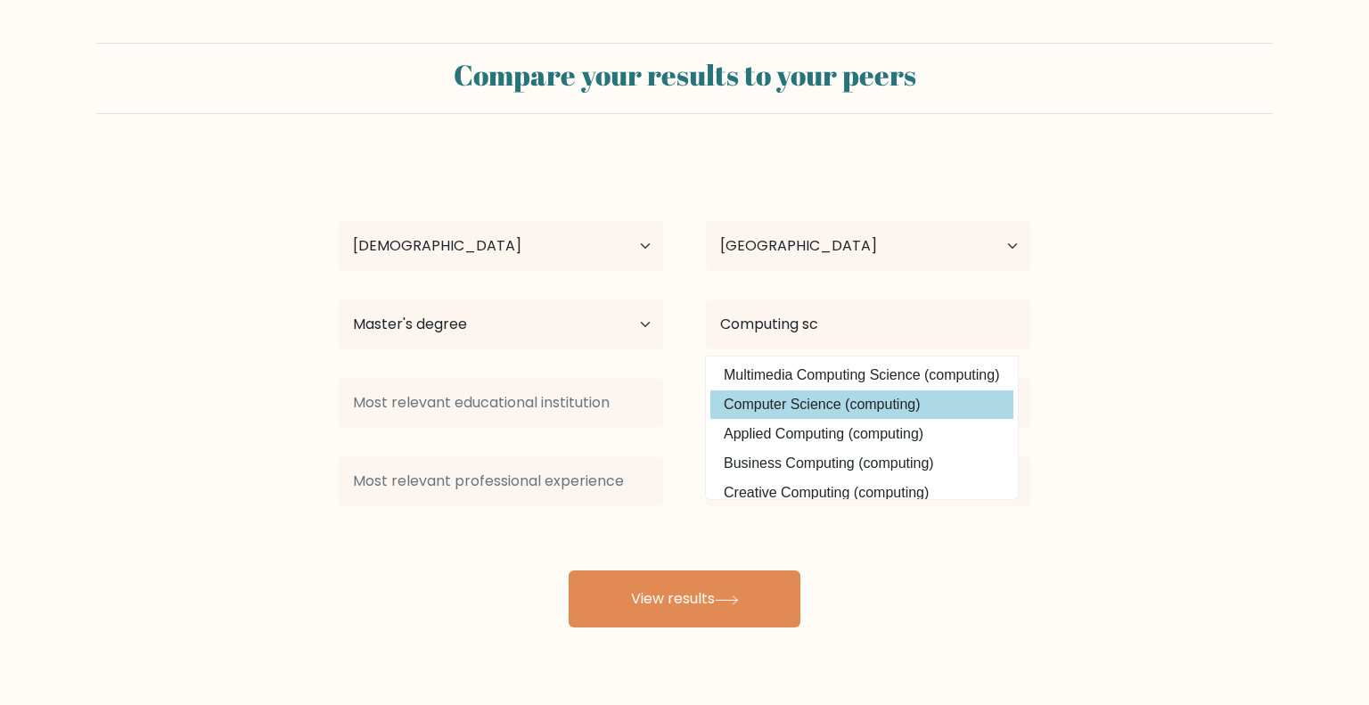
click at [805, 403] on option "Computer Science (computing)" at bounding box center [861, 404] width 303 height 29
type input "Computer Science"
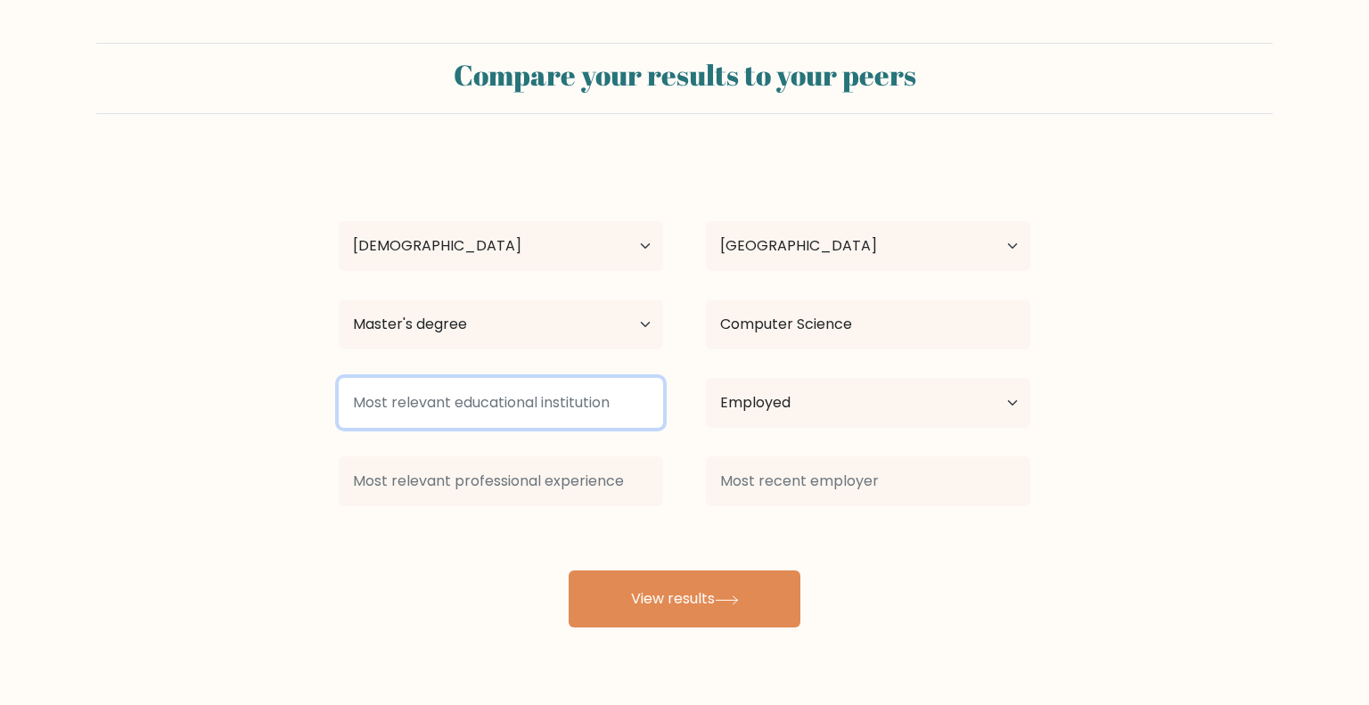
click at [502, 421] on input at bounding box center [501, 403] width 324 height 50
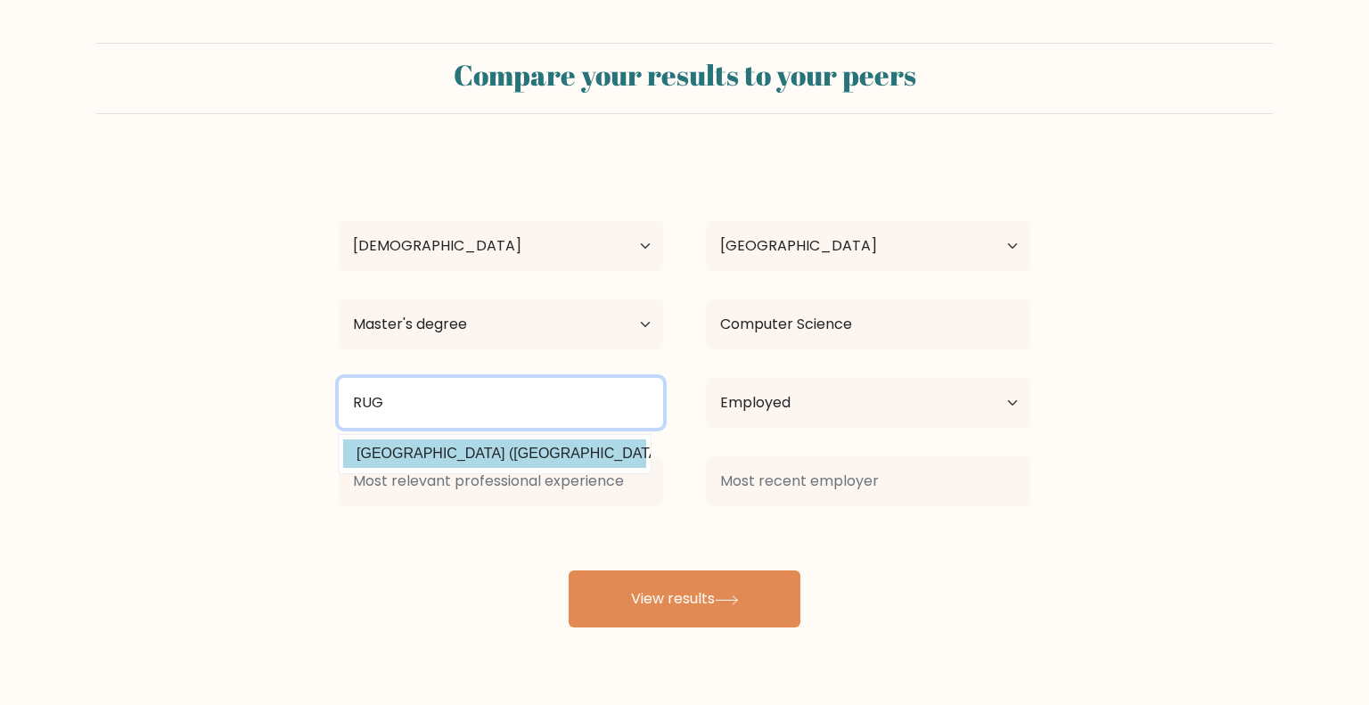
type input "RUG"
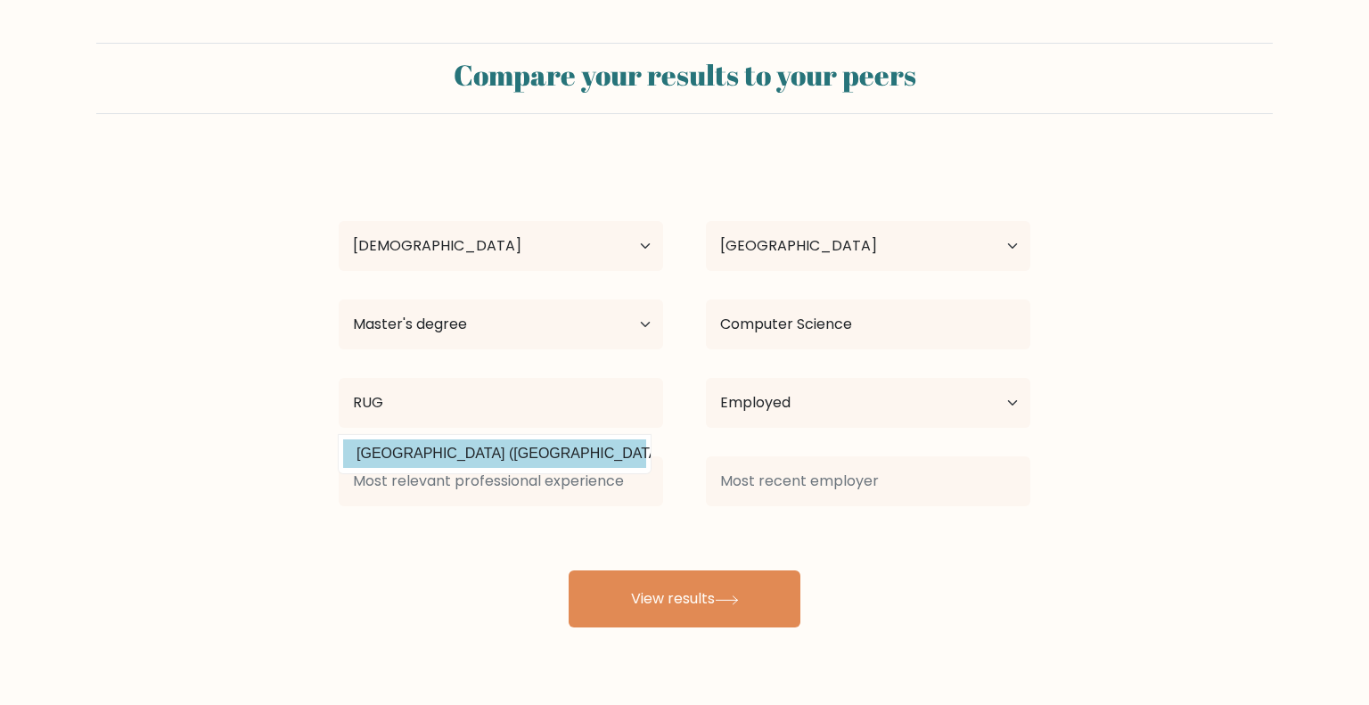
click at [570, 439] on div "Cristina Tomoescu Age Under 18 years old 18-24 years old 25-34 years old 35-44 …" at bounding box center [684, 392] width 713 height 470
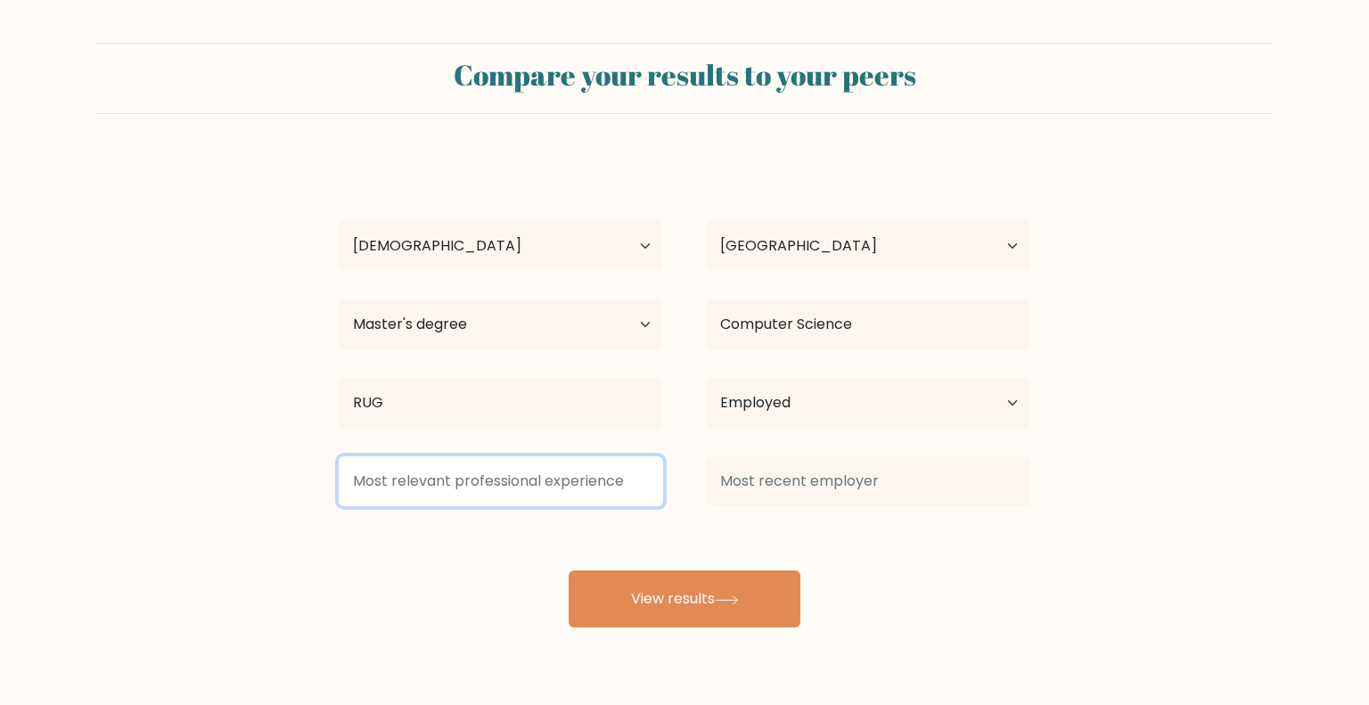
click at [568, 471] on input at bounding box center [501, 481] width 324 height 50
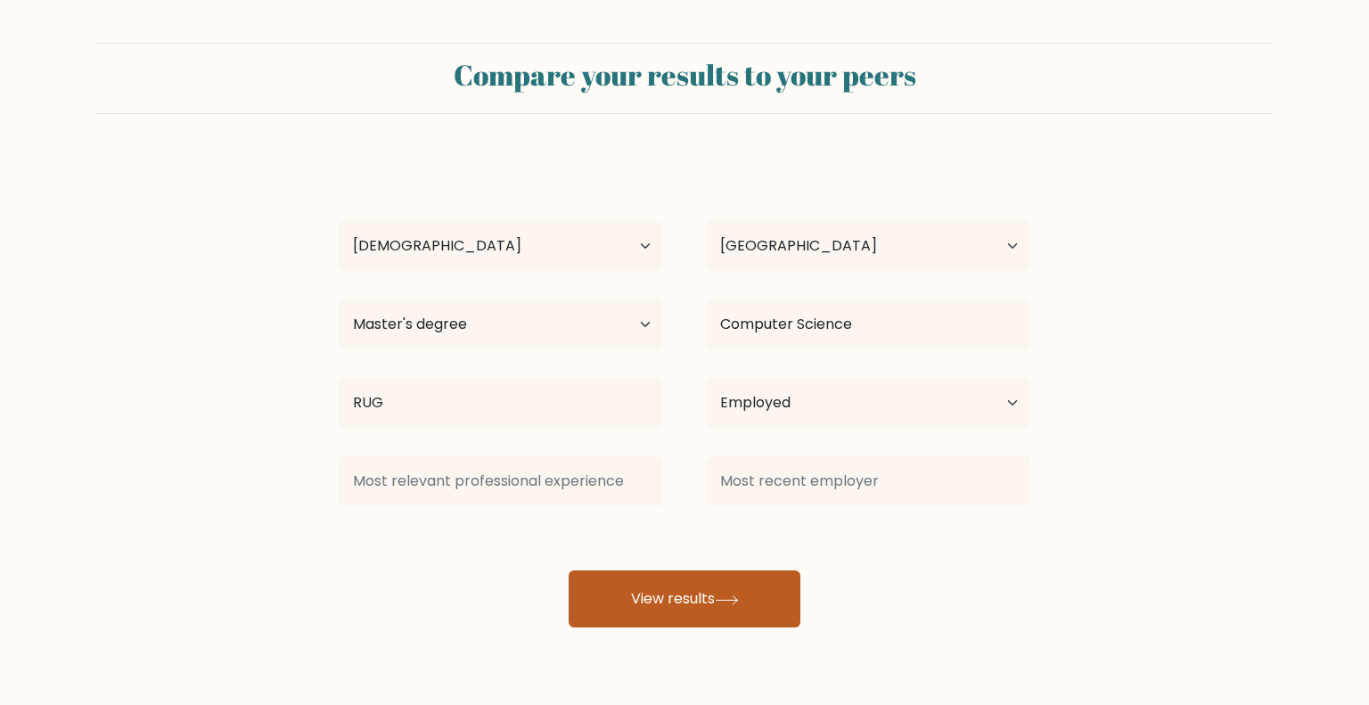
drag, startPoint x: 719, startPoint y: 559, endPoint x: 726, endPoint y: 574, distance: 16.7
click at [721, 560] on div "Cristina Tomoescu Age Under 18 years old 18-24 years old 25-34 years old 35-44 …" at bounding box center [684, 392] width 713 height 470
click at [727, 588] on button "View results" at bounding box center [684, 598] width 232 height 57
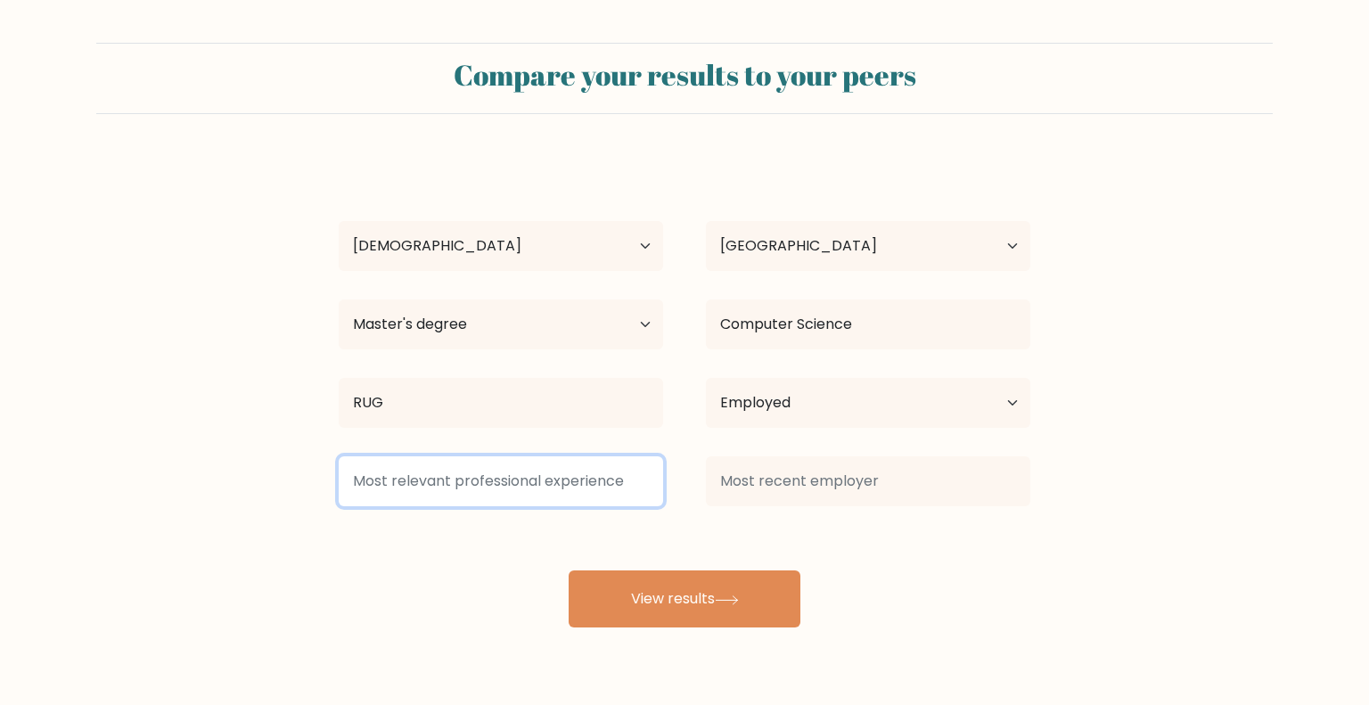
click at [561, 487] on input at bounding box center [501, 481] width 324 height 50
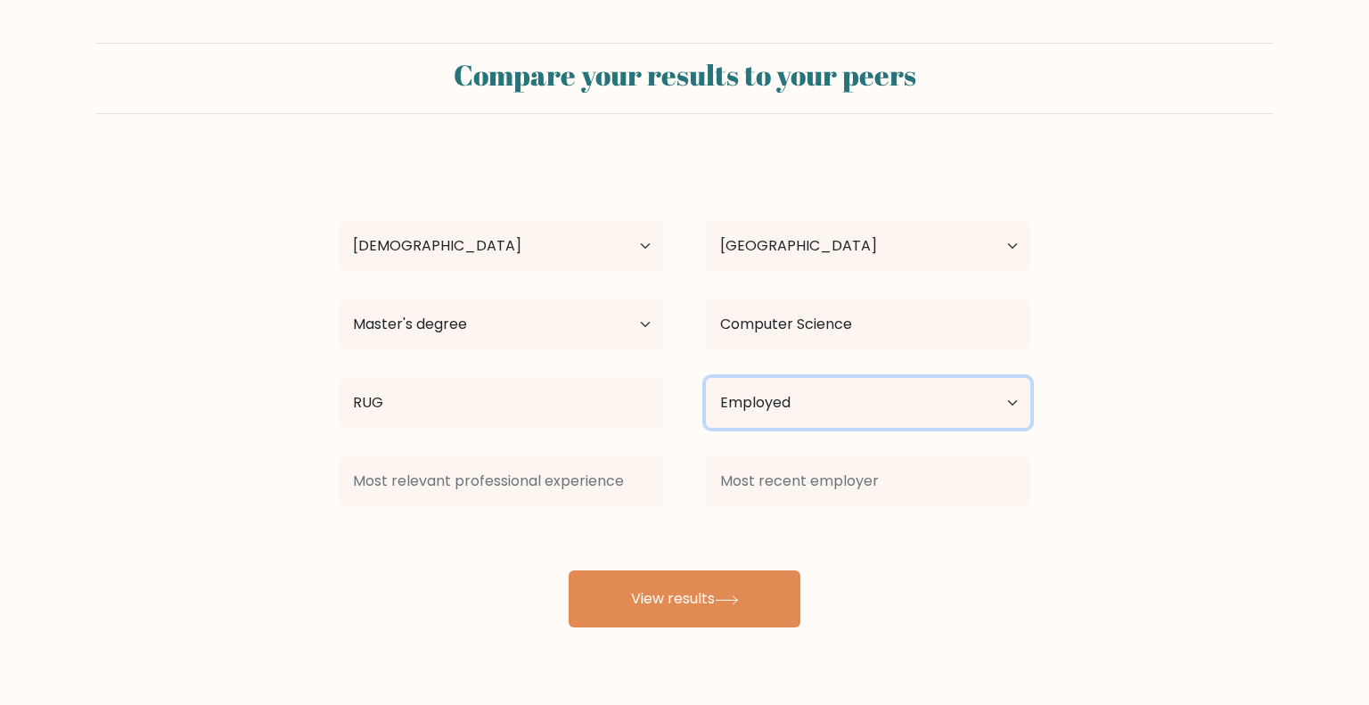
click at [846, 396] on select "Current employment status Employed Student Retired Other / prefer not to answer" at bounding box center [868, 403] width 324 height 50
select select "student"
click at [706, 378] on select "Current employment status Employed Student Retired Other / prefer not to answer" at bounding box center [868, 403] width 324 height 50
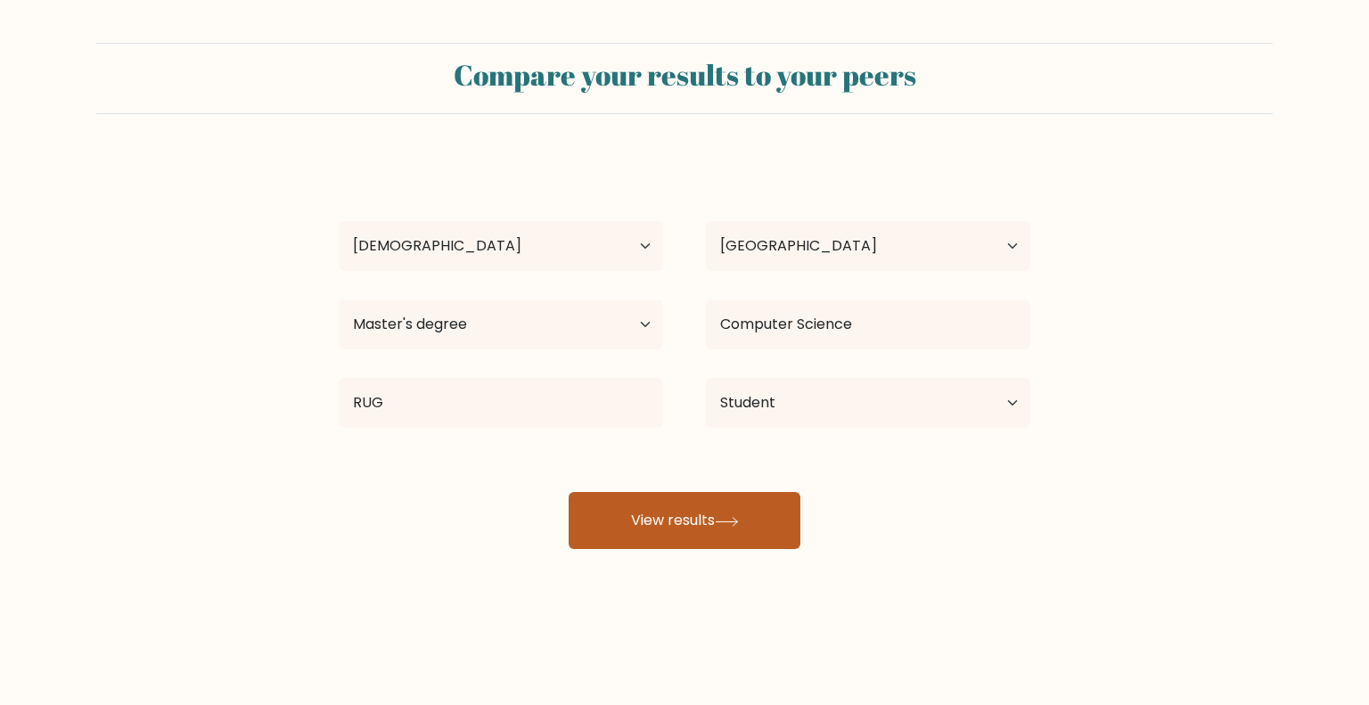
click at [733, 517] on icon at bounding box center [727, 522] width 24 height 10
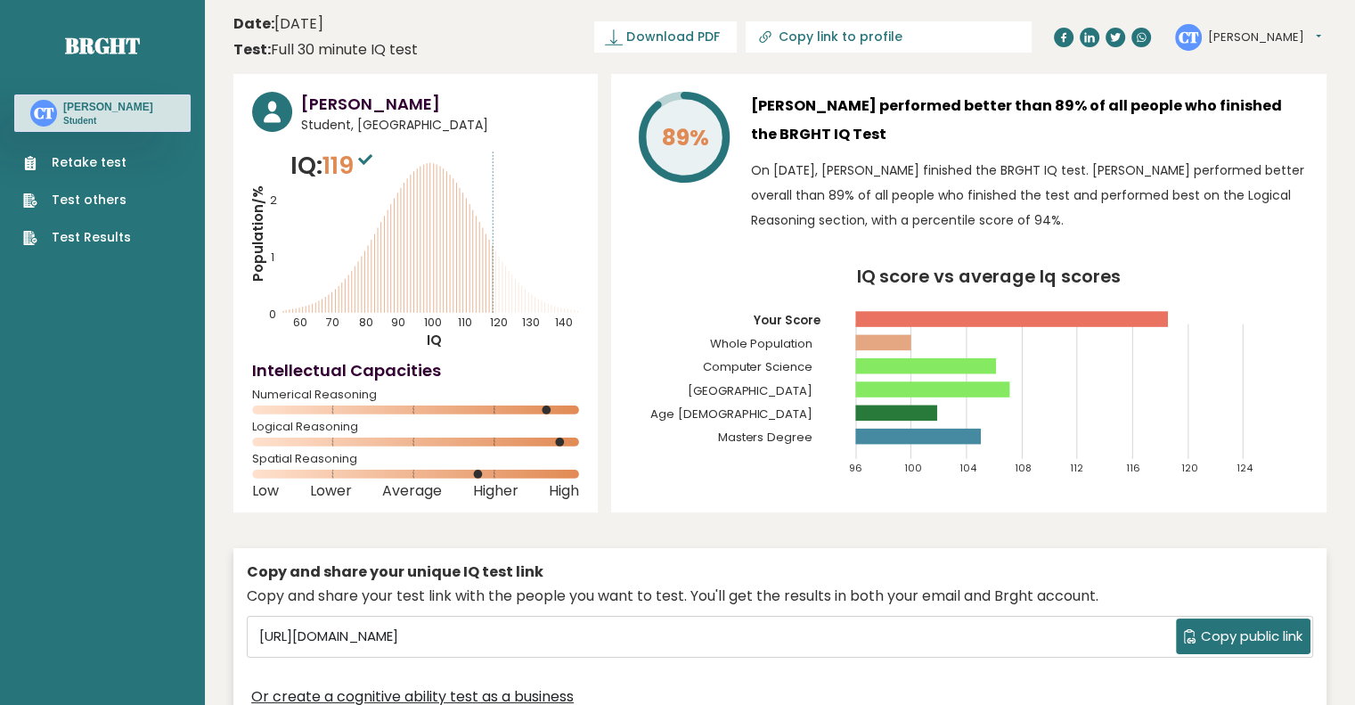
click at [371, 162] on icon at bounding box center [365, 159] width 14 height 11
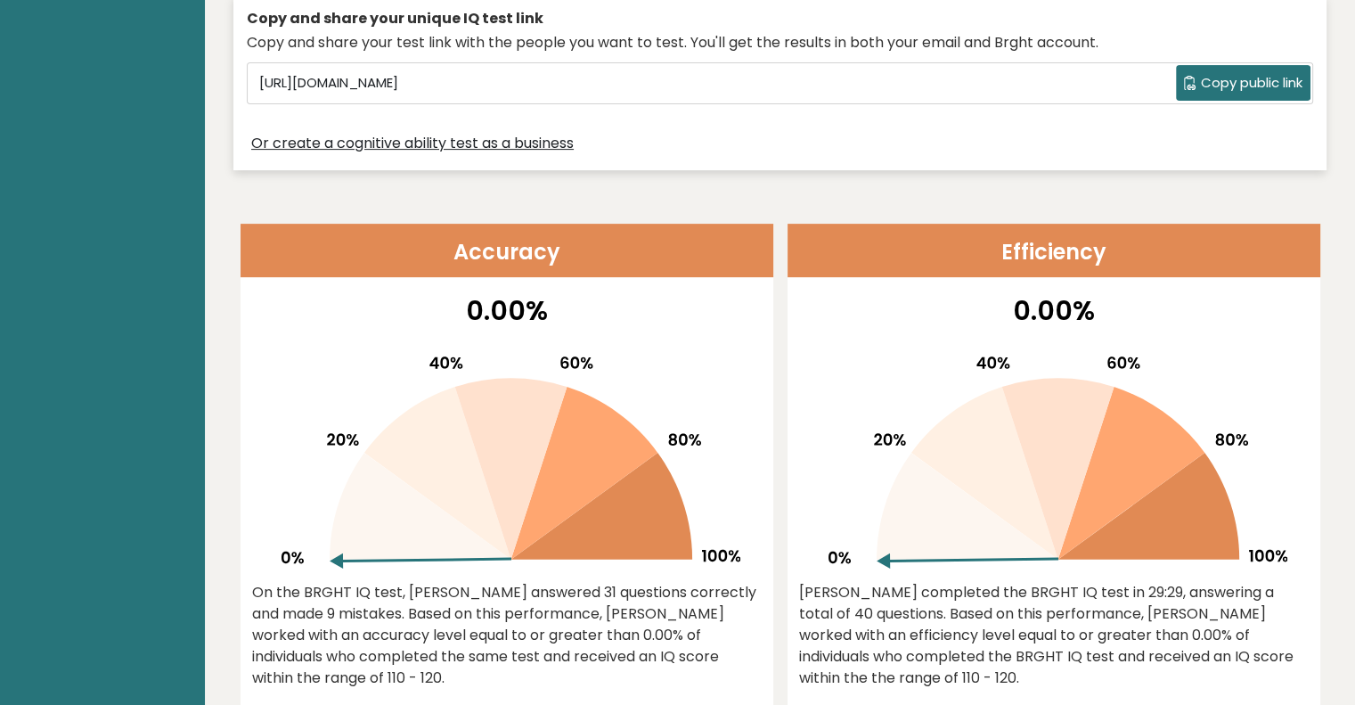
scroll to position [802, 0]
